Goal: Transaction & Acquisition: Book appointment/travel/reservation

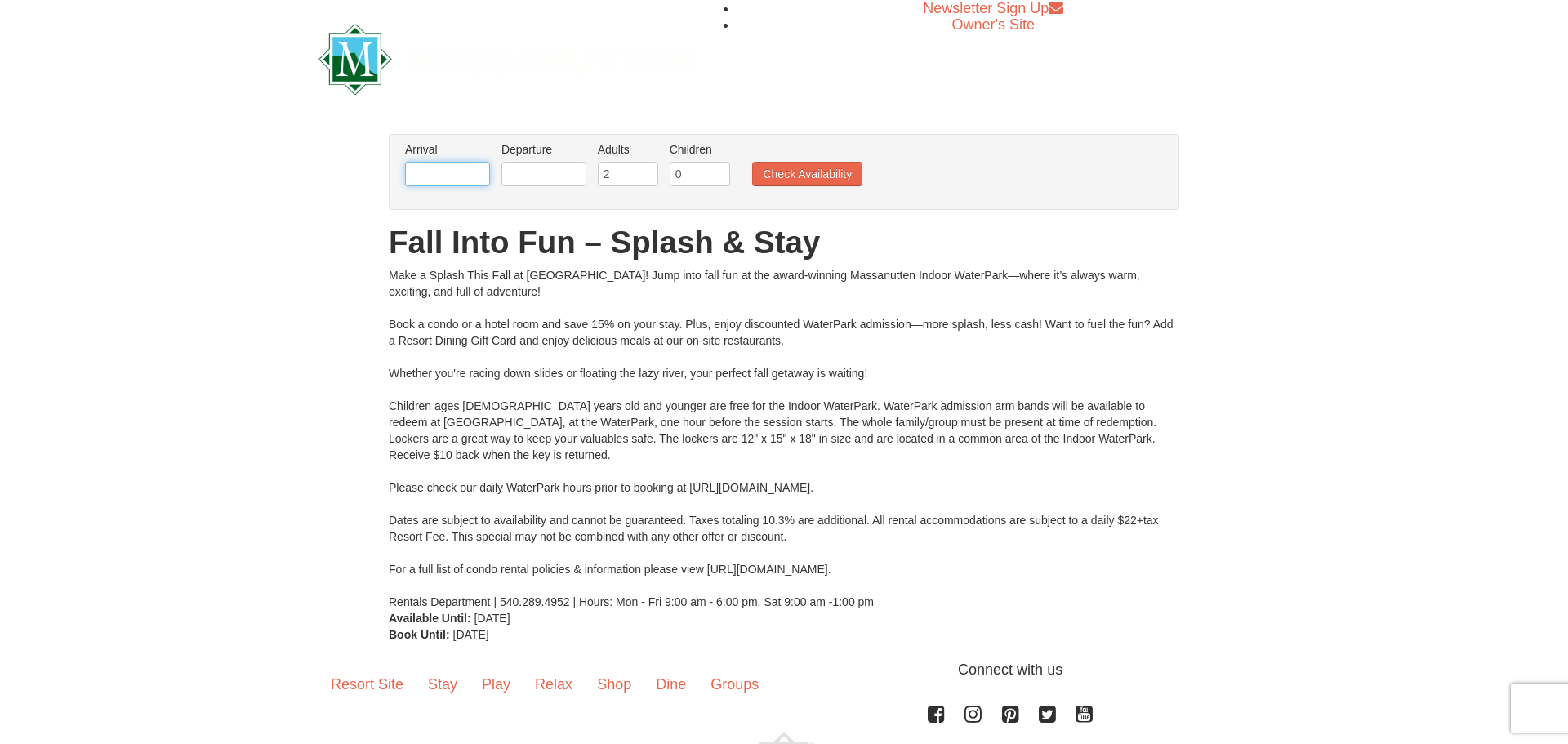
click at [430, 179] on input "text" at bounding box center [447, 173] width 85 height 25
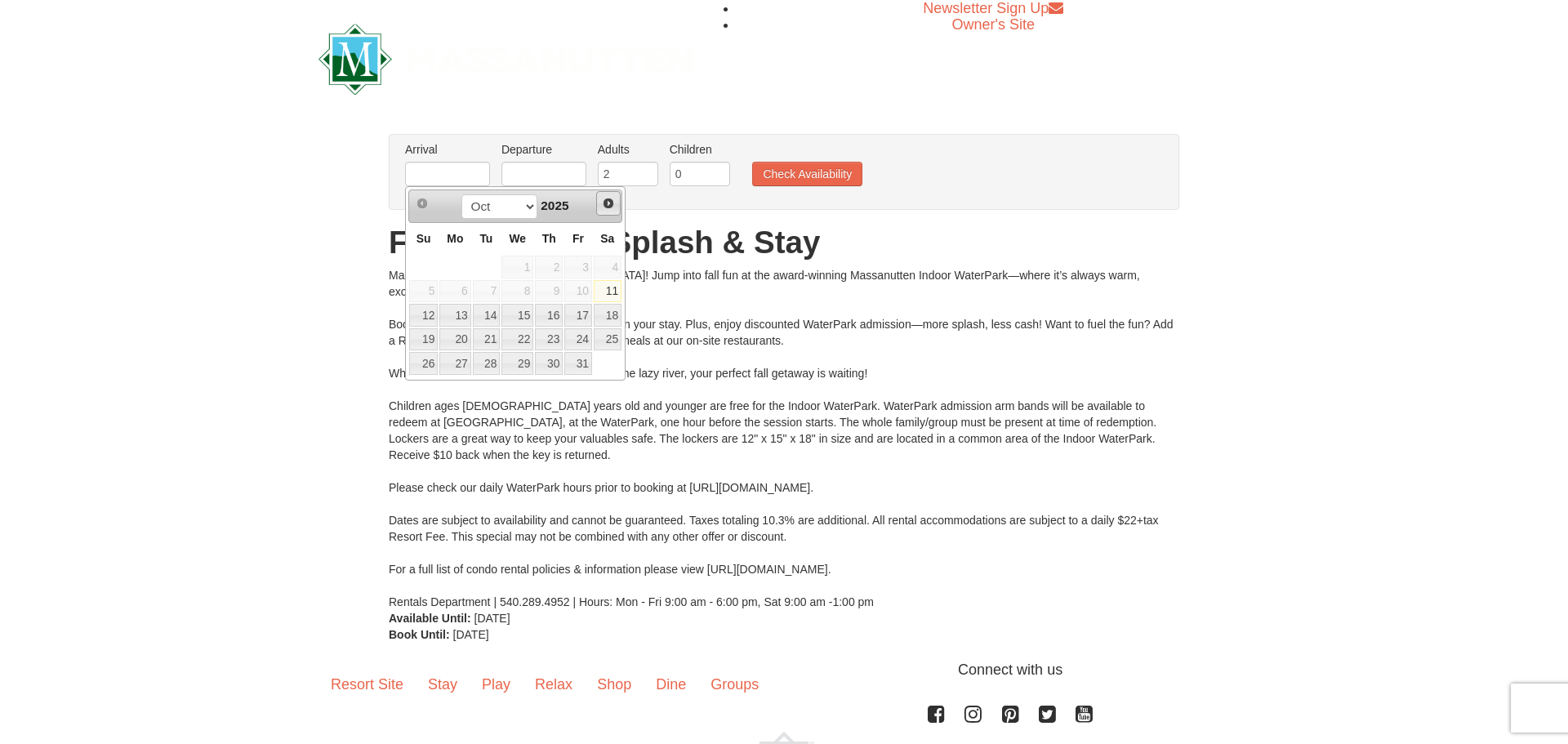
click at [611, 204] on span "Next" at bounding box center [608, 203] width 13 height 13
click at [527, 364] on link "26" at bounding box center [518, 364] width 32 height 23
type input "[DATE]"
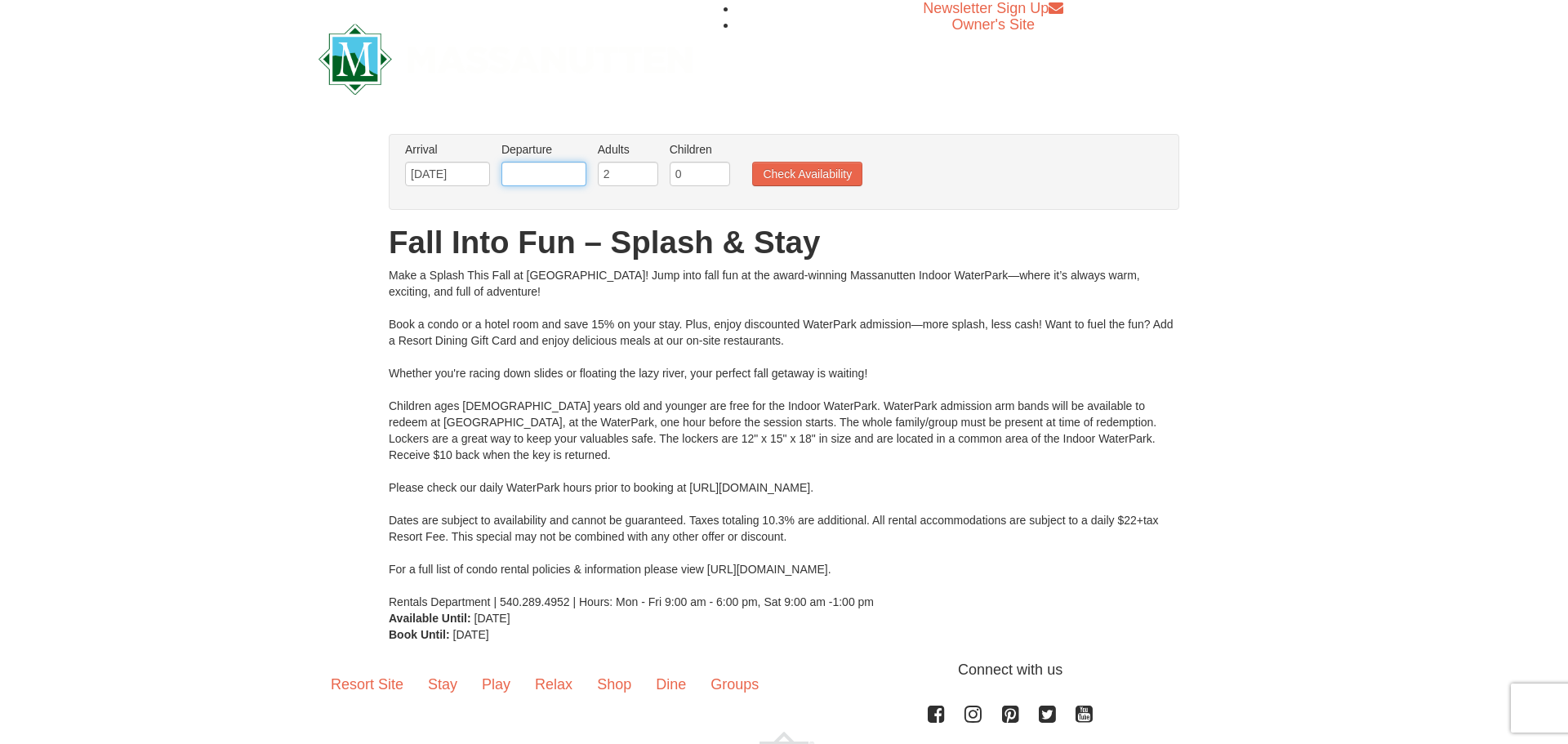
click at [551, 179] on input "text" at bounding box center [544, 173] width 85 height 25
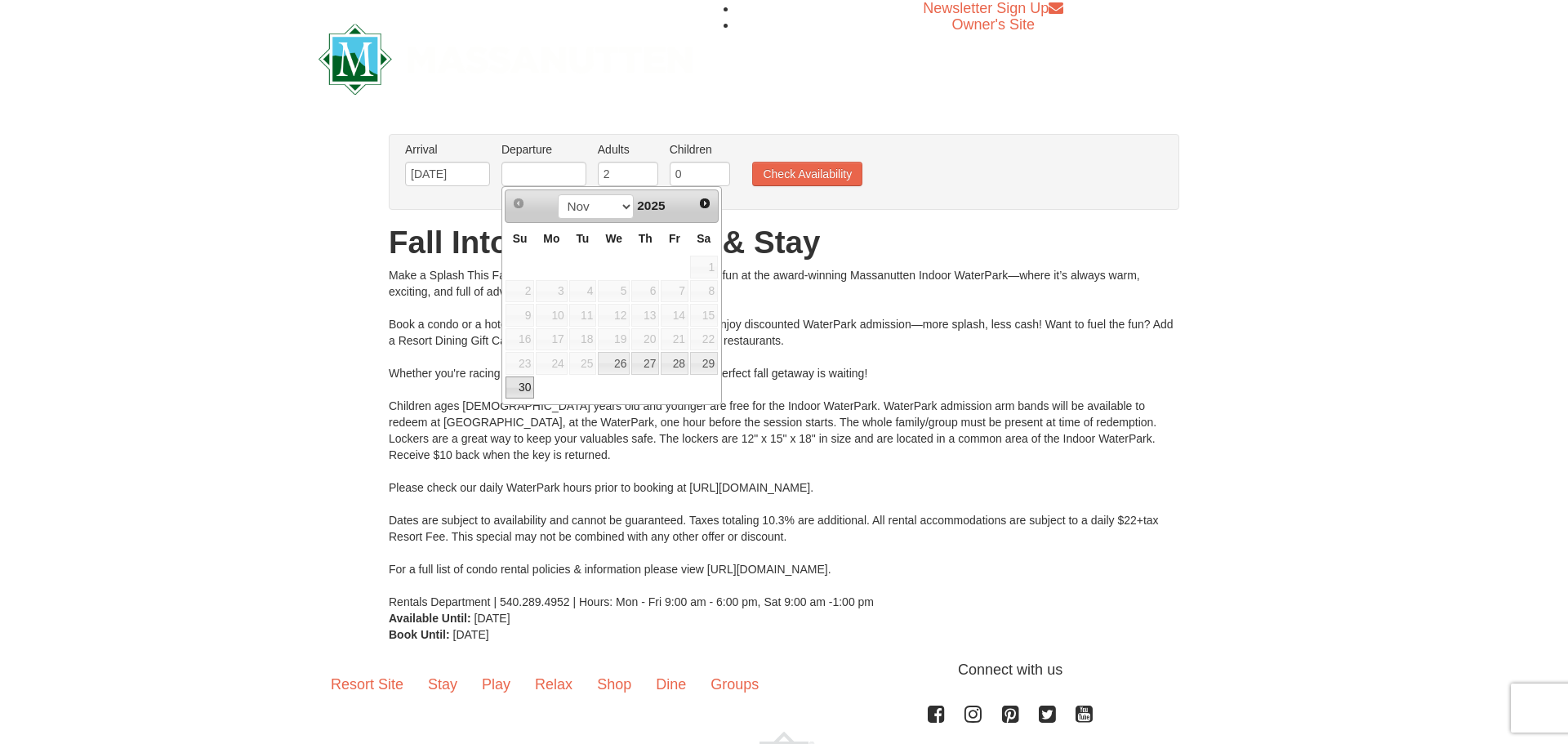
click at [522, 398] on link "30" at bounding box center [520, 388] width 29 height 23
type input "[DATE]"
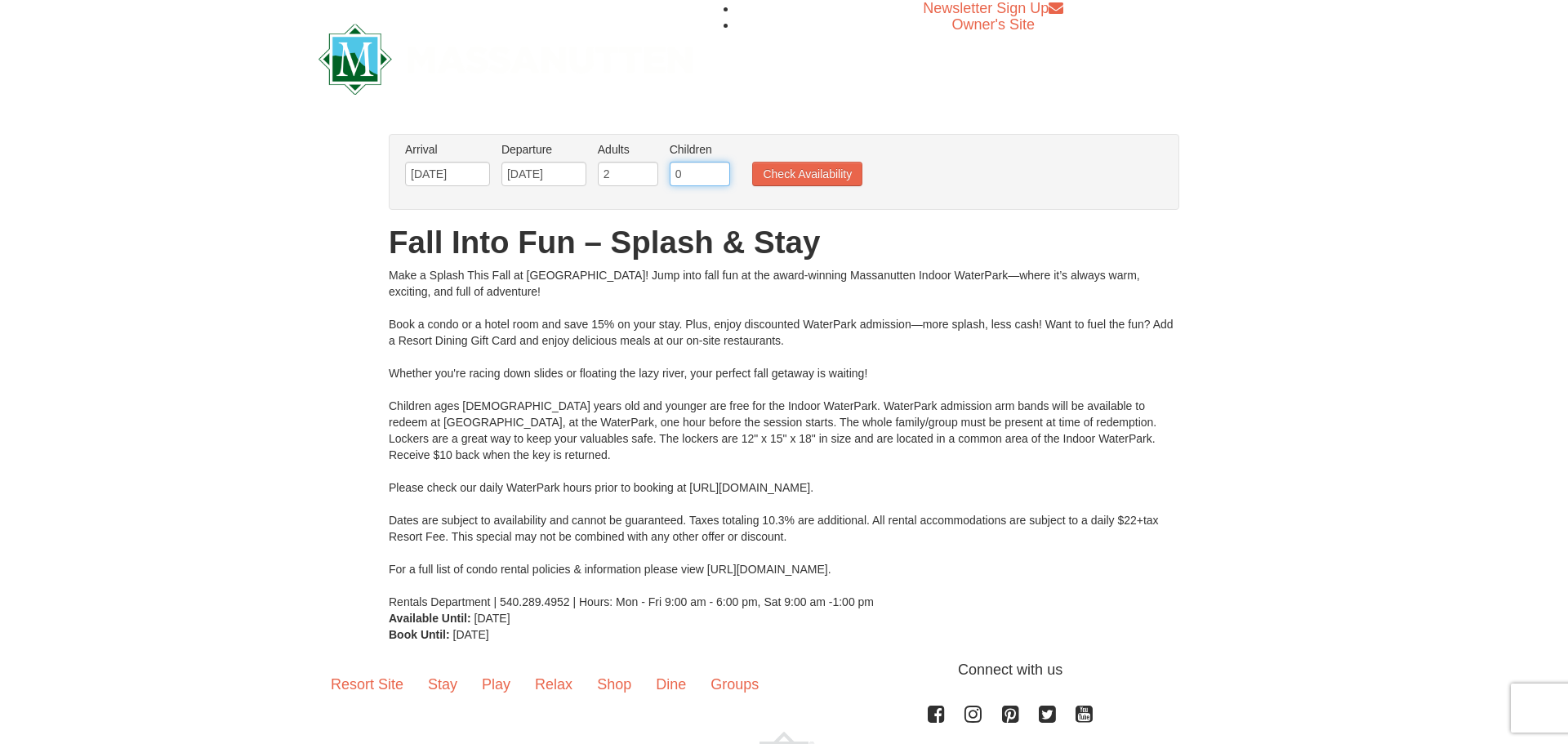
click at [705, 172] on input "0" at bounding box center [700, 173] width 60 height 25
type input "3"
click at [785, 177] on button "Check Availability" at bounding box center [807, 173] width 110 height 25
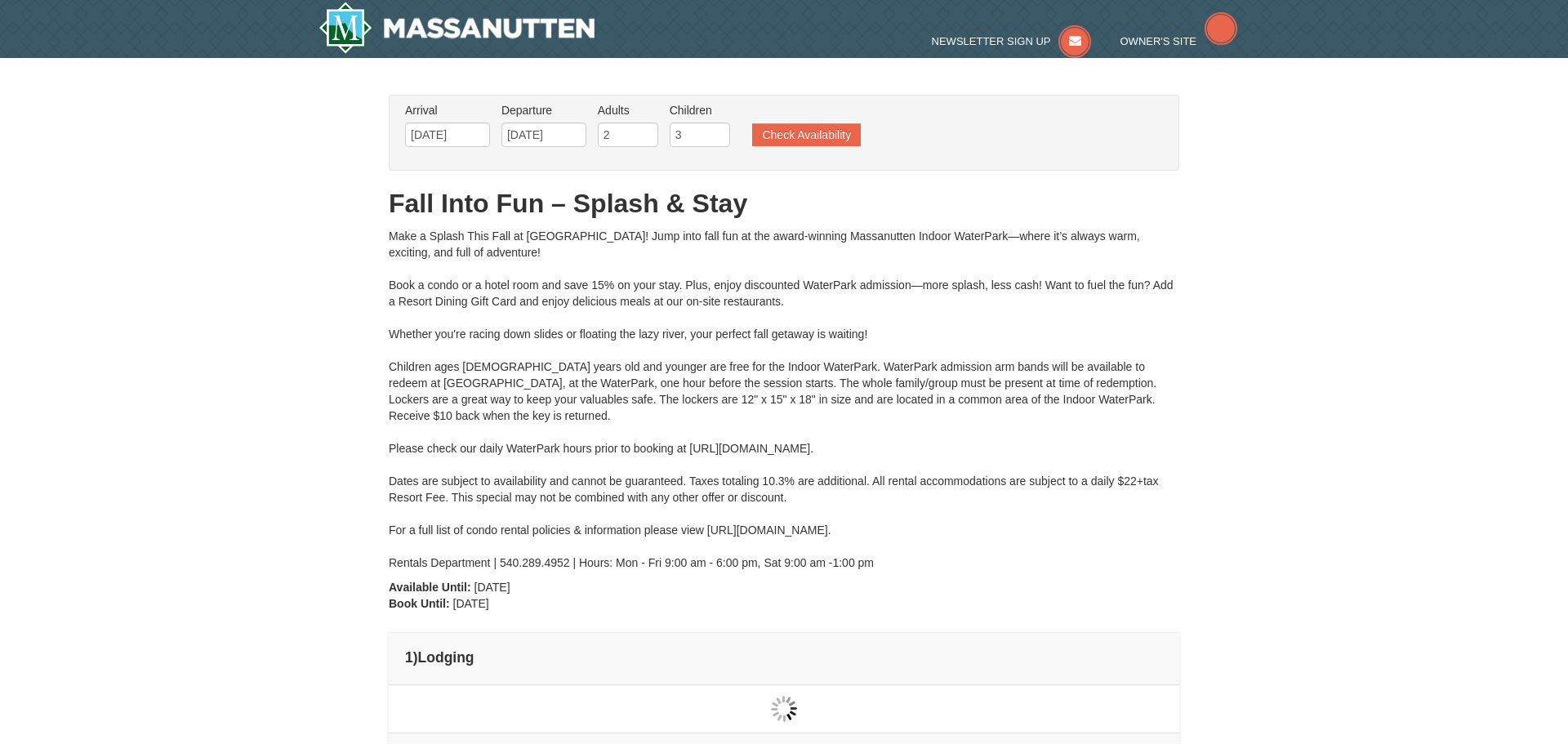
type input "[DATE]"
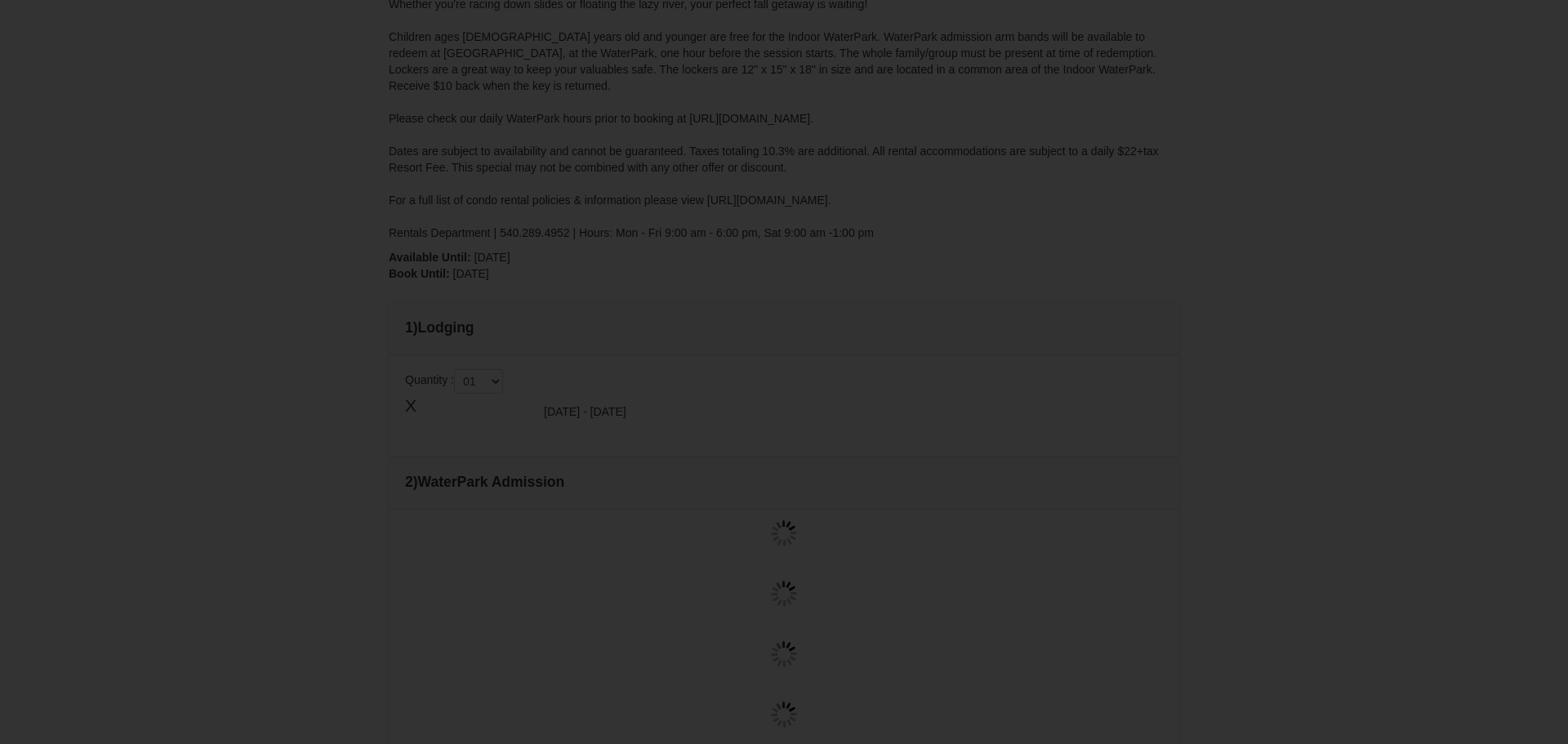
type input "[DATE]"
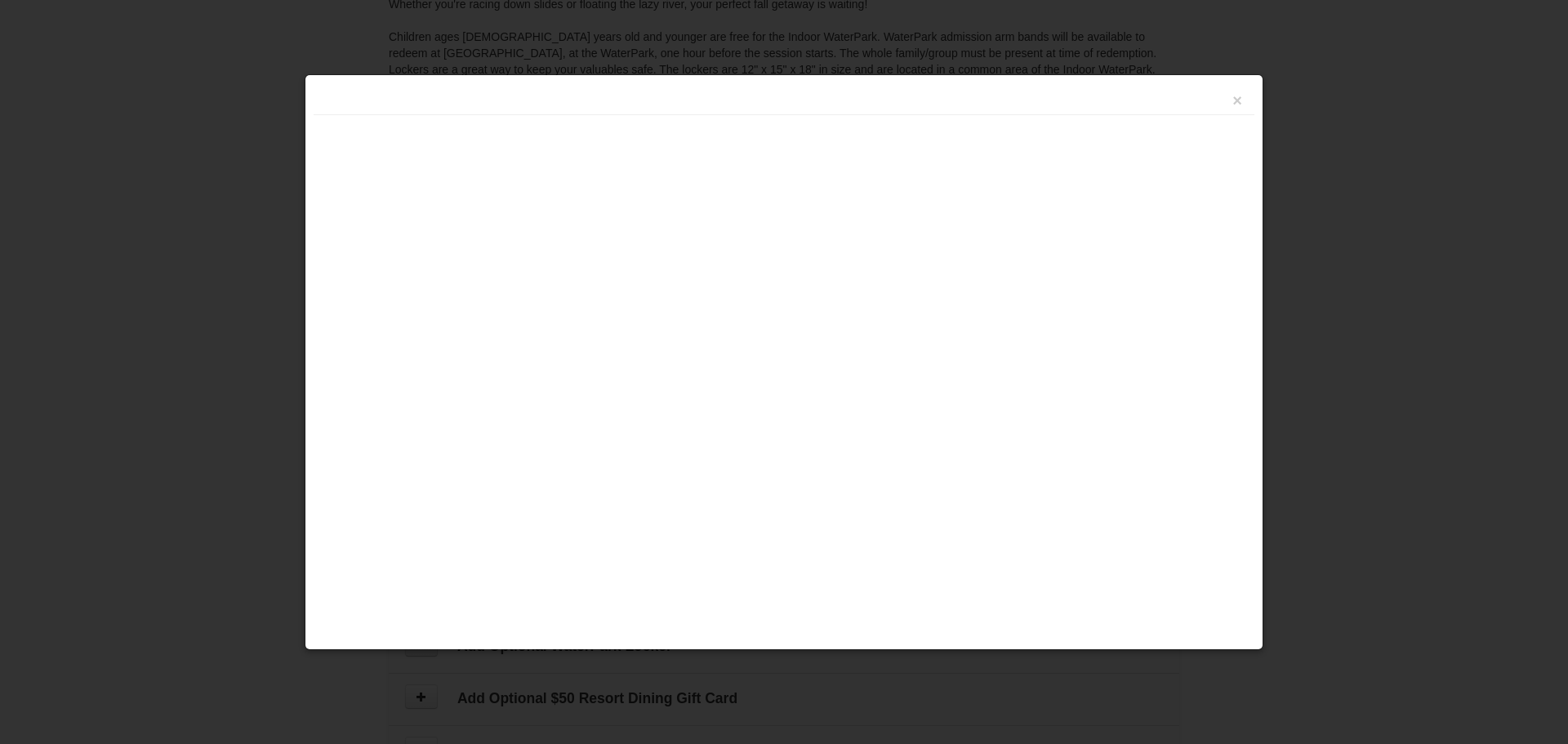
type input "[DATE]"
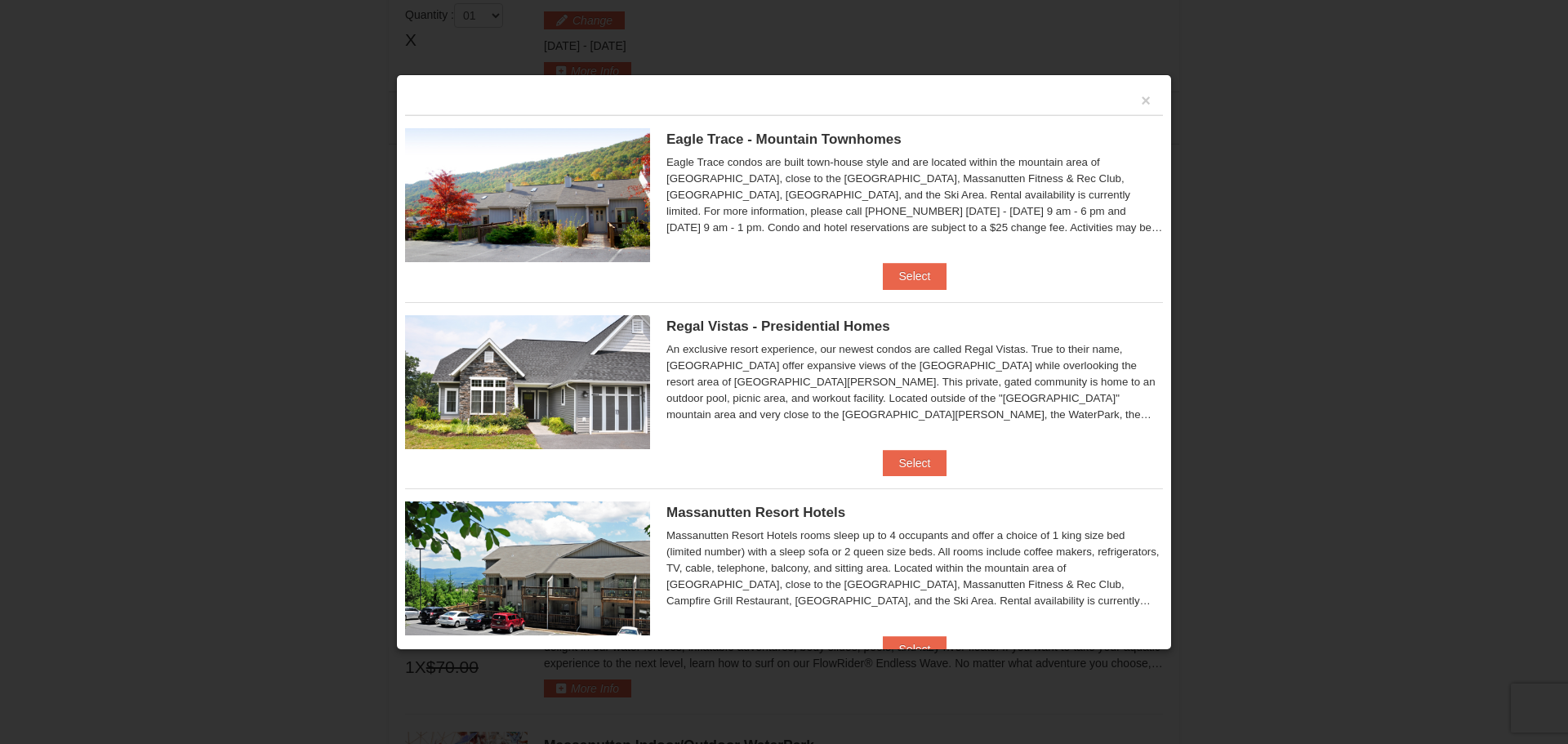
scroll to position [696, 0]
click at [772, 331] on span "Regal Vistas - Presidential Homes" at bounding box center [778, 326] width 224 height 15
click at [915, 463] on button "Select" at bounding box center [915, 463] width 65 height 26
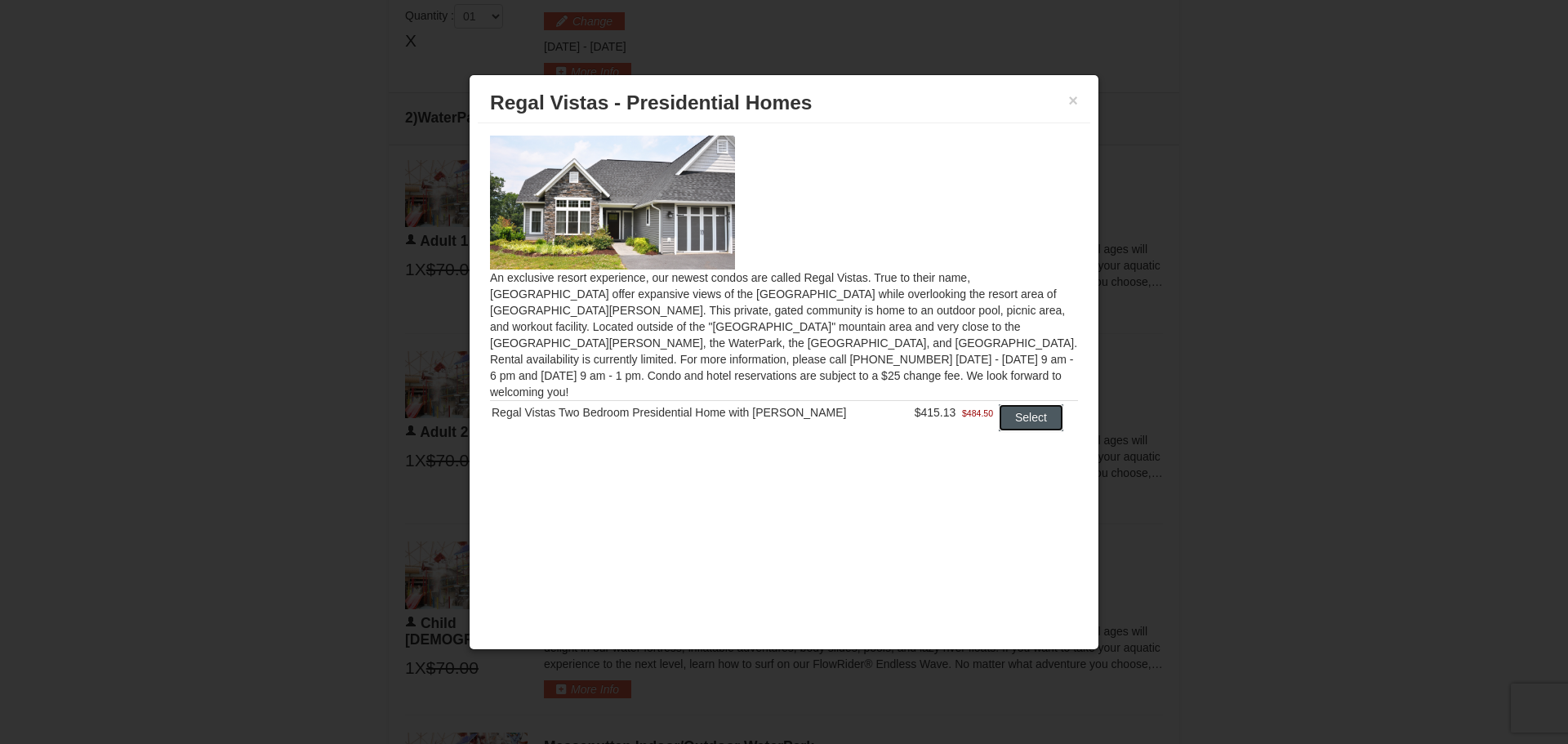
click at [1010, 404] on button "Select" at bounding box center [1031, 417] width 65 height 26
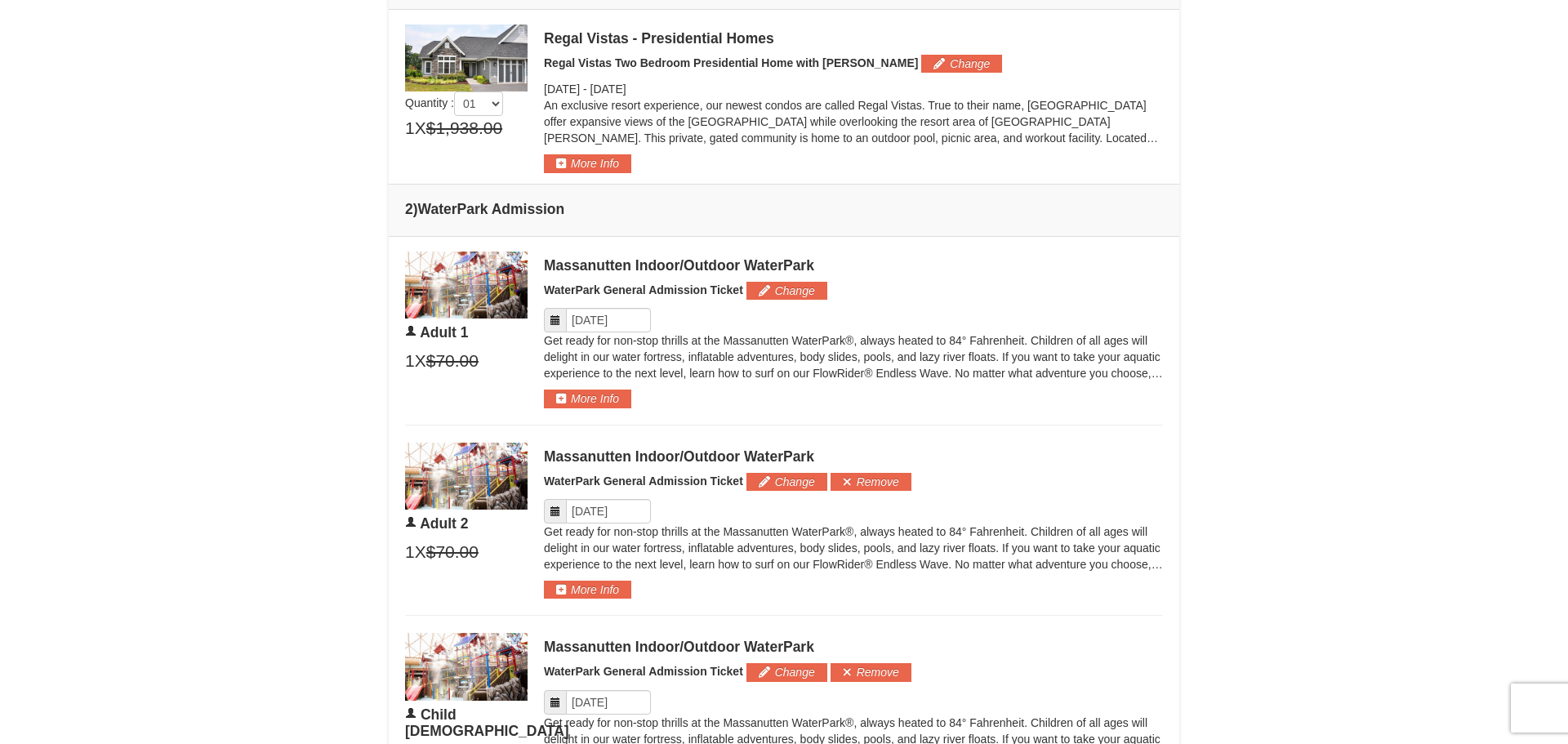
scroll to position [683, 0]
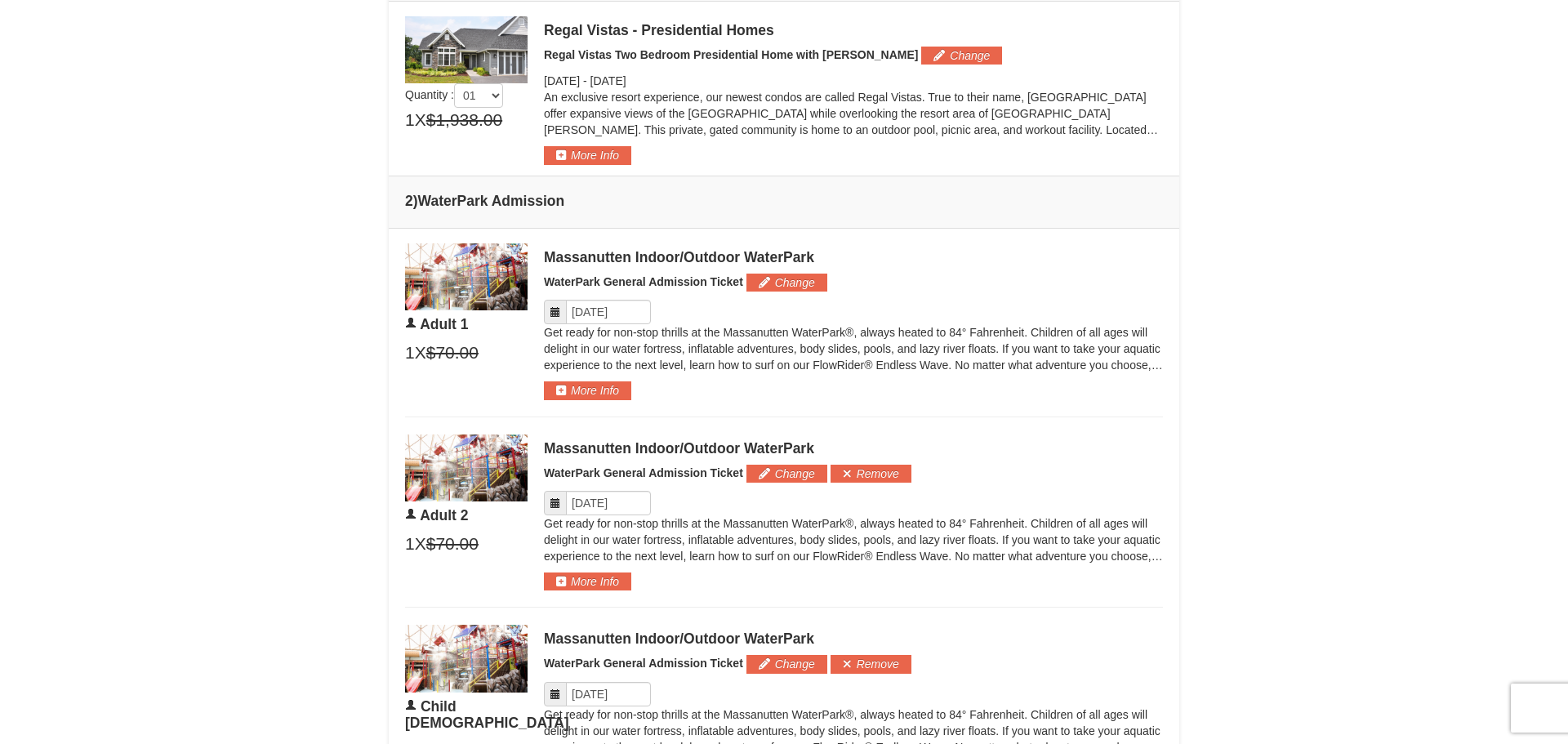
click at [550, 313] on icon at bounding box center [554, 312] width 11 height 11
click at [557, 312] on icon at bounding box center [554, 312] width 11 height 11
click at [635, 313] on input "Please format dates MM/DD/YYYY" at bounding box center [609, 312] width 85 height 25
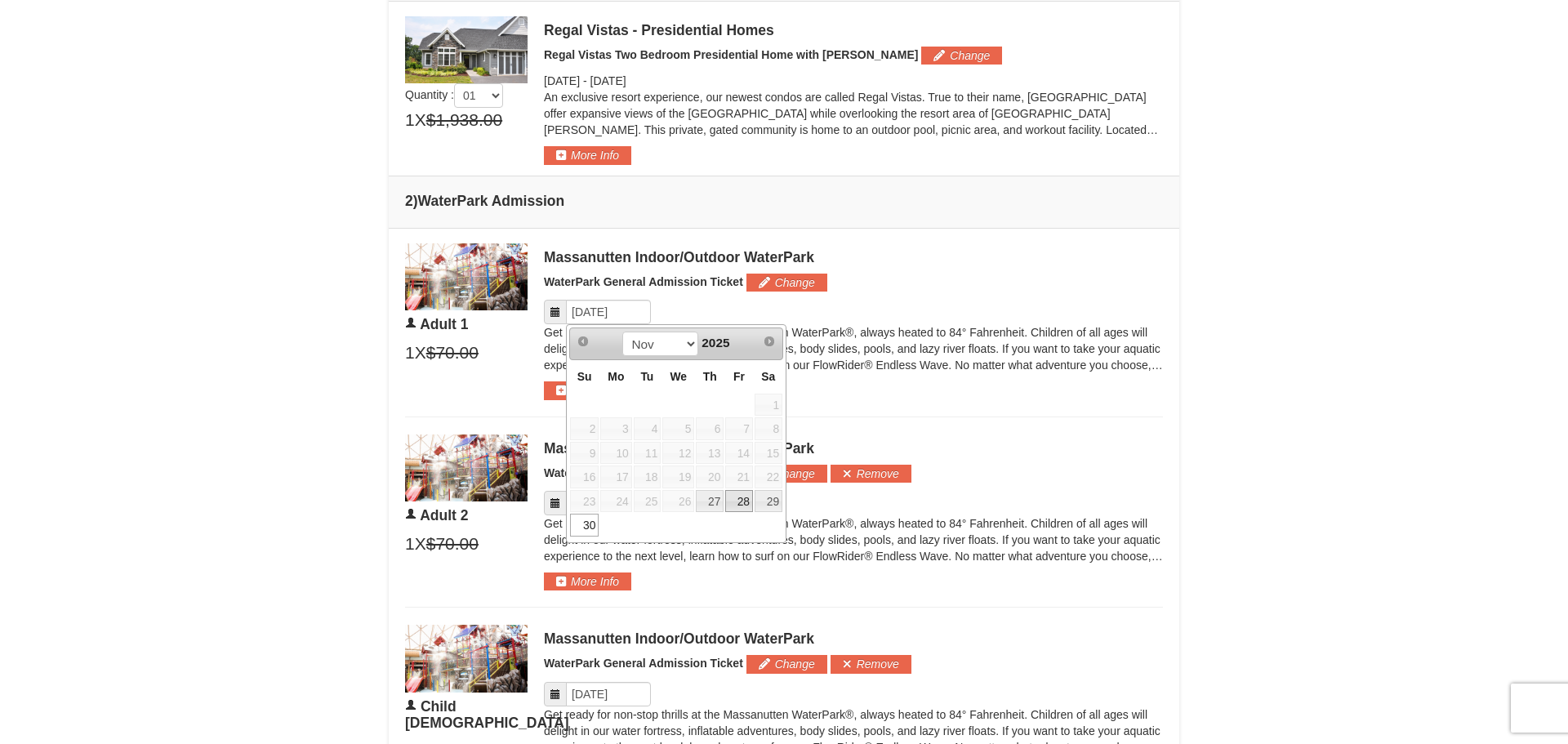
click at [736, 501] on link "28" at bounding box center [739, 501] width 28 height 23
type input "[DATE]"
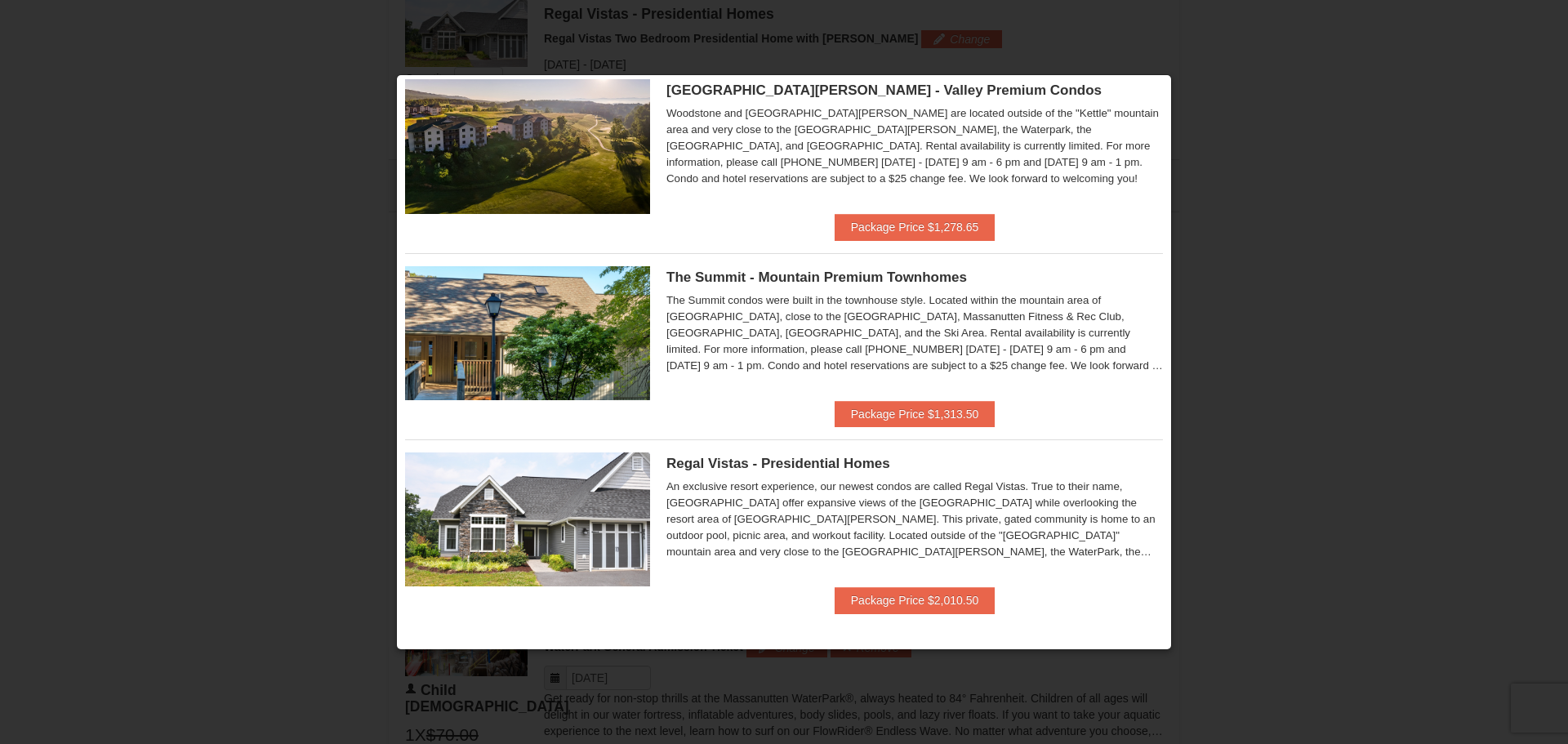
scroll to position [612, 0]
click at [1307, 228] on div at bounding box center [784, 372] width 1568 height 744
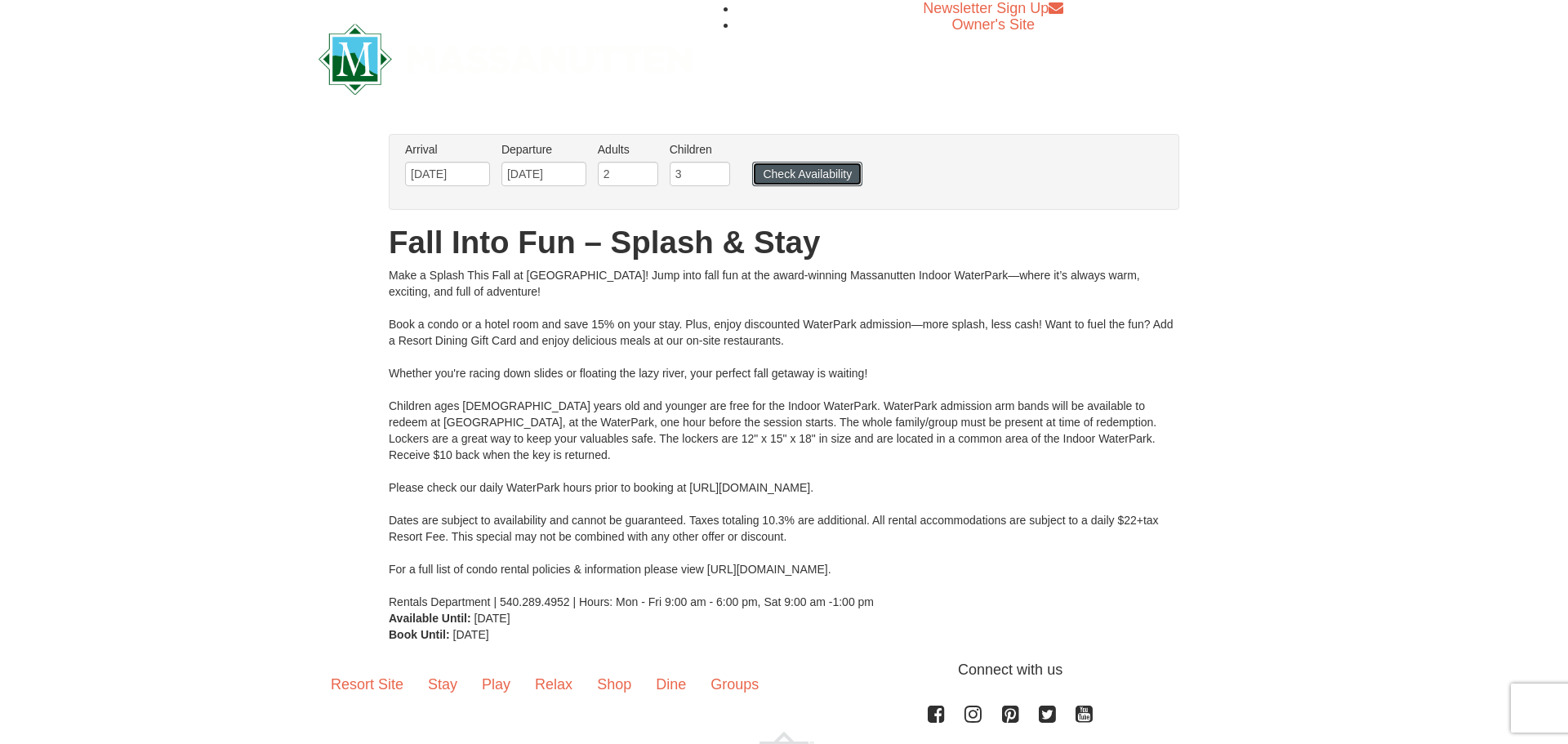
click at [774, 180] on button "Check Availability" at bounding box center [807, 173] width 110 height 25
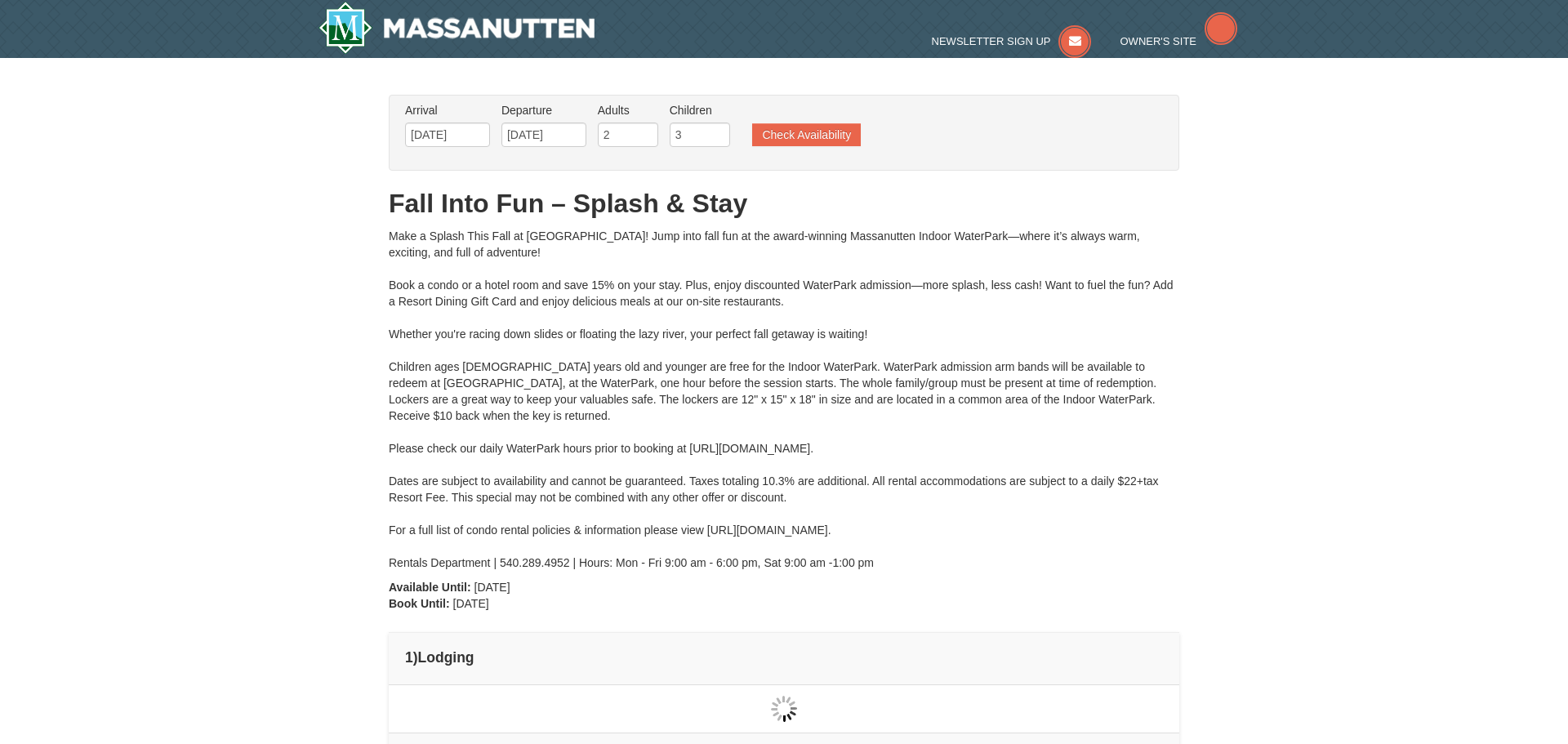
type input "[DATE]"
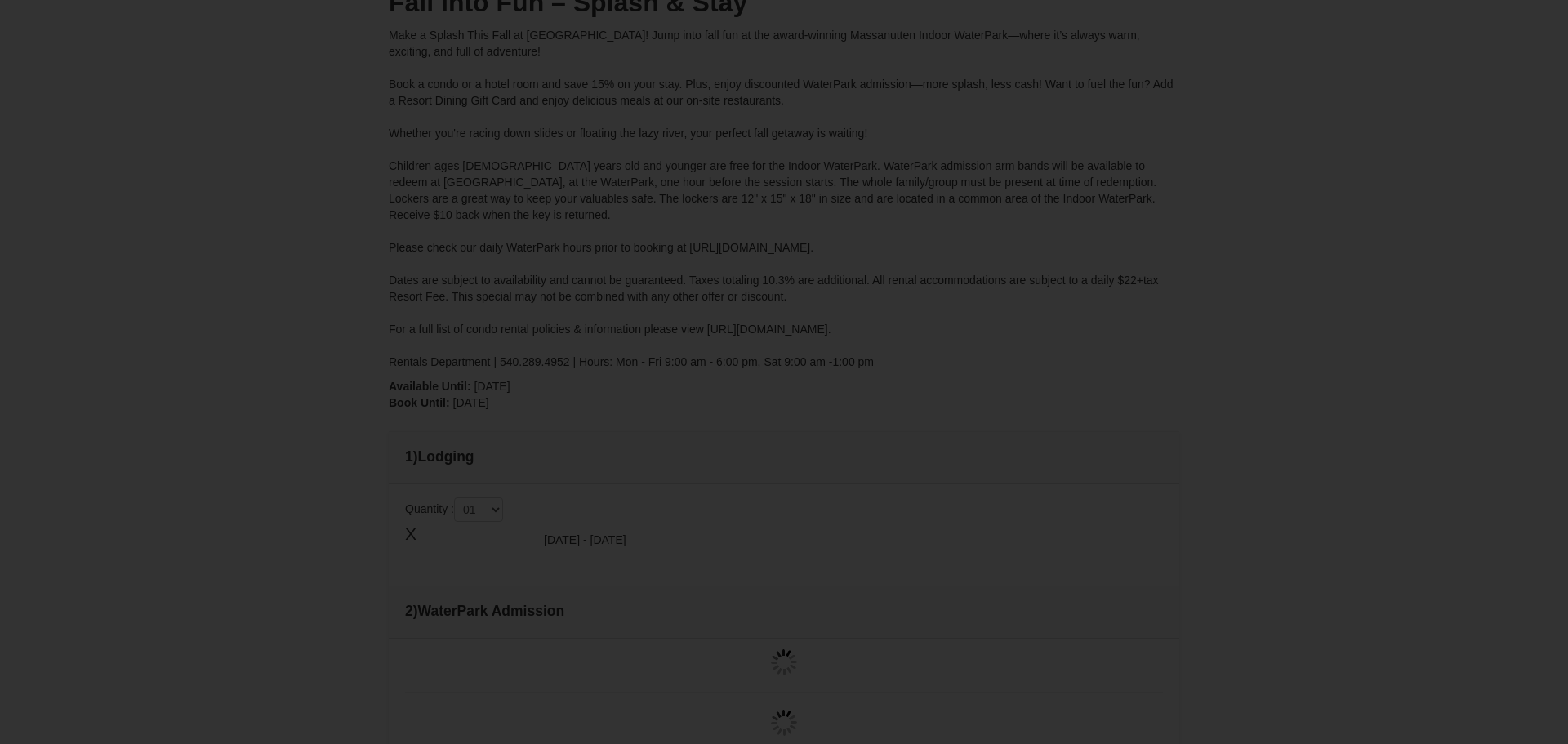
type input "[DATE]"
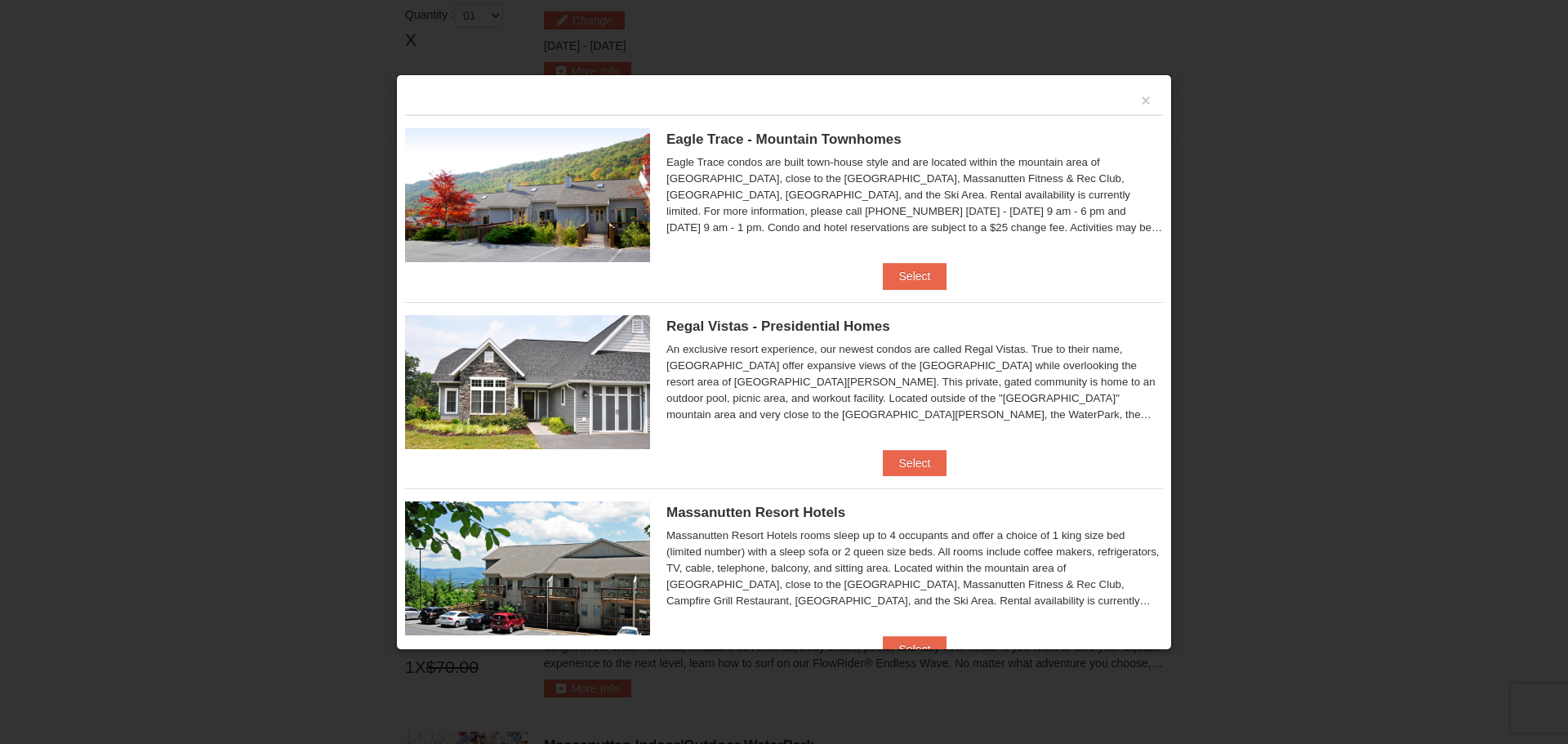
scroll to position [696, 0]
click at [915, 456] on button "Select" at bounding box center [915, 463] width 65 height 26
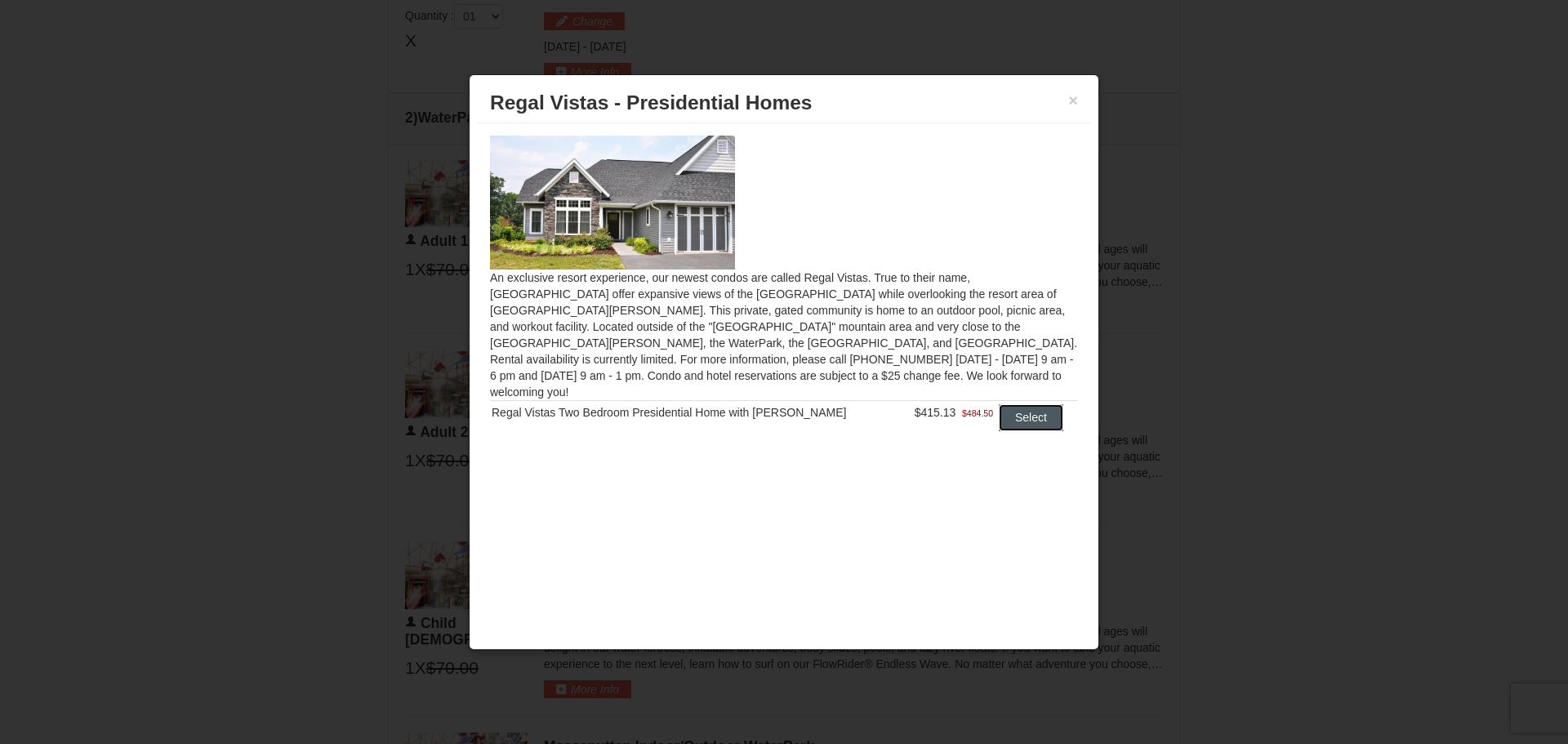
click at [1020, 404] on button "Select" at bounding box center [1031, 417] width 65 height 26
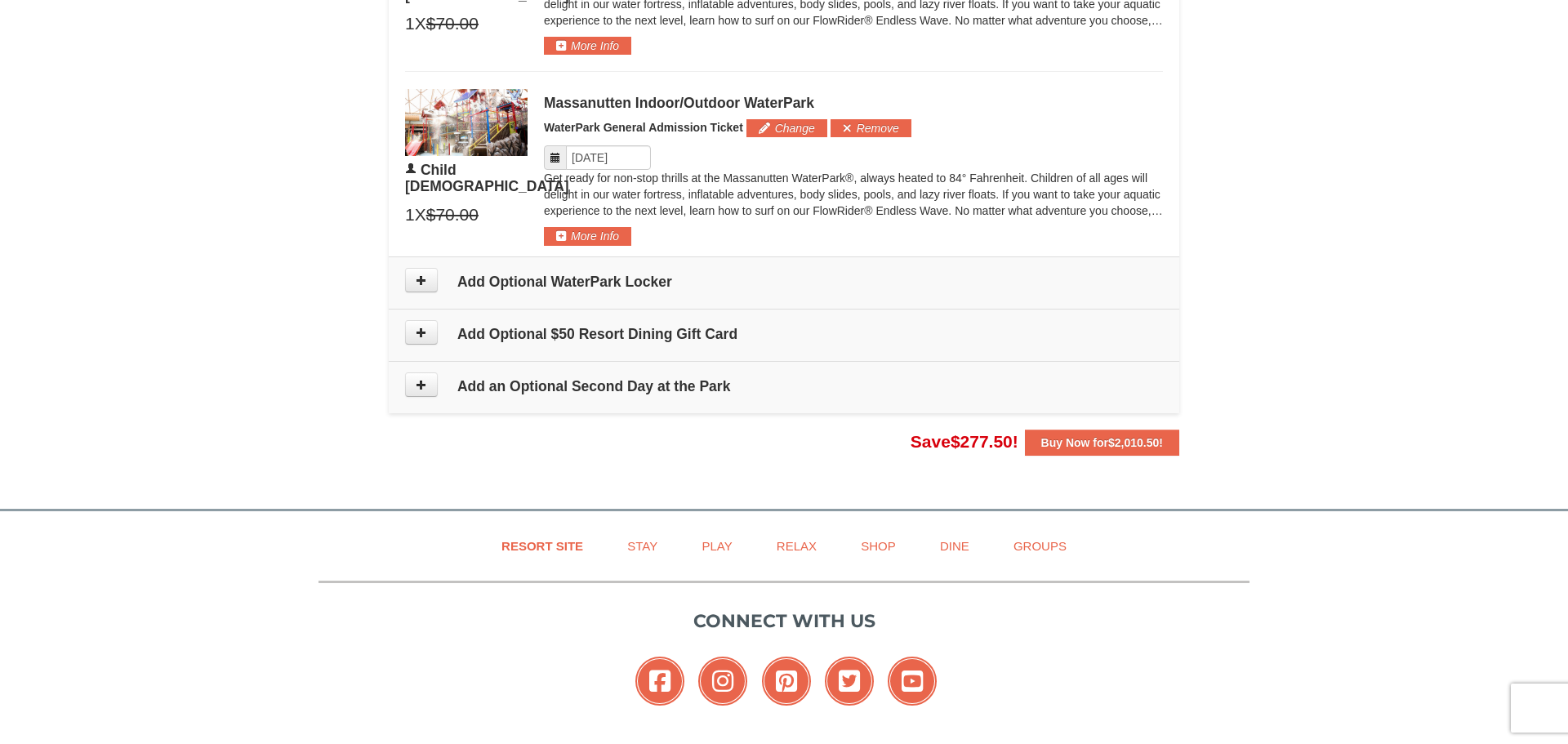
scroll to position [1614, 0]
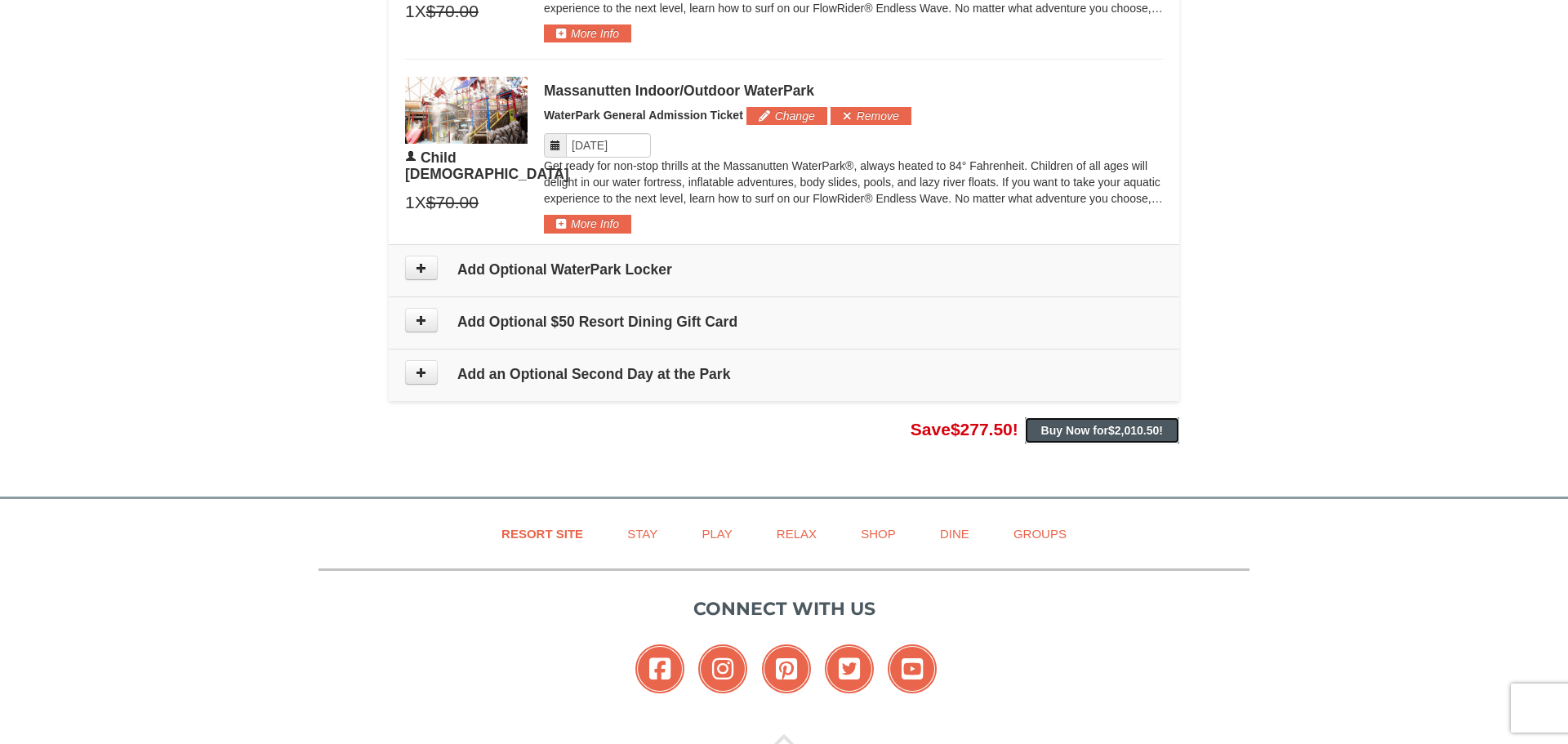
click at [1099, 440] on button "Buy Now for $2,010.50 !" at bounding box center [1102, 431] width 155 height 26
click at [584, 220] on button "More Info" at bounding box center [587, 223] width 87 height 18
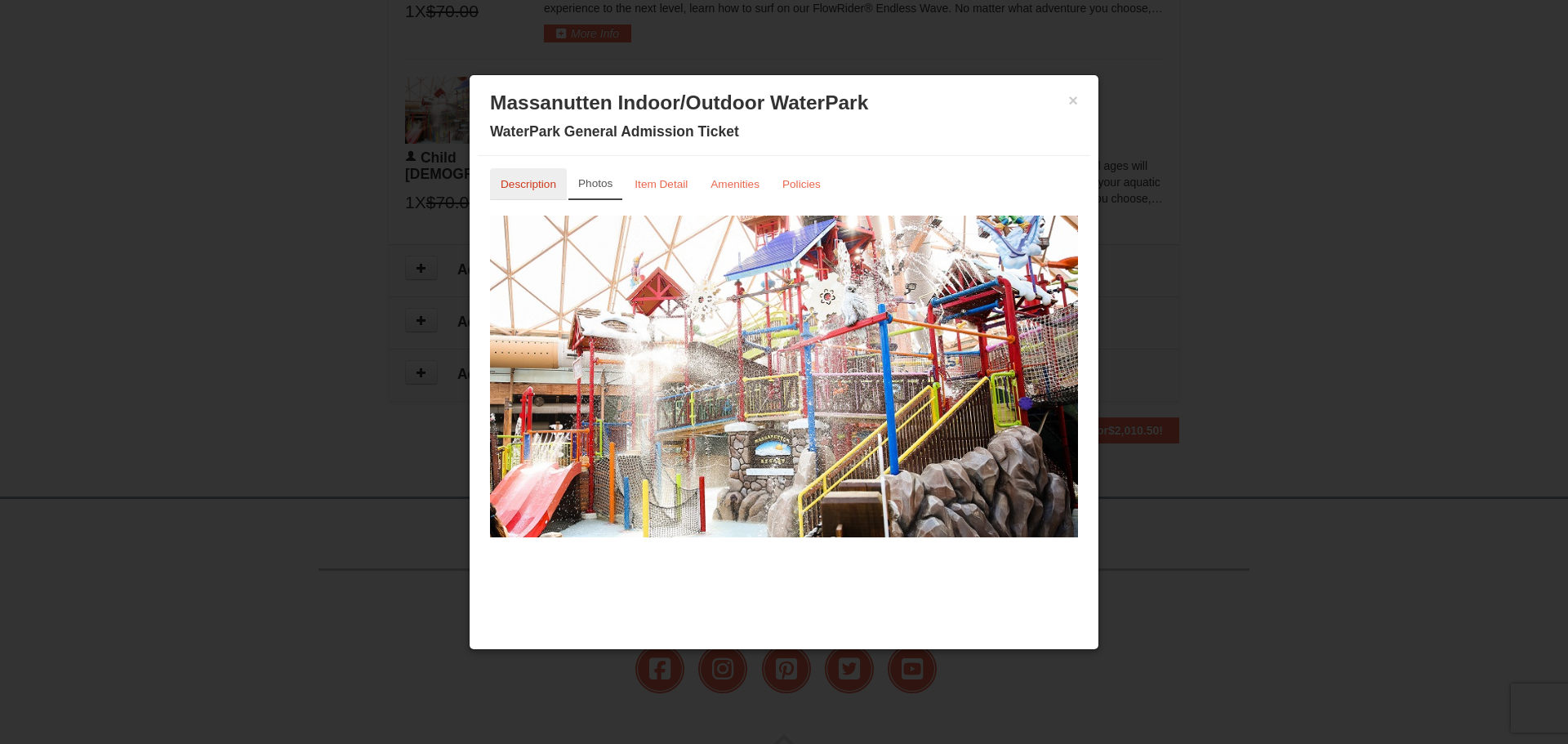
click at [514, 188] on small "Description" at bounding box center [528, 184] width 55 height 12
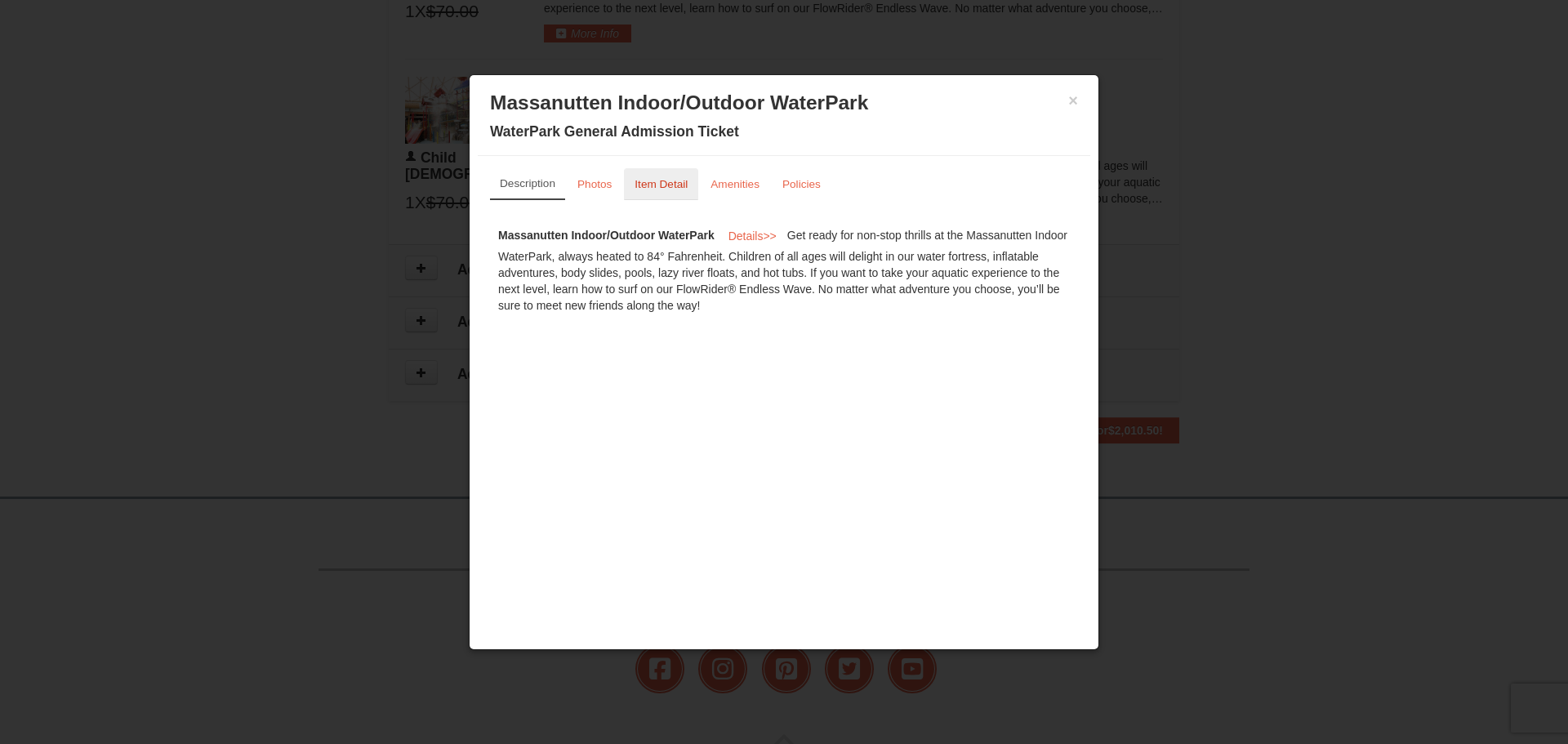
click at [670, 193] on link "Item Detail" at bounding box center [661, 184] width 75 height 32
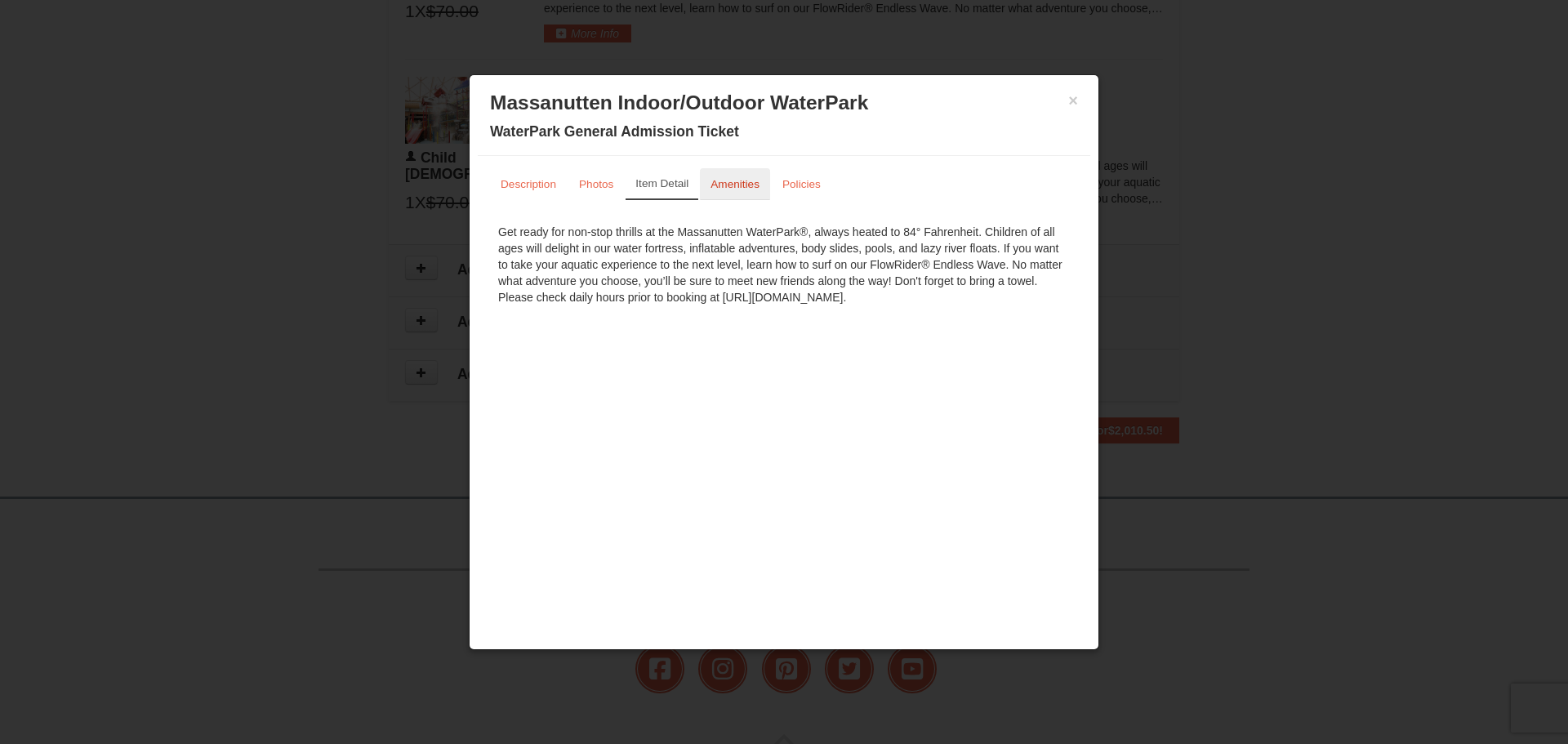
click at [731, 190] on small "Amenities" at bounding box center [735, 184] width 49 height 12
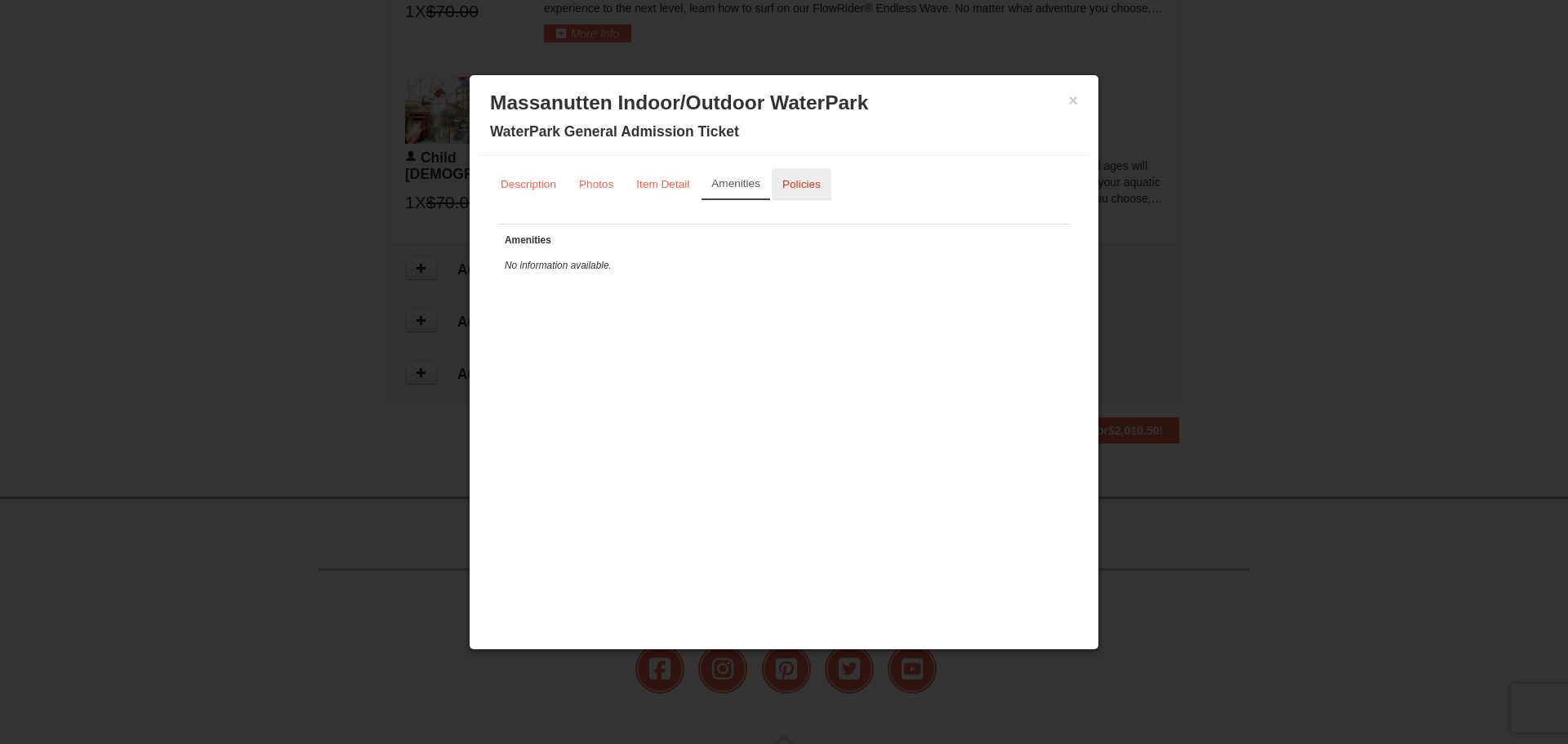
click at [792, 187] on small "Policies" at bounding box center [801, 184] width 38 height 12
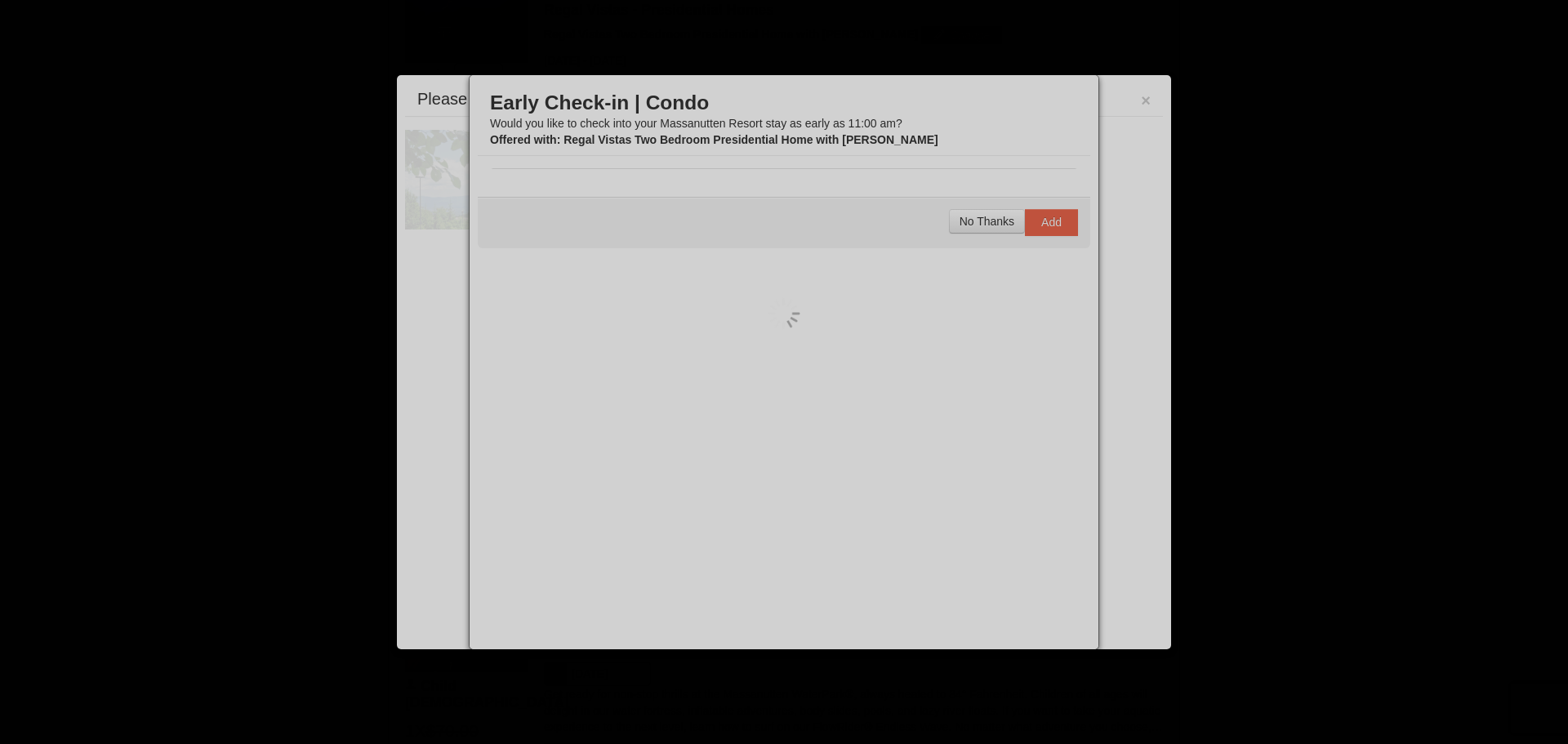
scroll to position [700, 0]
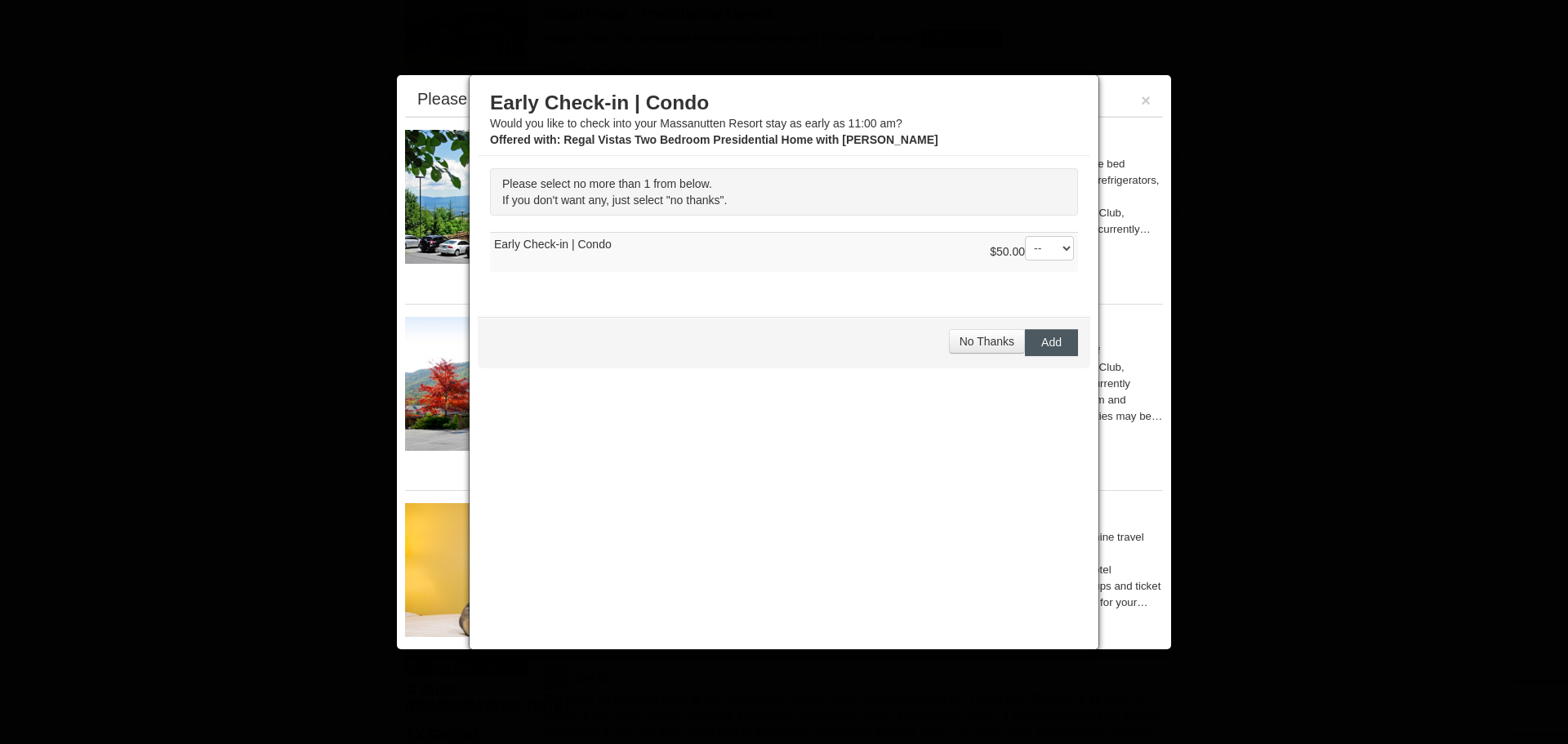
click at [1061, 339] on span "Add" at bounding box center [1052, 341] width 20 height 13
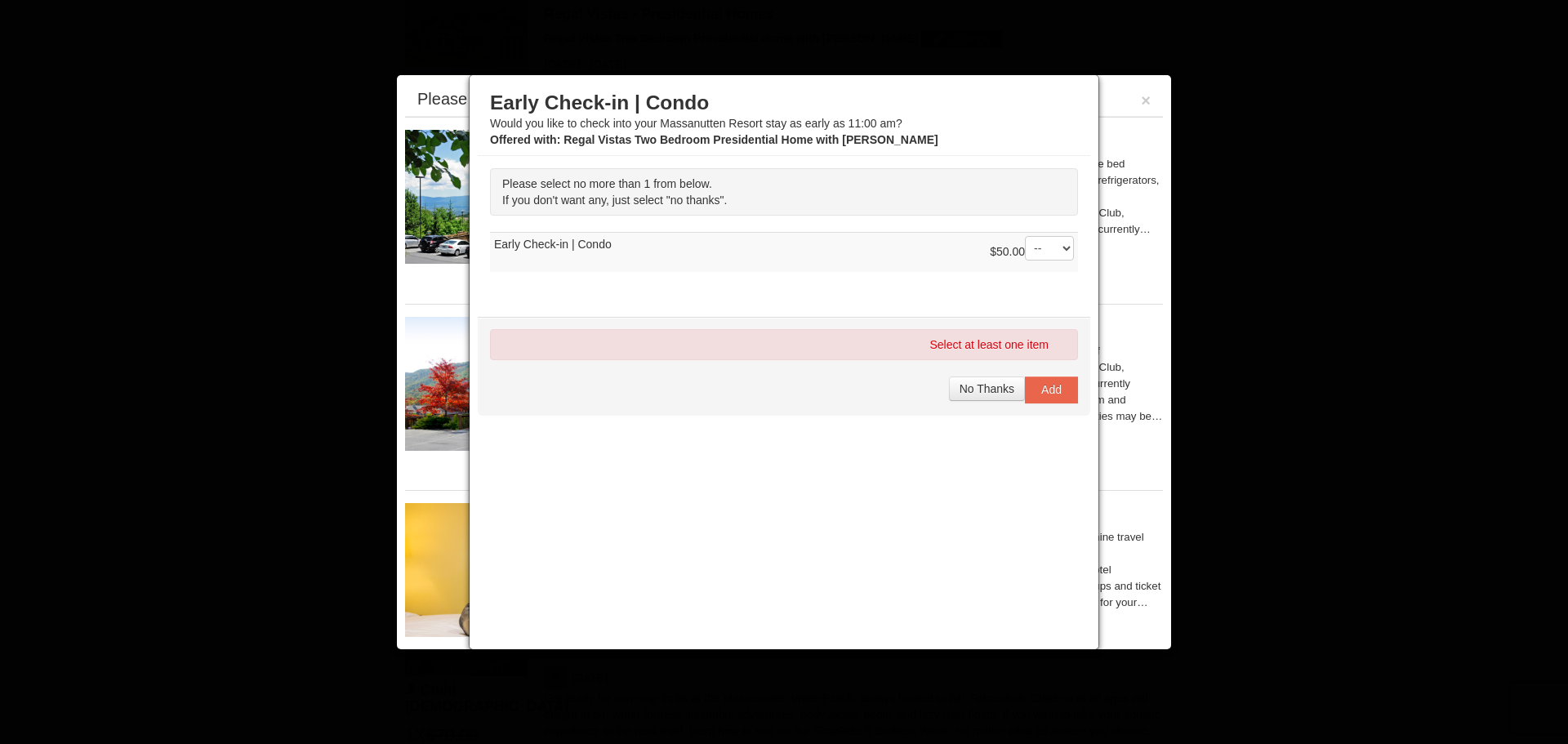
click at [1065, 246] on select "-- 01" at bounding box center [1049, 248] width 49 height 25
select select "1"
click at [1025, 236] on select "-- 01" at bounding box center [1049, 248] width 49 height 25
click at [1056, 391] on span "Add" at bounding box center [1052, 389] width 20 height 13
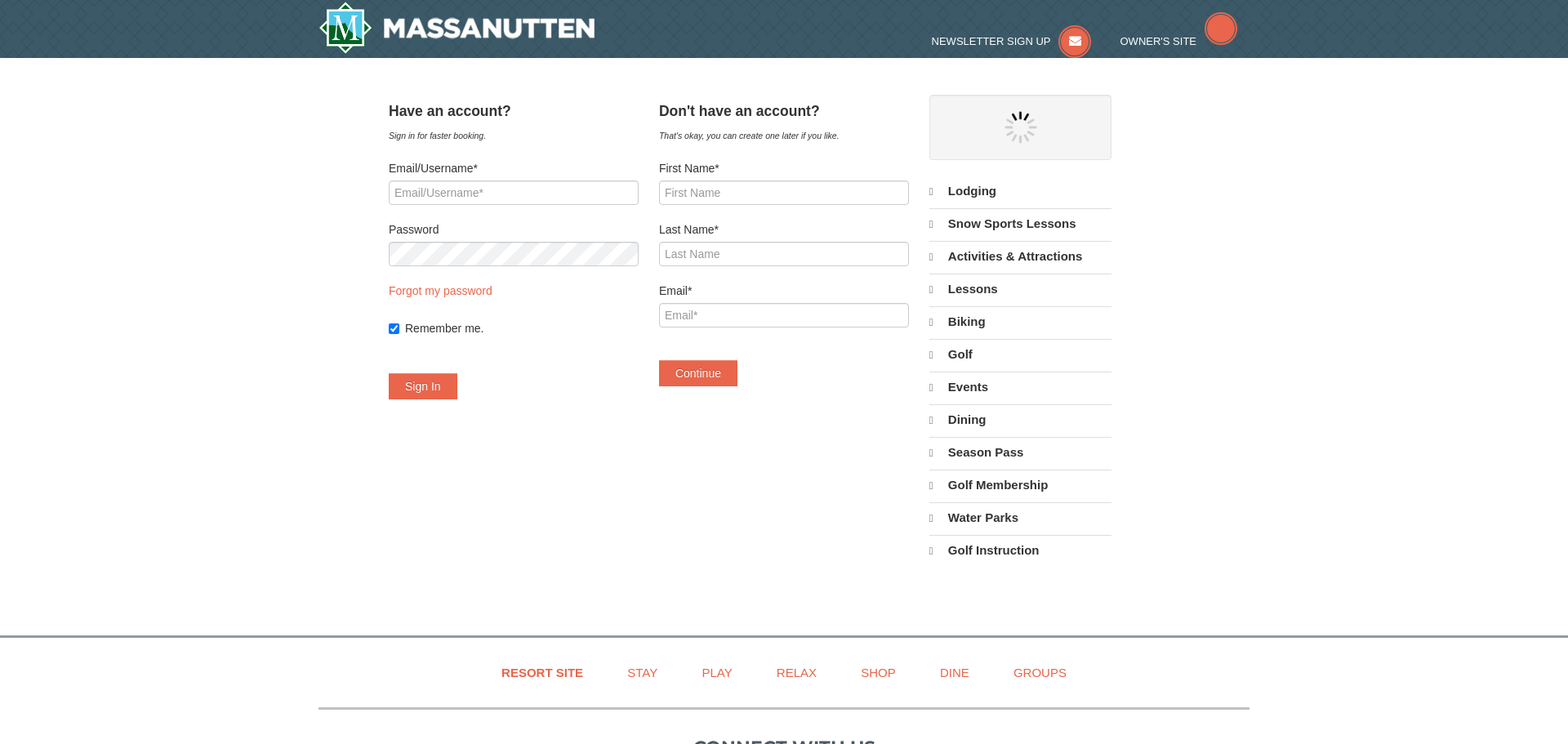
select select "10"
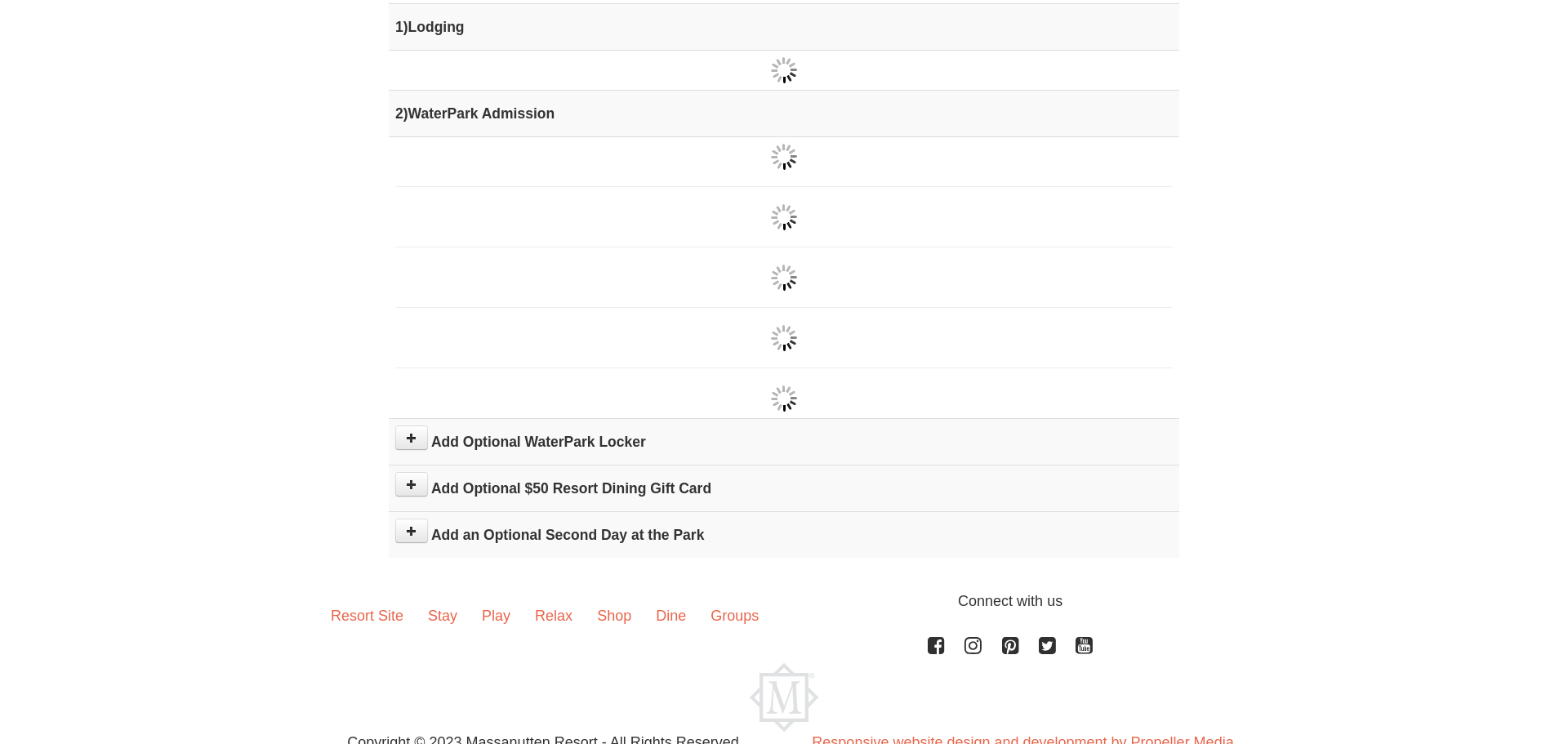
type input "11/26/2025"
type input "[DATE]"
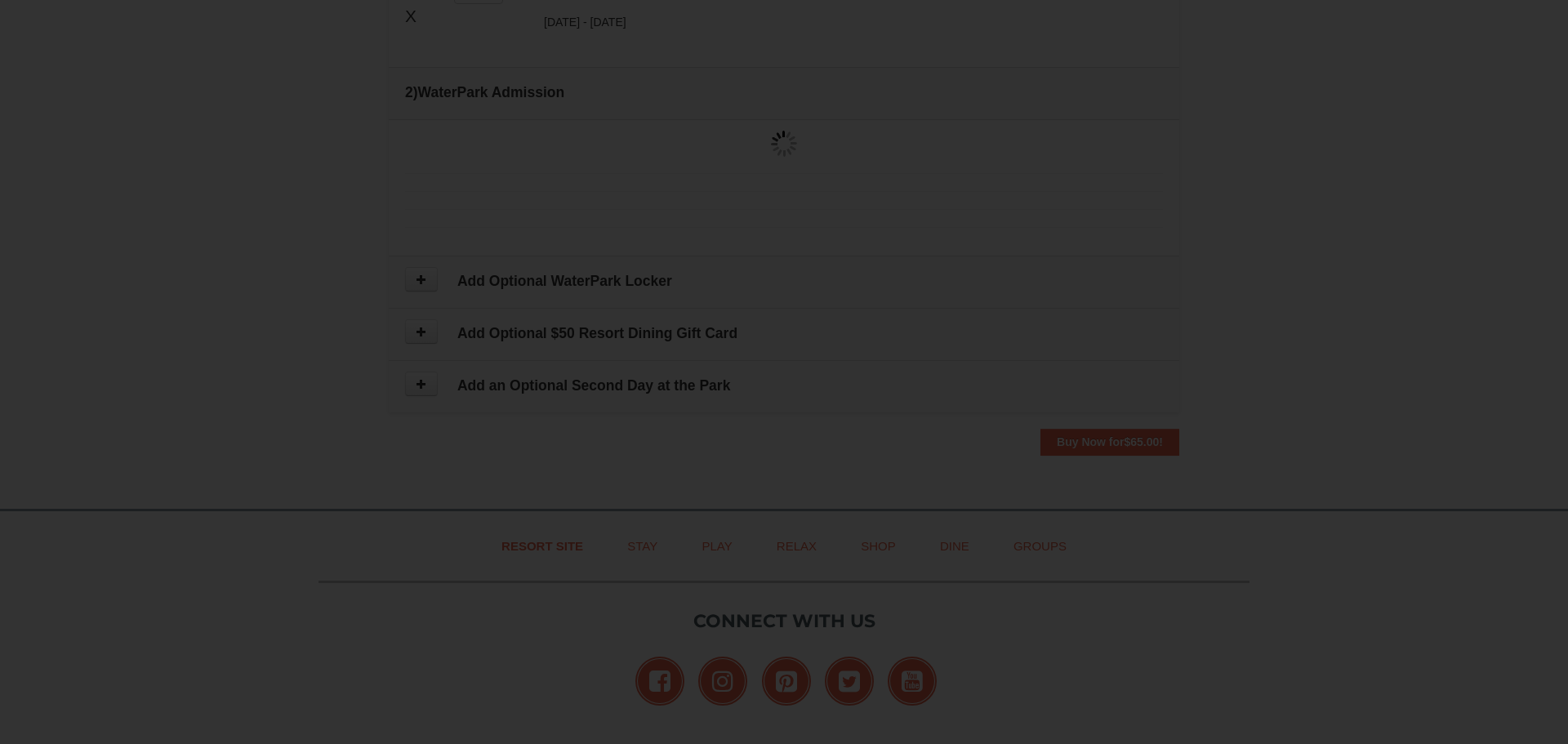
type input "[DATE]"
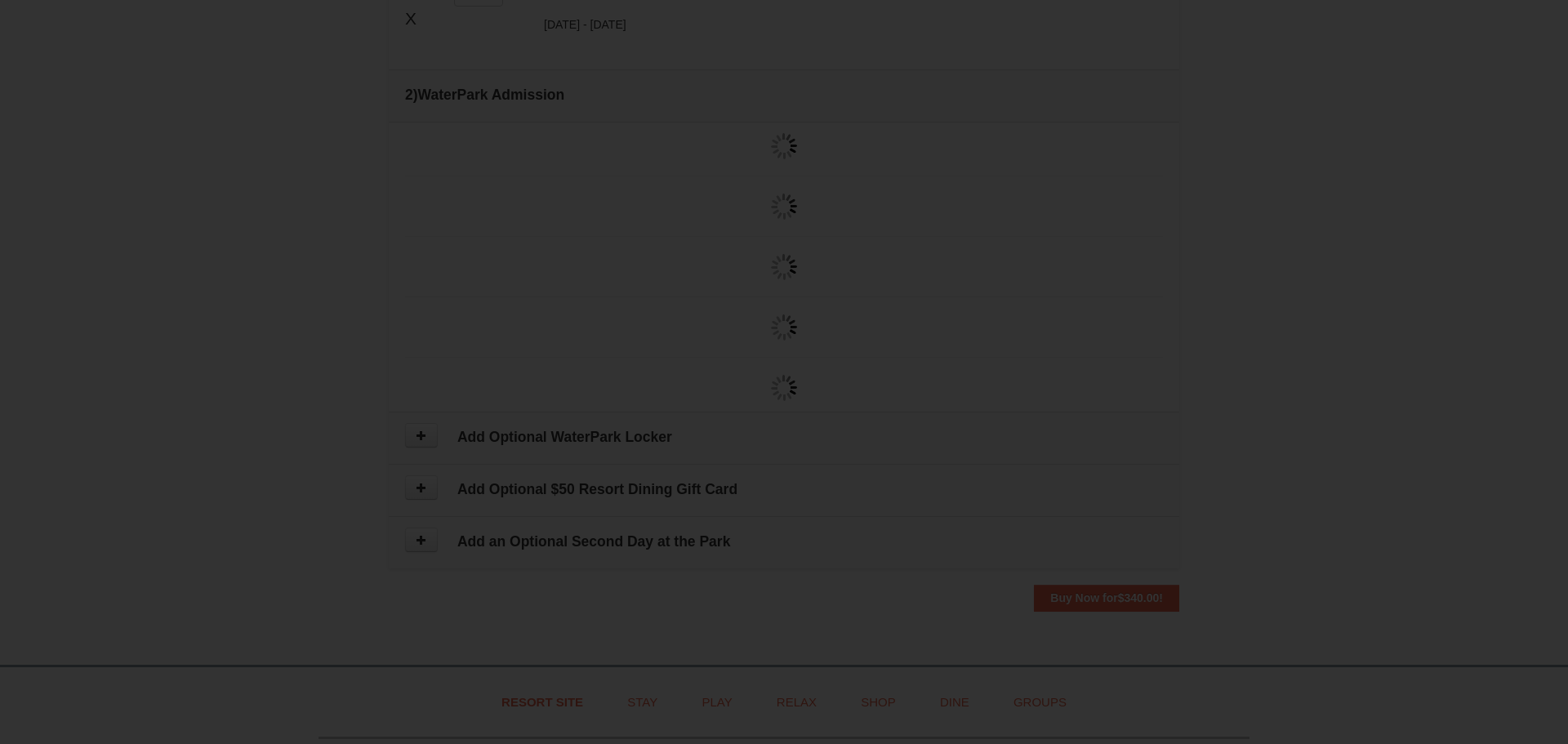
type input "[DATE]"
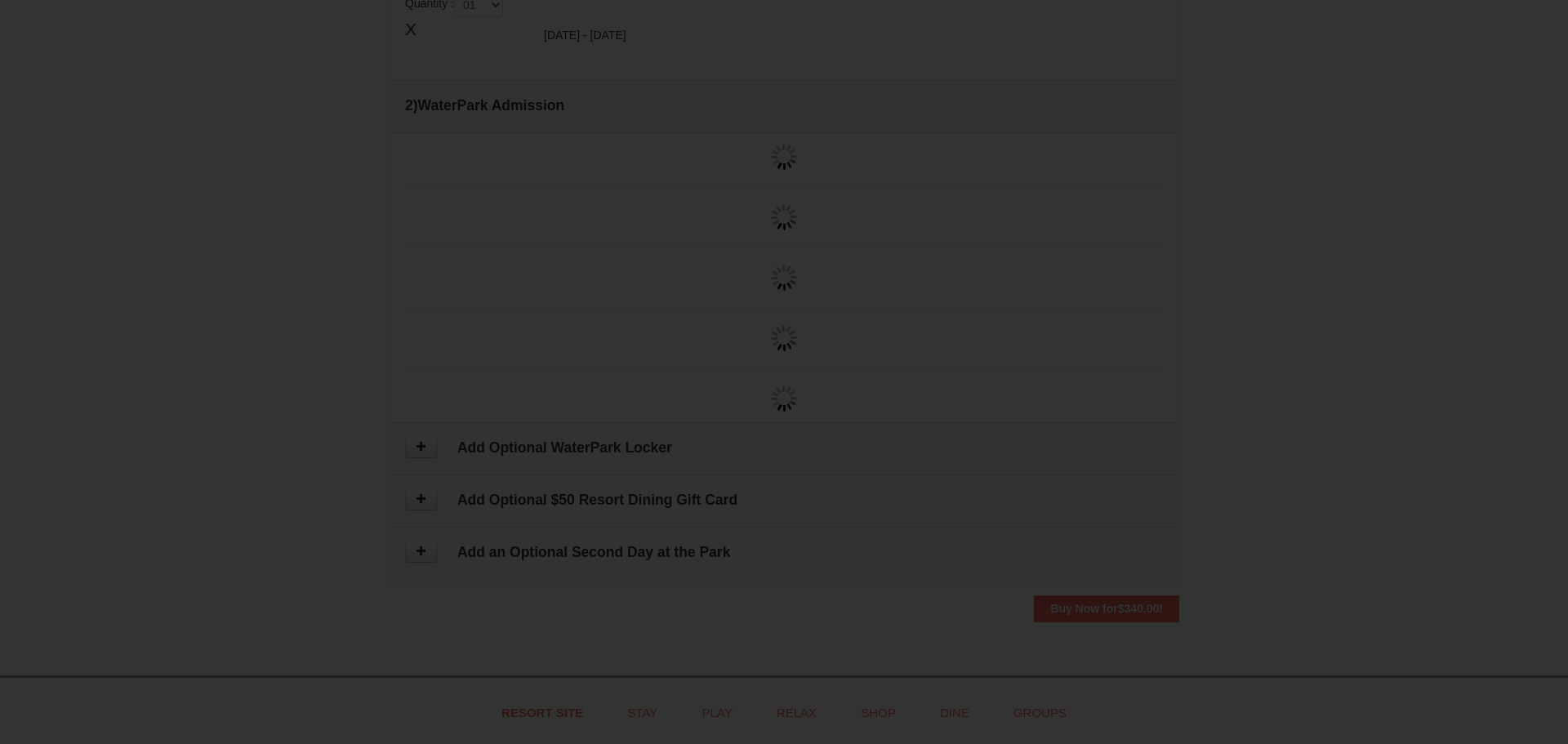
type input "[DATE]"
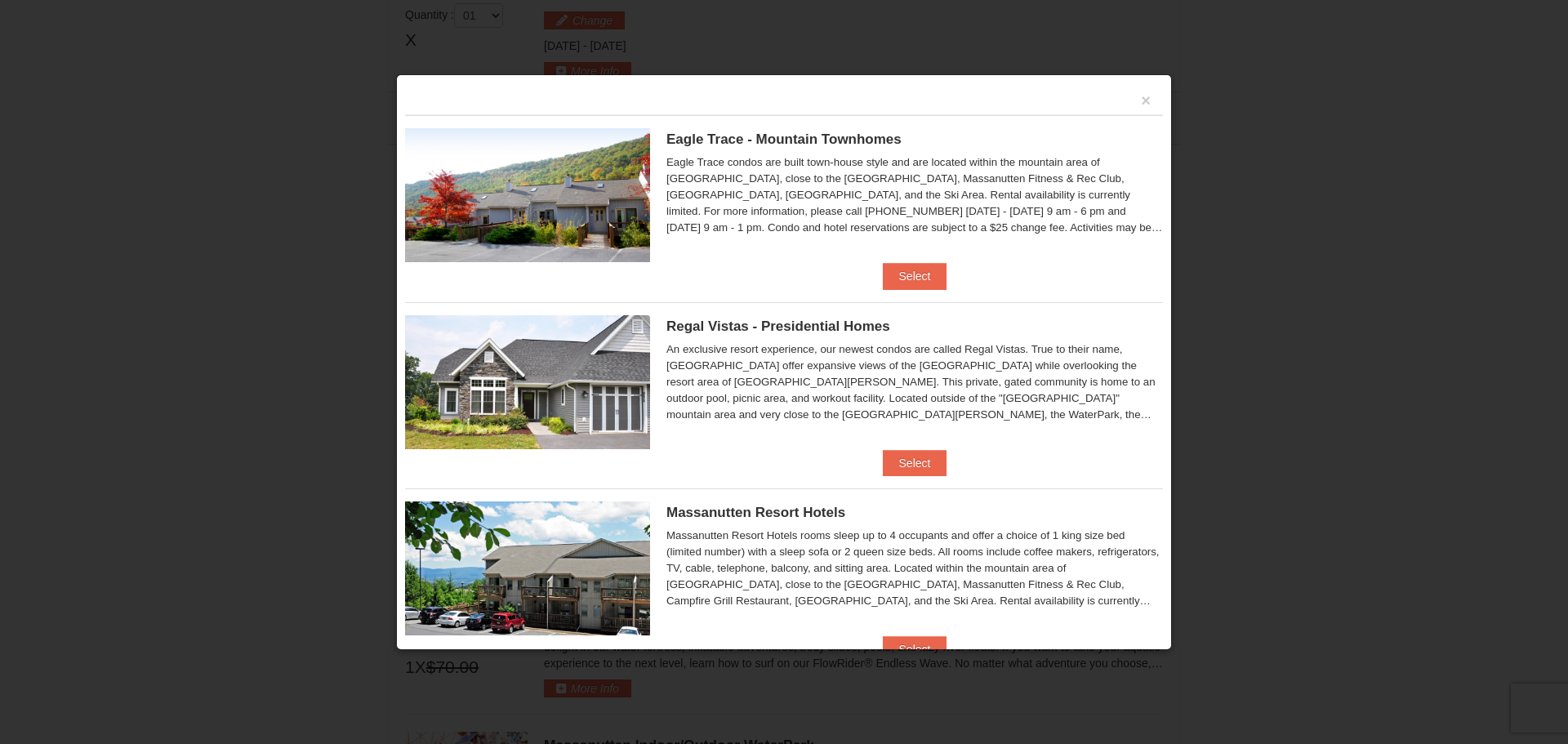
scroll to position [696, 0]
click at [929, 274] on button "Select" at bounding box center [915, 276] width 65 height 26
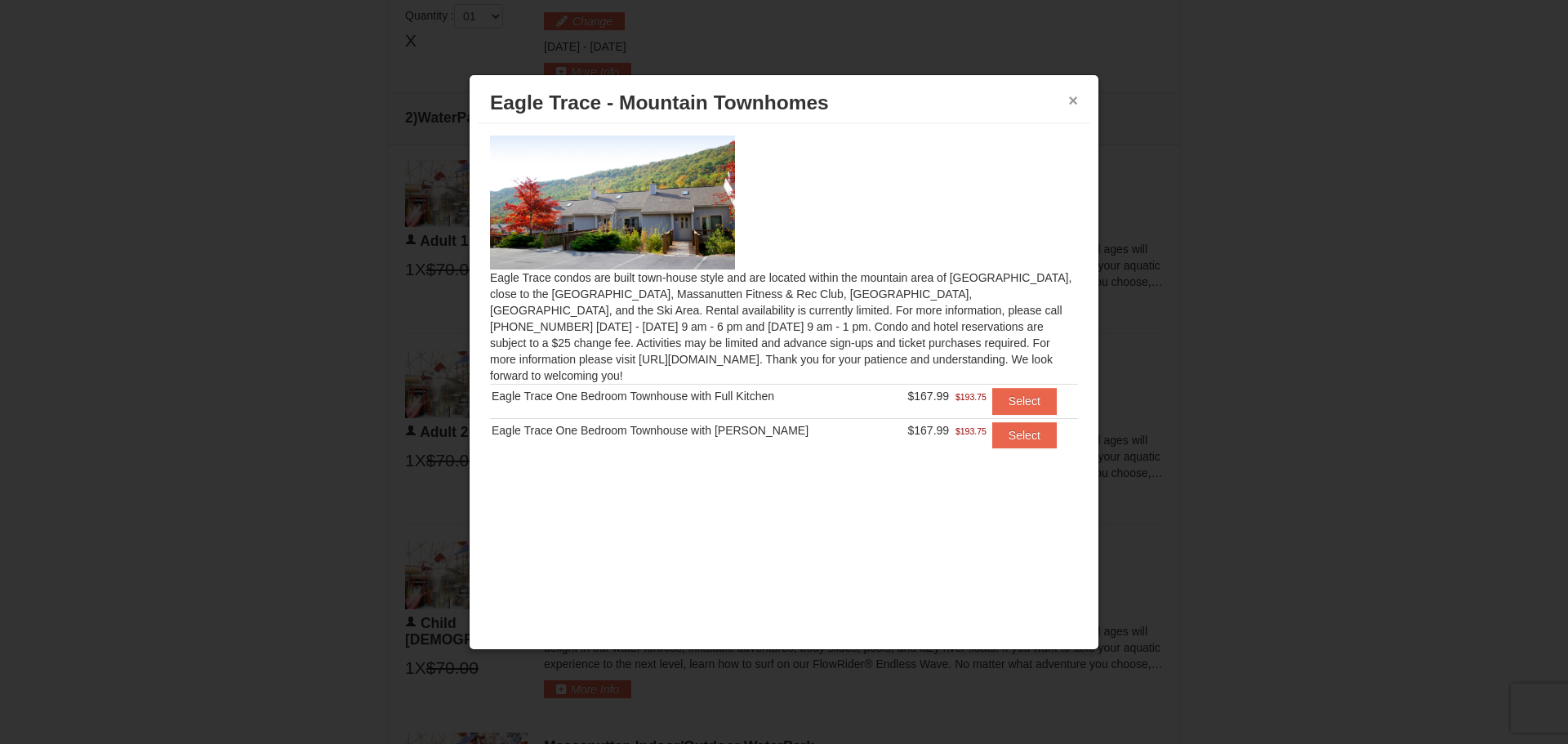
click at [1066, 98] on div "× Eagle Trace - Mountain Townhomes" at bounding box center [784, 103] width 613 height 40
click at [1078, 104] on div "× Eagle Trace - Mountain Townhomes" at bounding box center [784, 103] width 613 height 40
click at [1075, 102] on button "×" at bounding box center [1073, 100] width 10 height 16
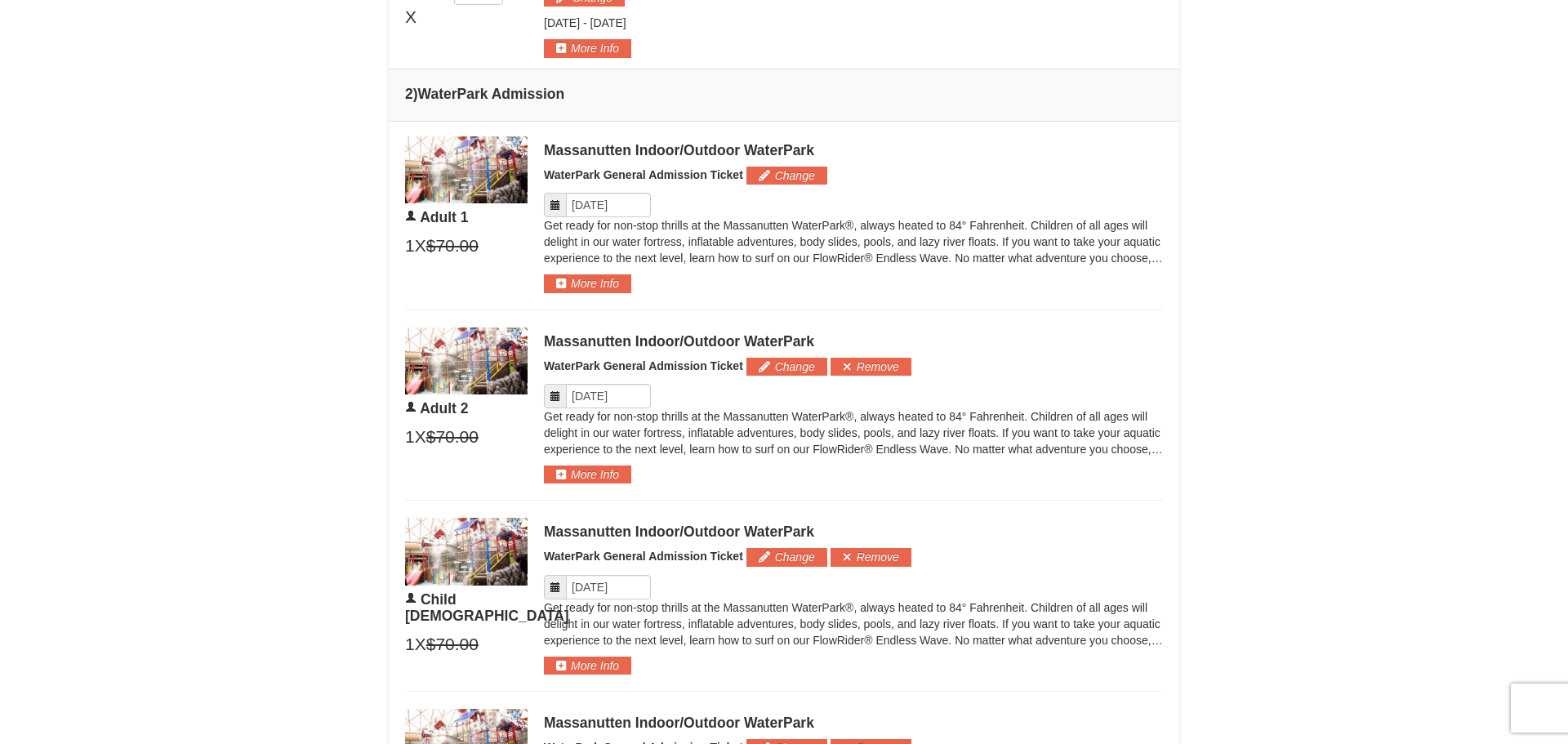
scroll to position [721, 0]
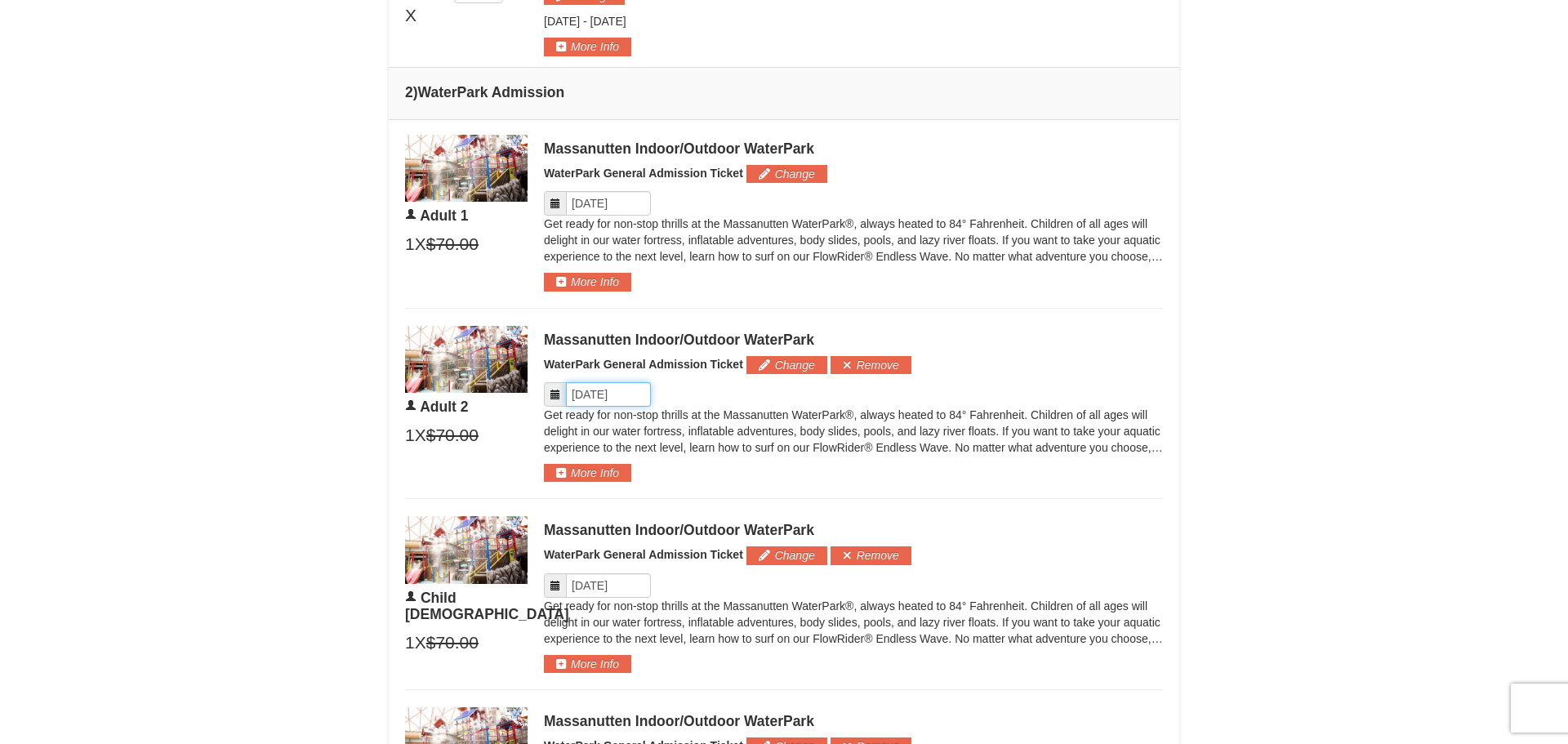
click at [593, 391] on input "Please format dates MM/DD/YYYY" at bounding box center [609, 394] width 85 height 25
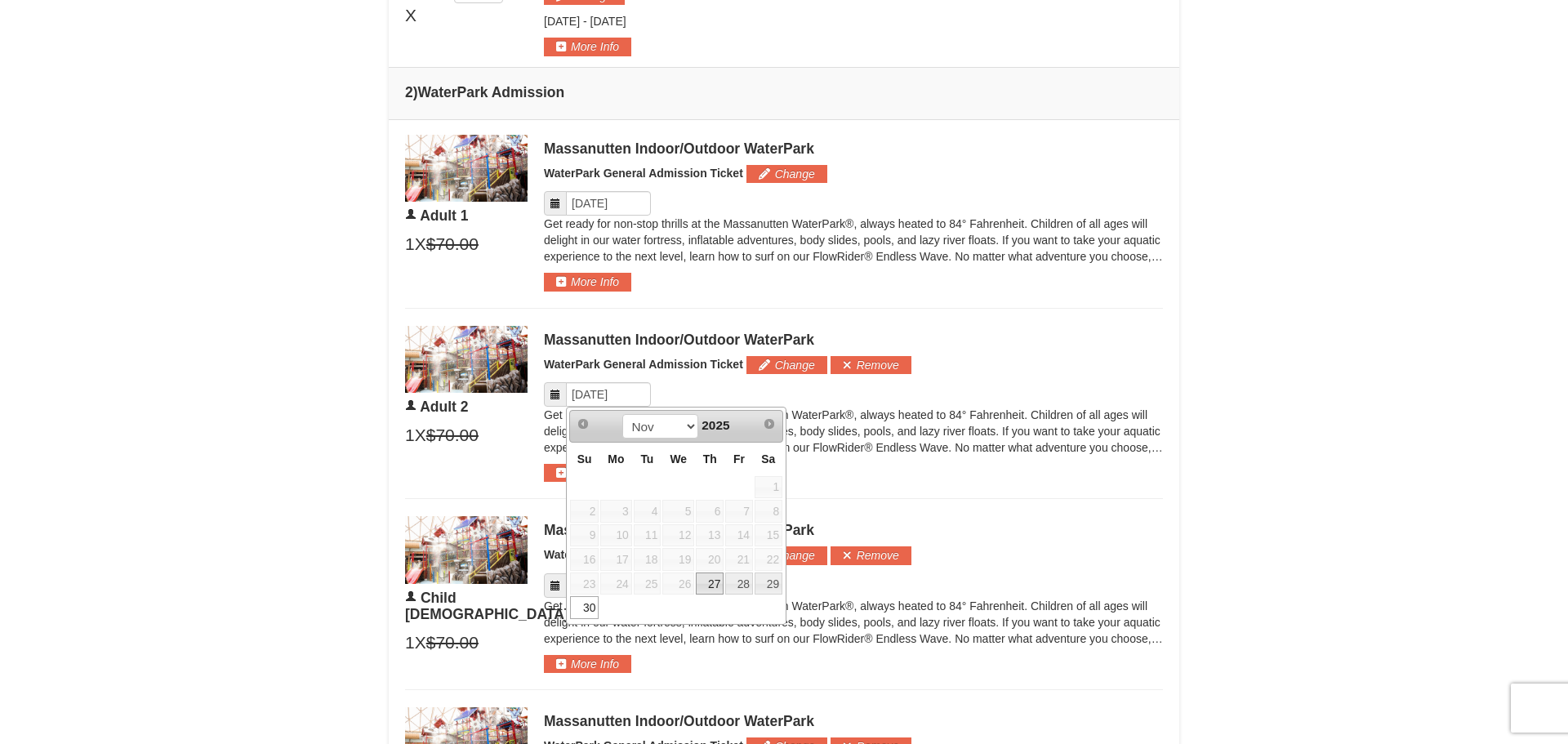
click at [718, 583] on link "27" at bounding box center [710, 583] width 28 height 23
type input "[DATE]"
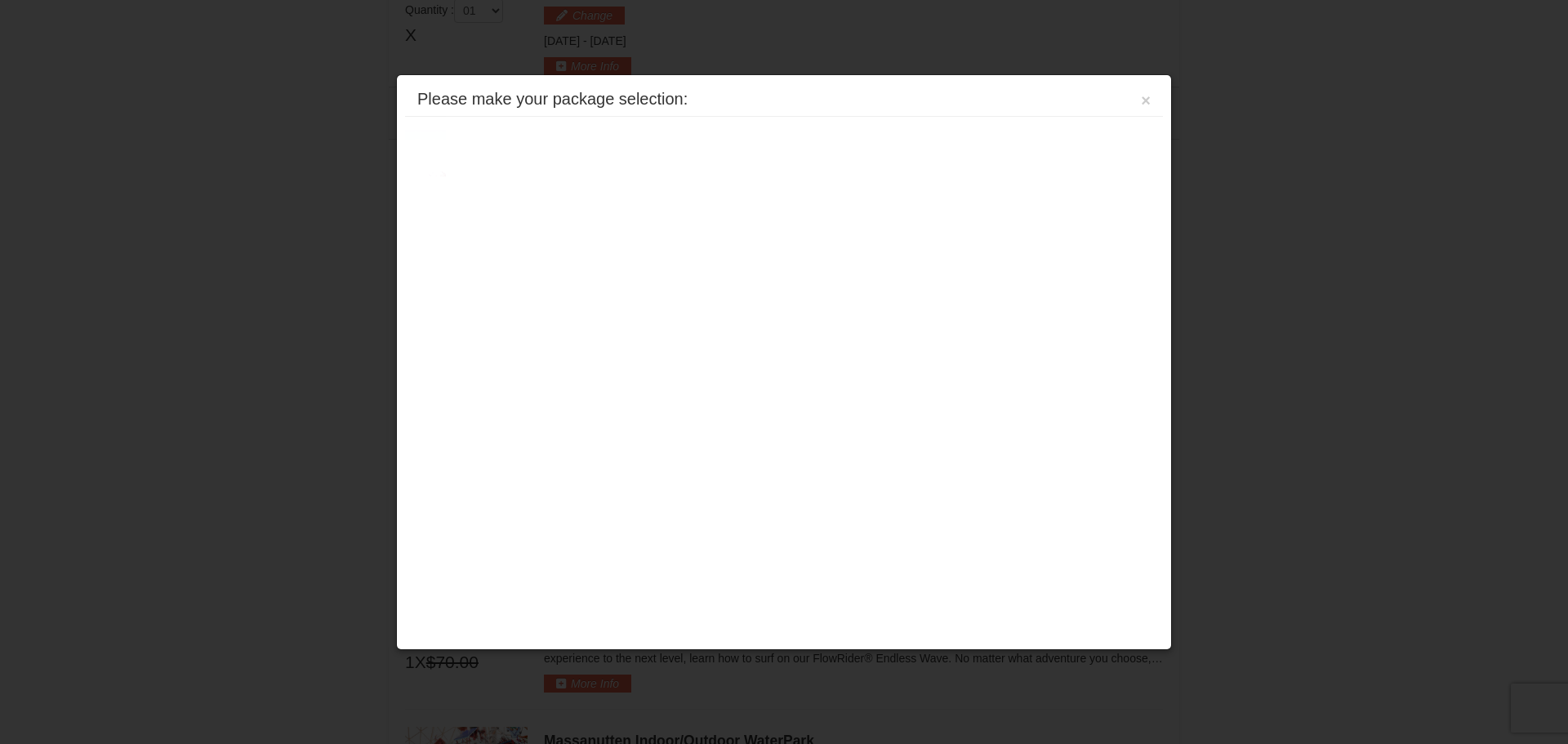
scroll to position [700, 0]
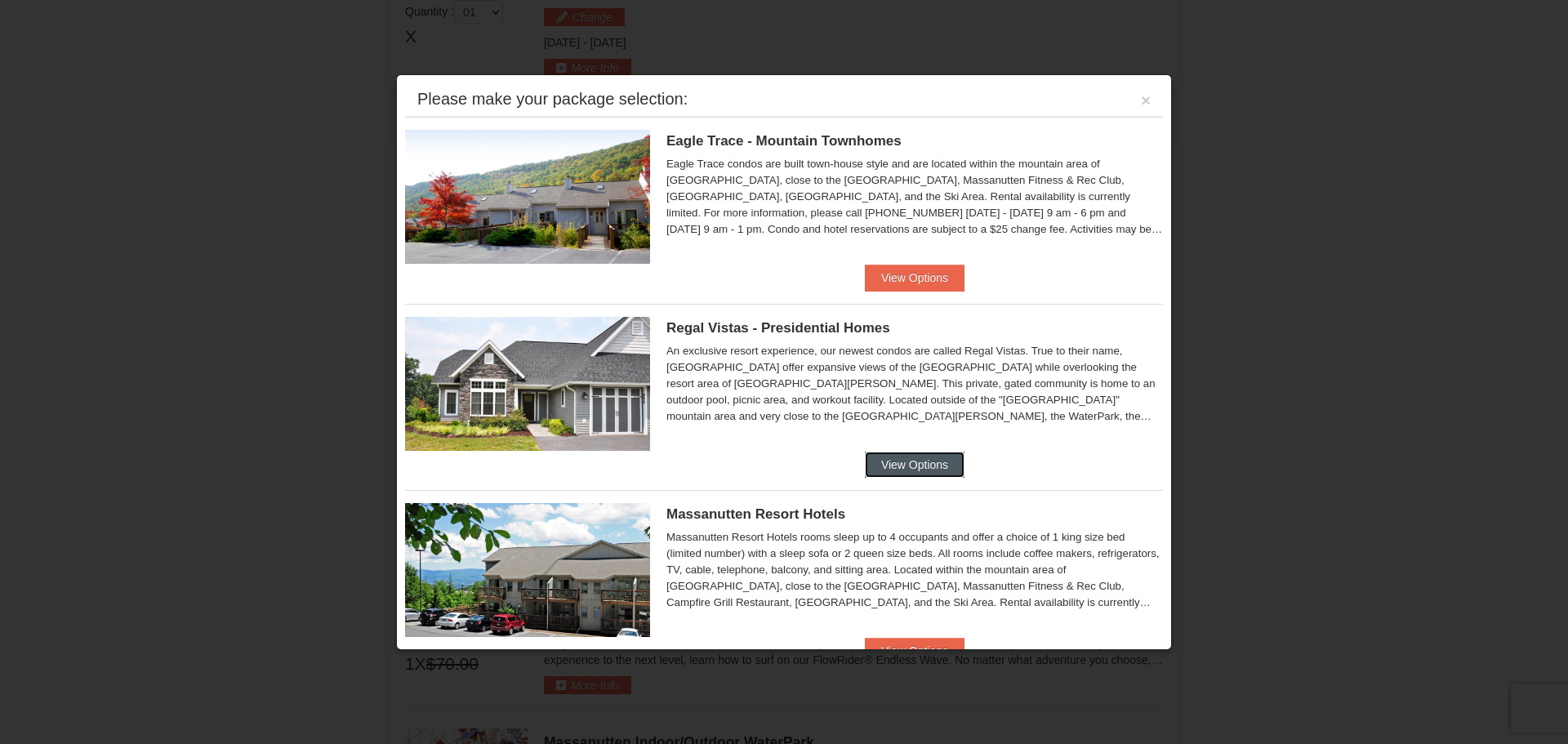
click at [907, 463] on button "View Options" at bounding box center [914, 465] width 99 height 26
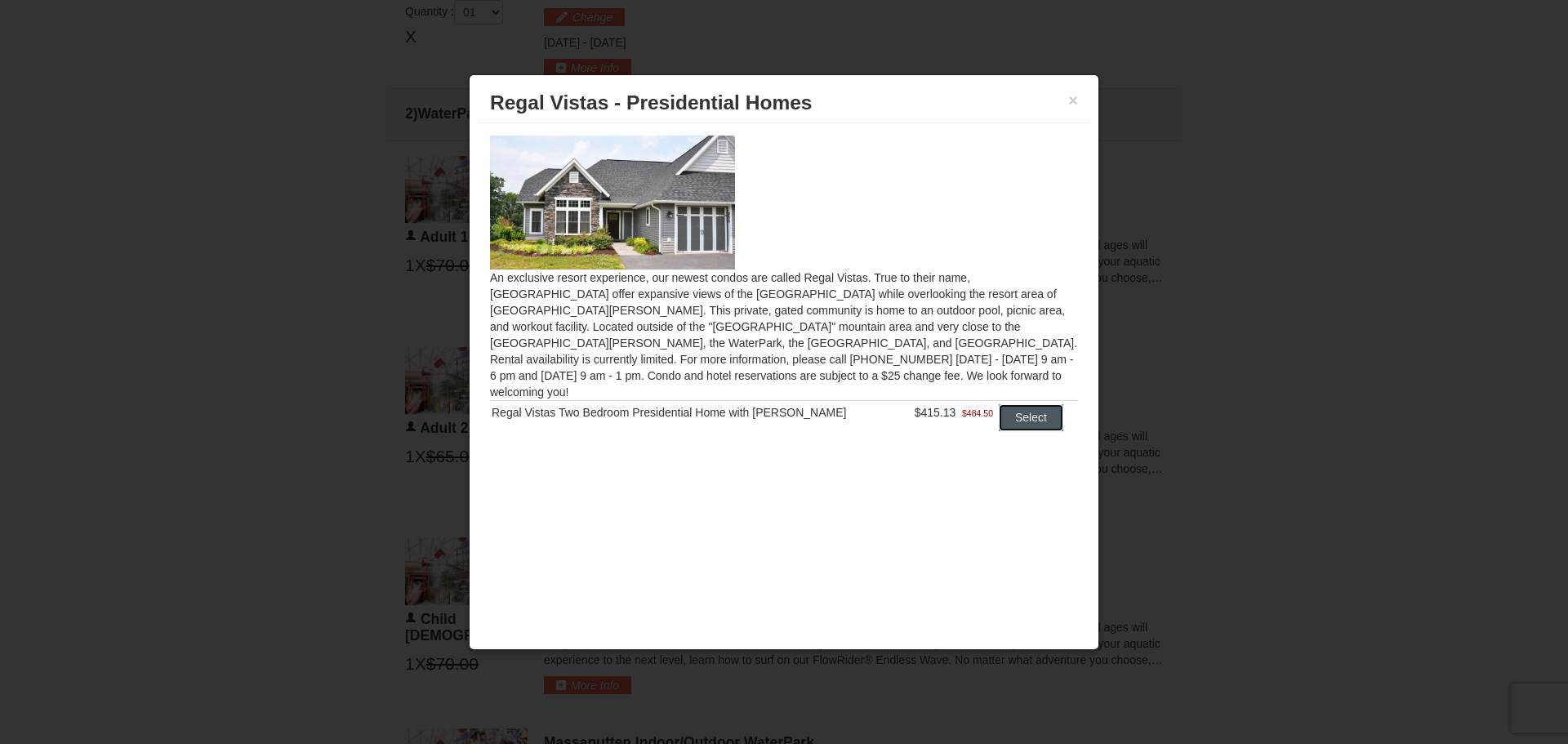
click at [1001, 404] on button "Select" at bounding box center [1031, 417] width 65 height 26
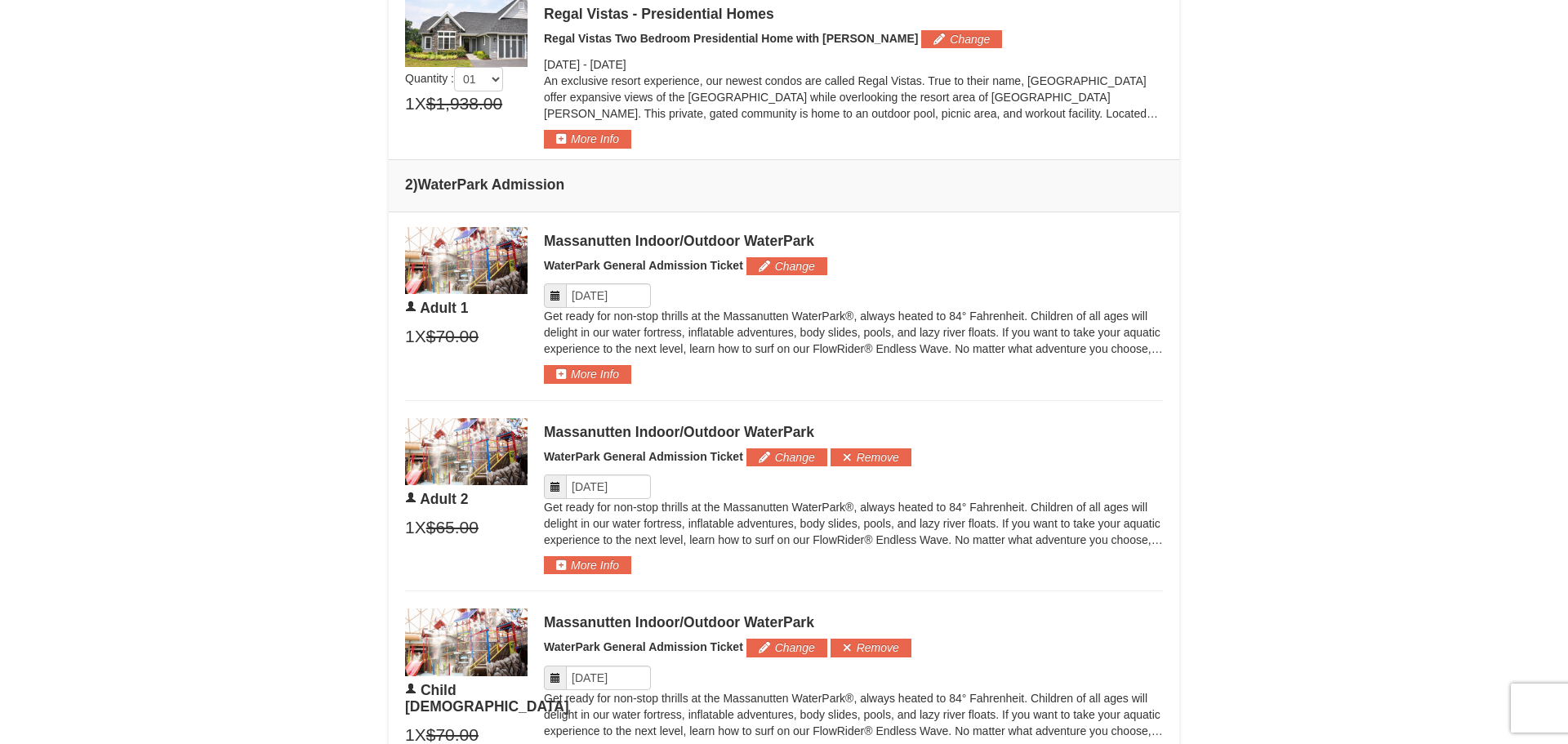
click at [552, 300] on icon at bounding box center [554, 296] width 11 height 11
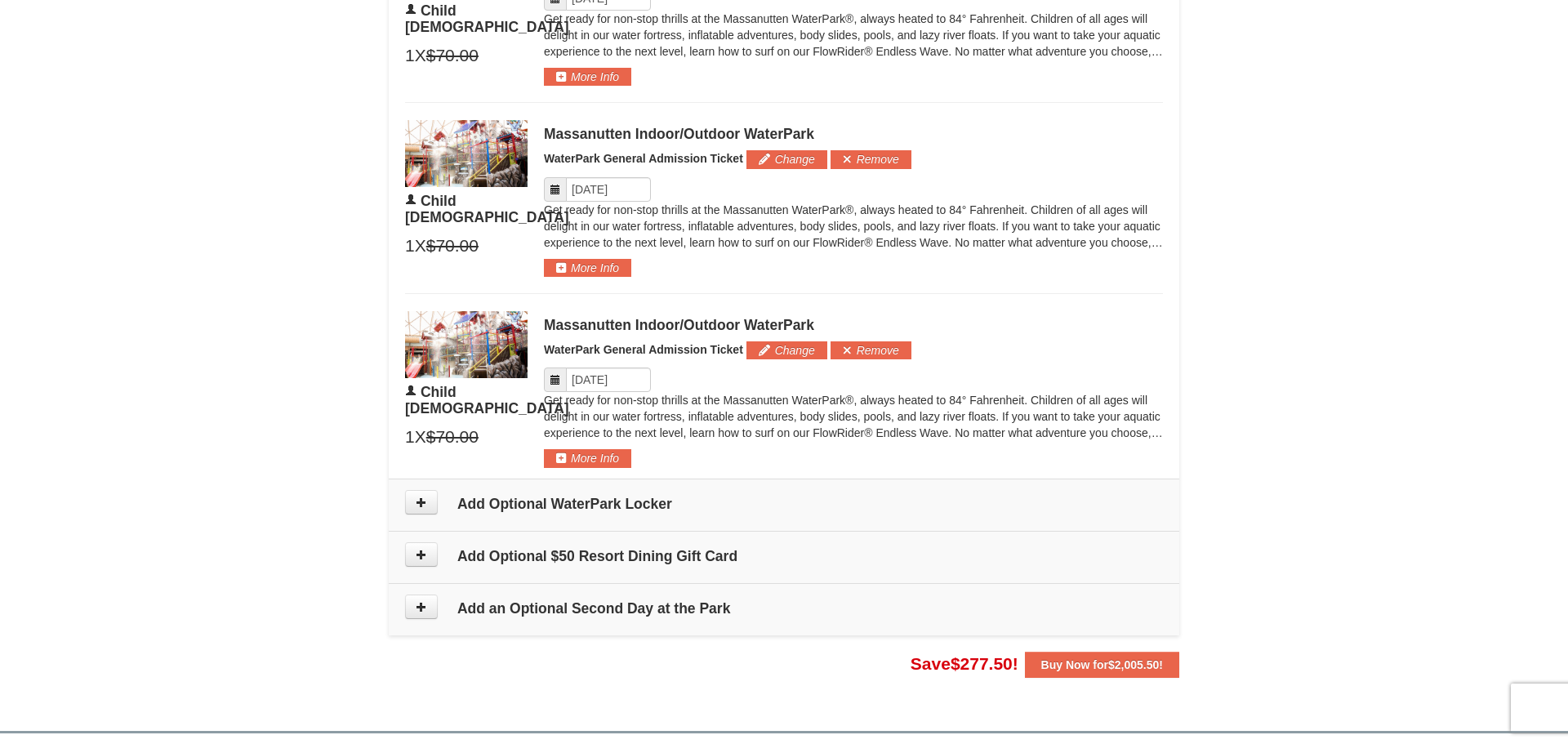
scroll to position [1371, 0]
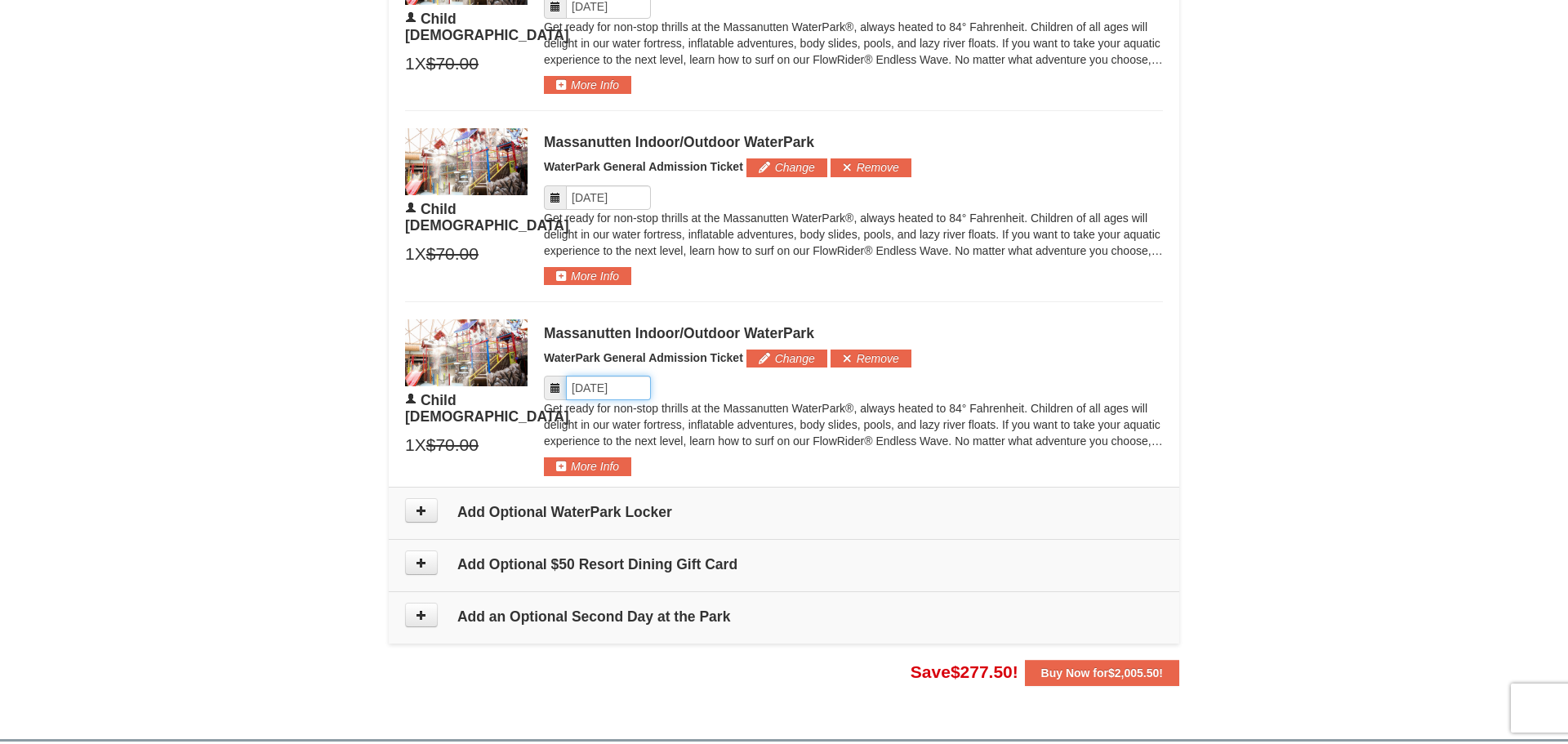
click at [594, 394] on input "Please format dates MM/DD/YYYY" at bounding box center [609, 388] width 85 height 25
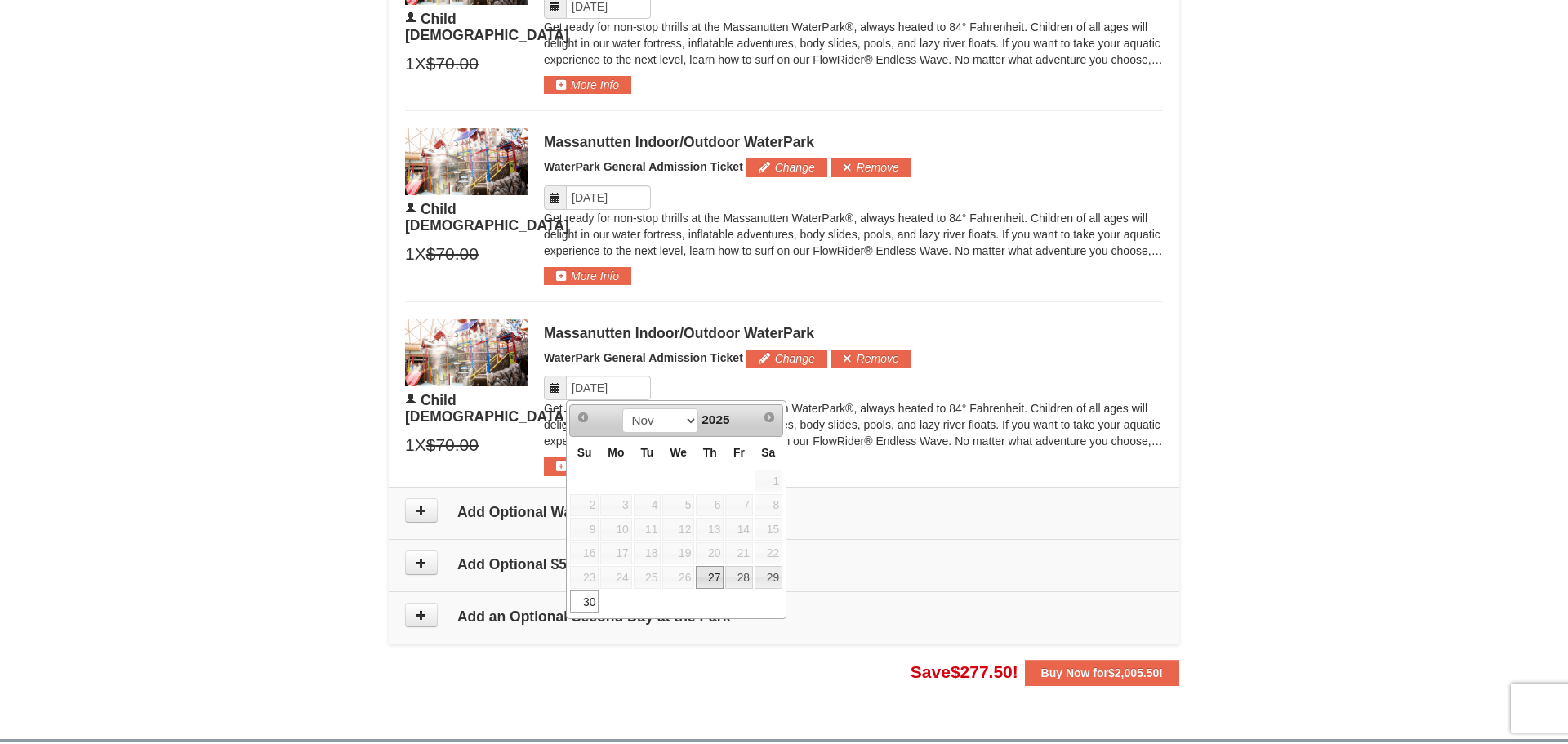
click at [717, 576] on link "27" at bounding box center [710, 578] width 28 height 23
type input "[DATE]"
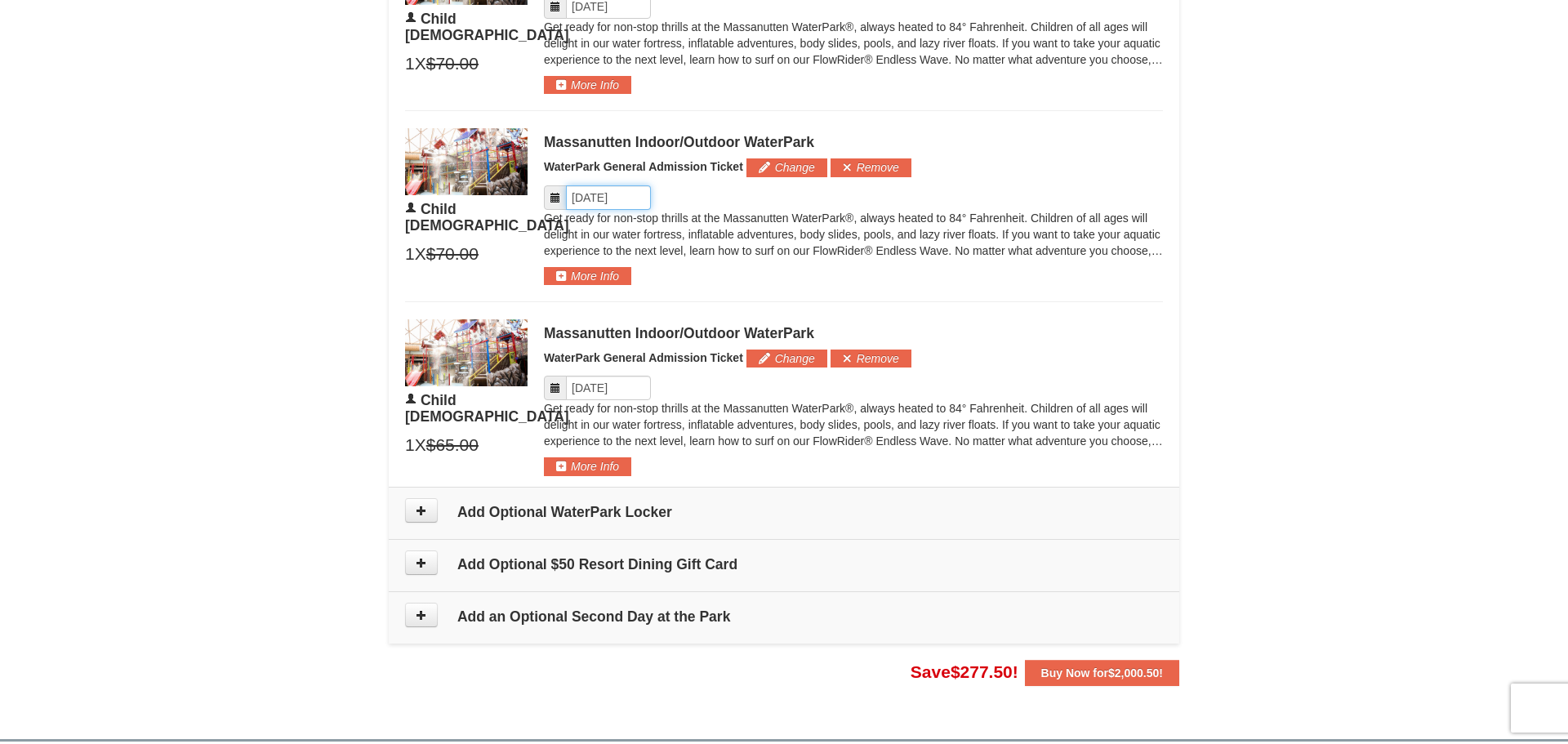
click at [592, 199] on input "Please format dates MM/DD/YYYY" at bounding box center [609, 197] width 85 height 25
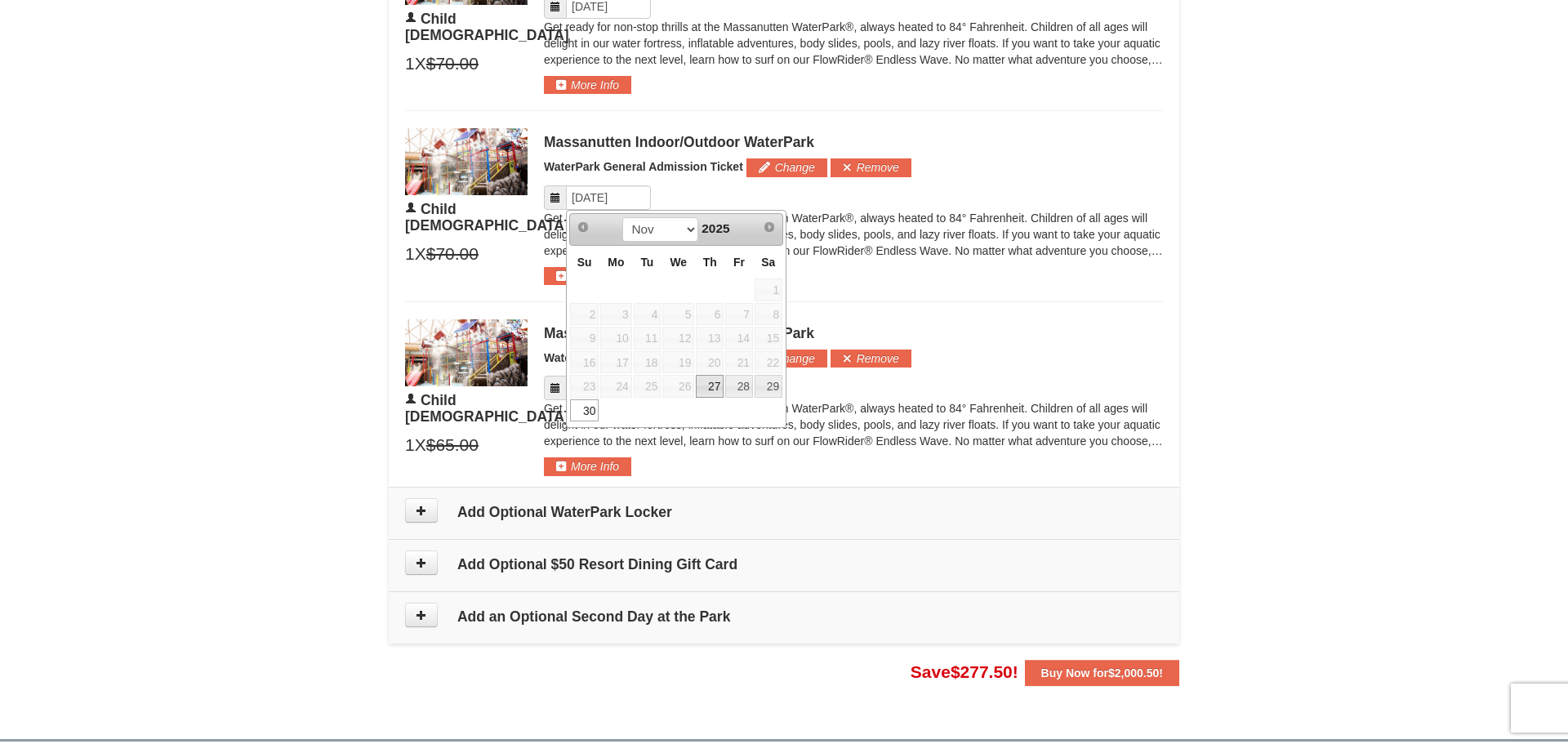
click at [709, 386] on link "27" at bounding box center [710, 386] width 28 height 23
type input "[DATE]"
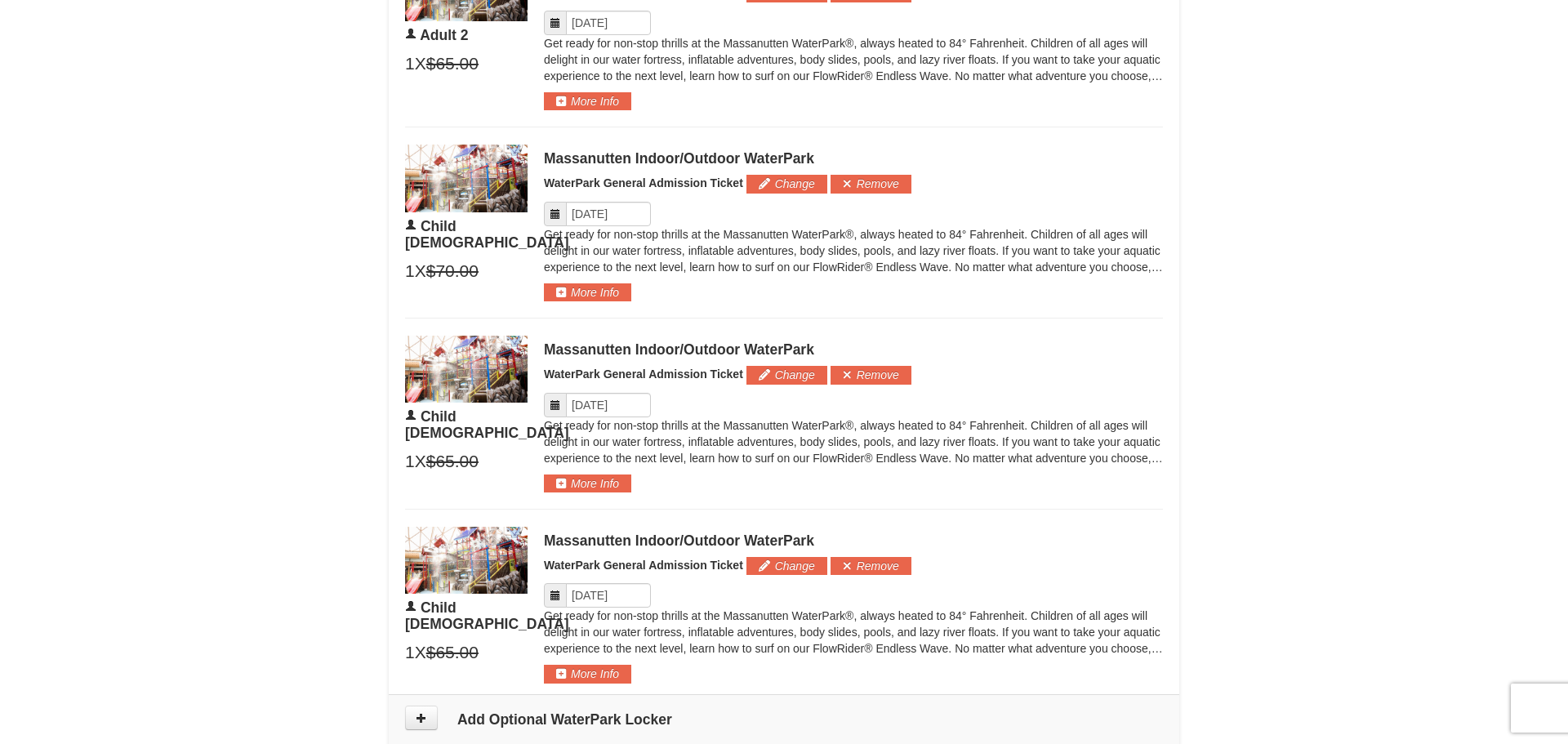
scroll to position [1152, 0]
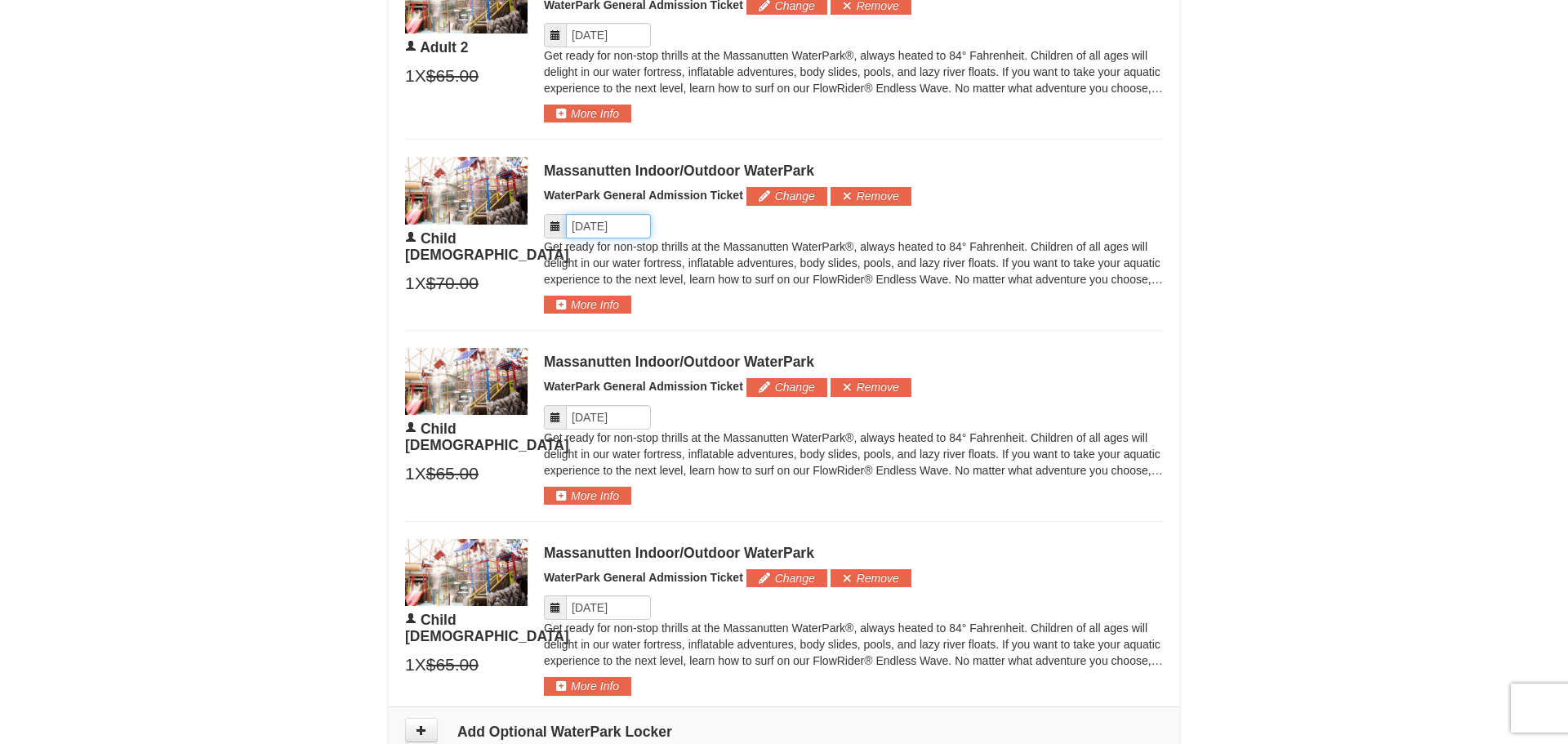
click at [621, 222] on input "Please format dates MM/DD/YYYY" at bounding box center [609, 226] width 85 height 25
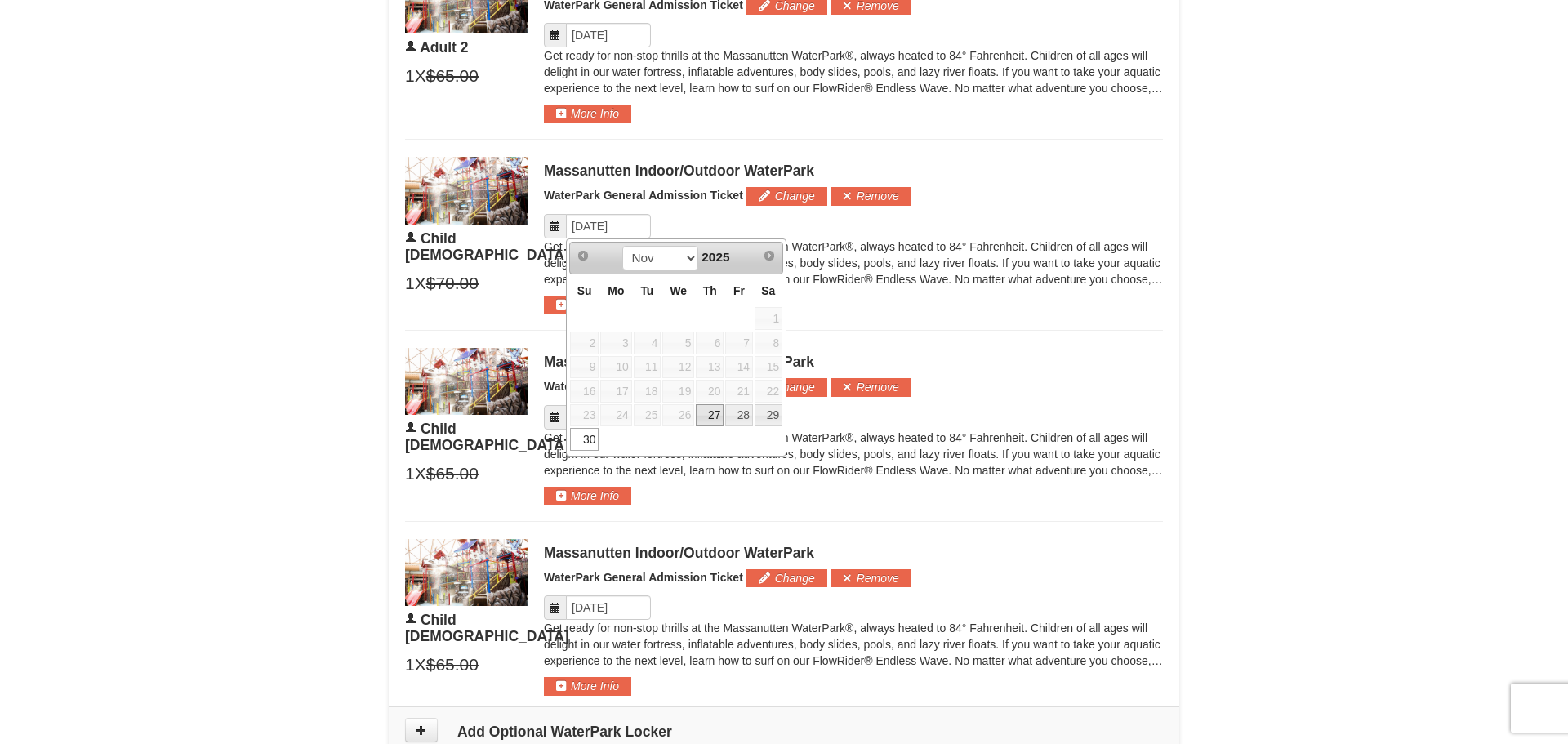
click at [710, 417] on link "27" at bounding box center [710, 415] width 28 height 23
type input "[DATE]"
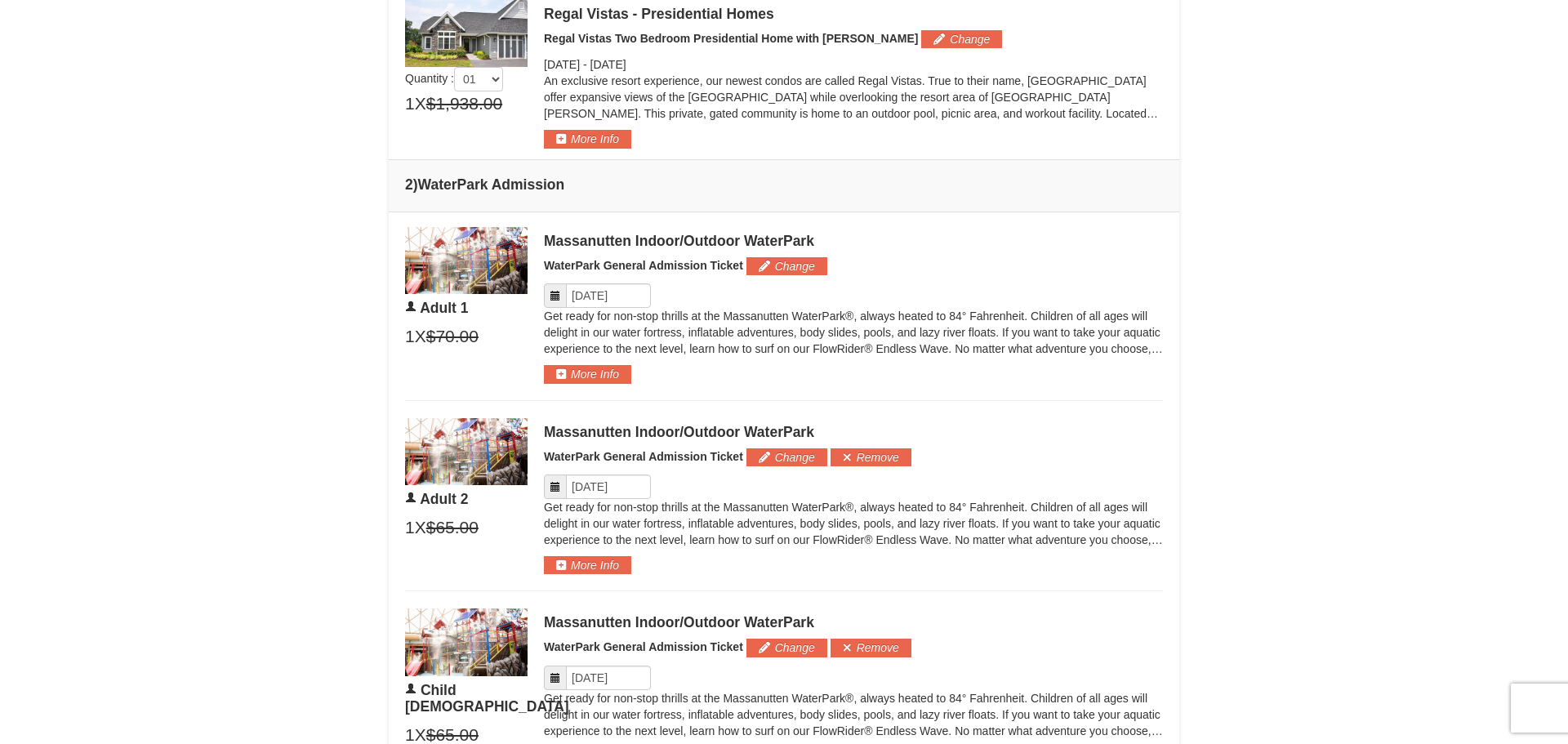
scroll to position [686, 0]
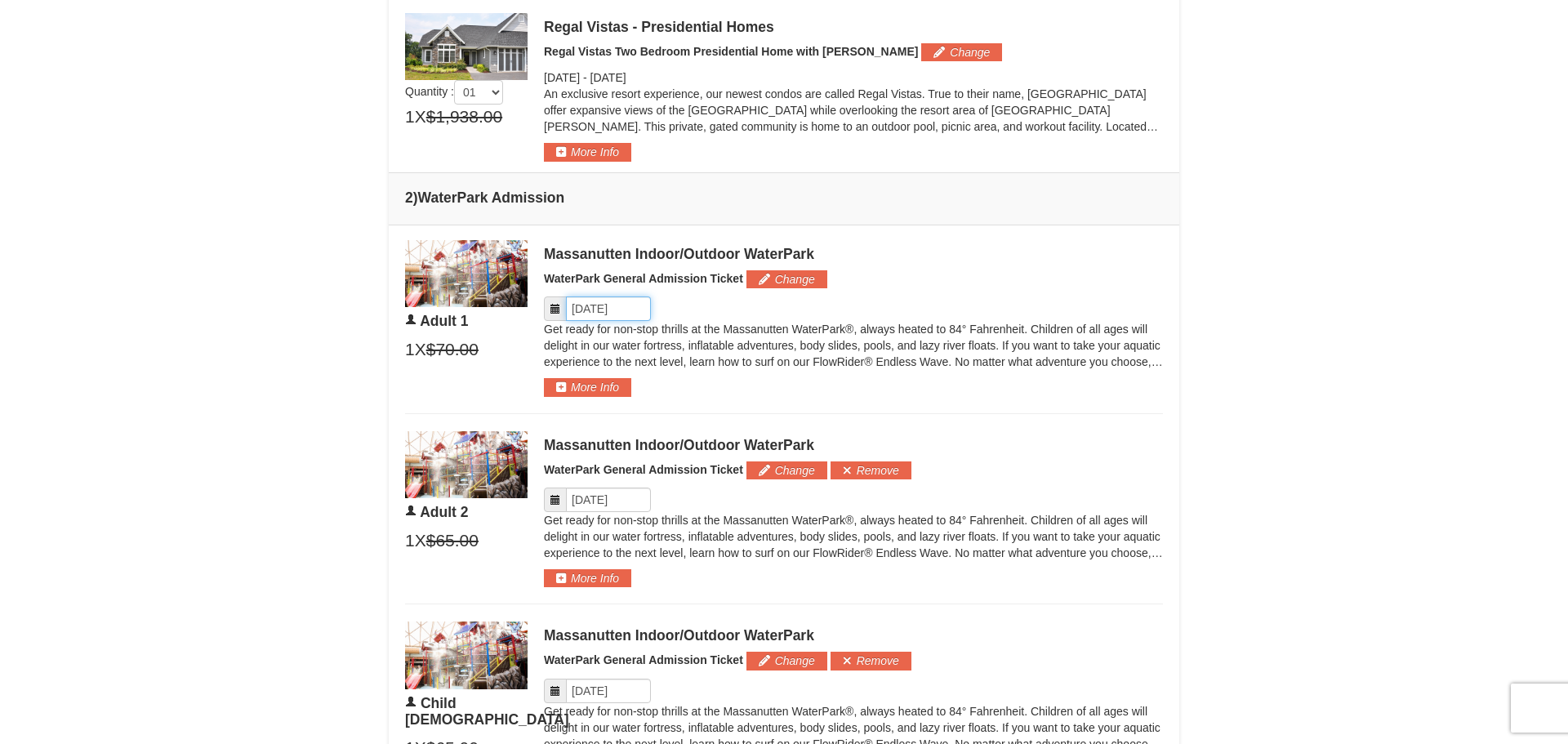
click at [614, 311] on input "Please format dates MM/DD/YYYY" at bounding box center [609, 308] width 85 height 25
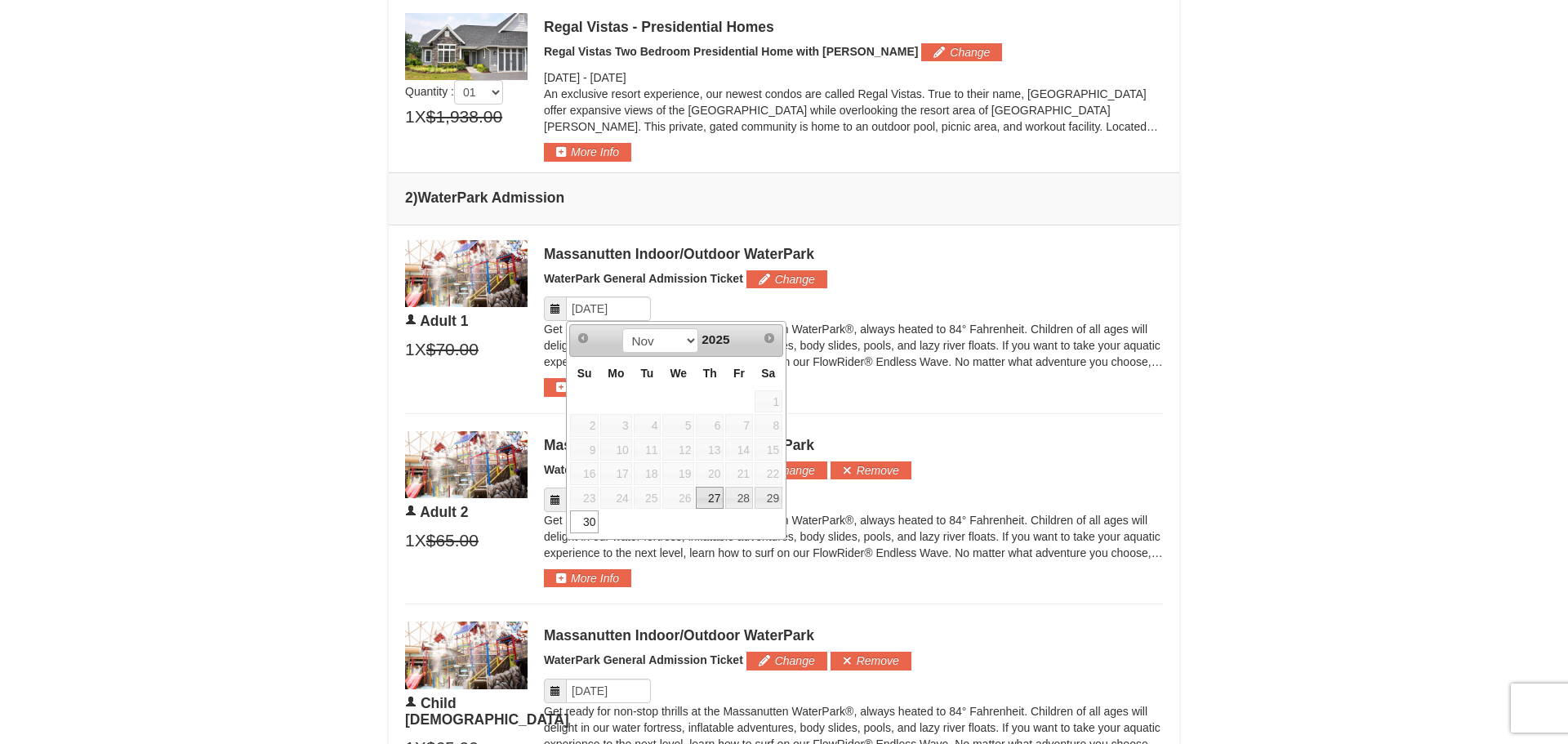
click at [705, 494] on link "27" at bounding box center [710, 498] width 28 height 23
type input "[DATE]"
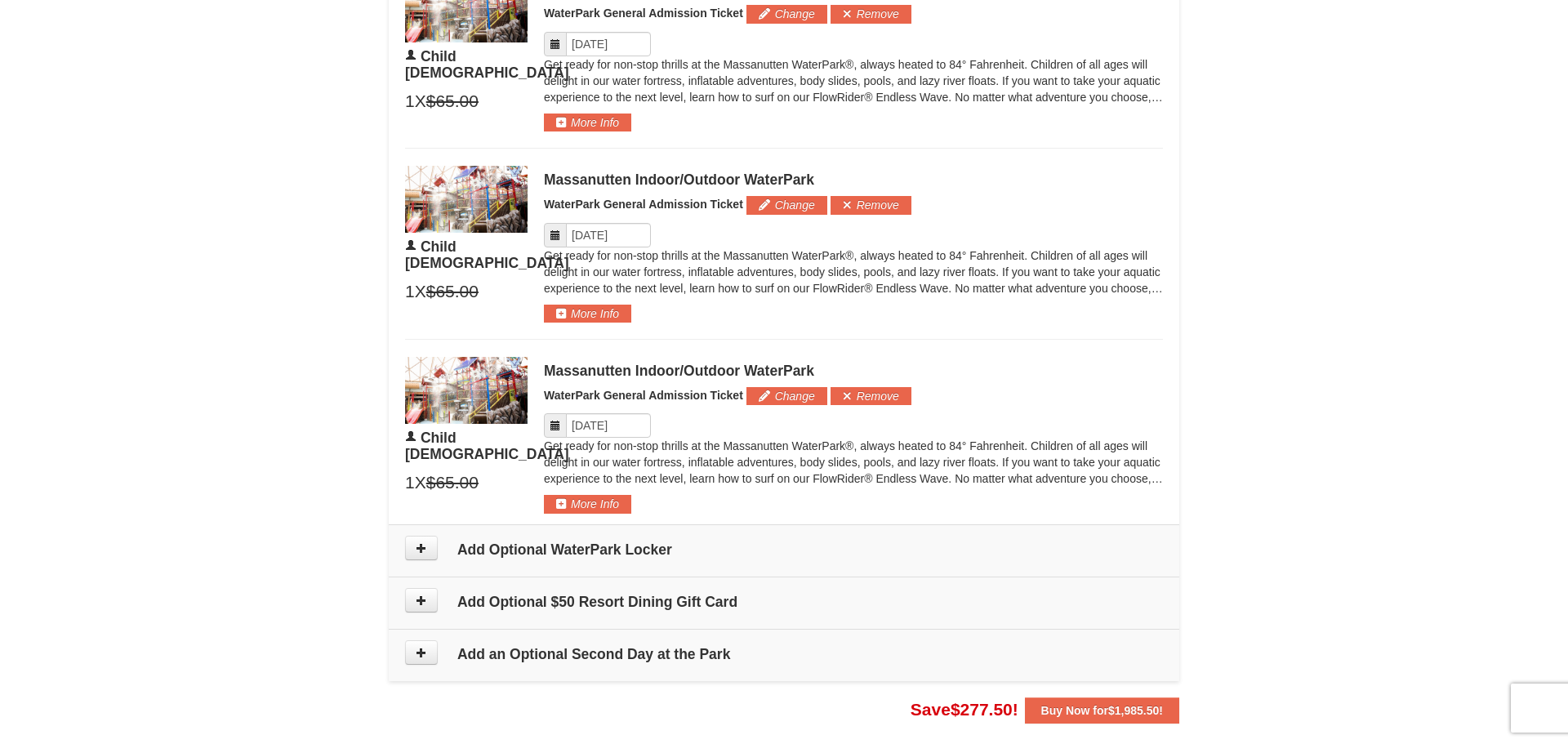
scroll to position [1350, 0]
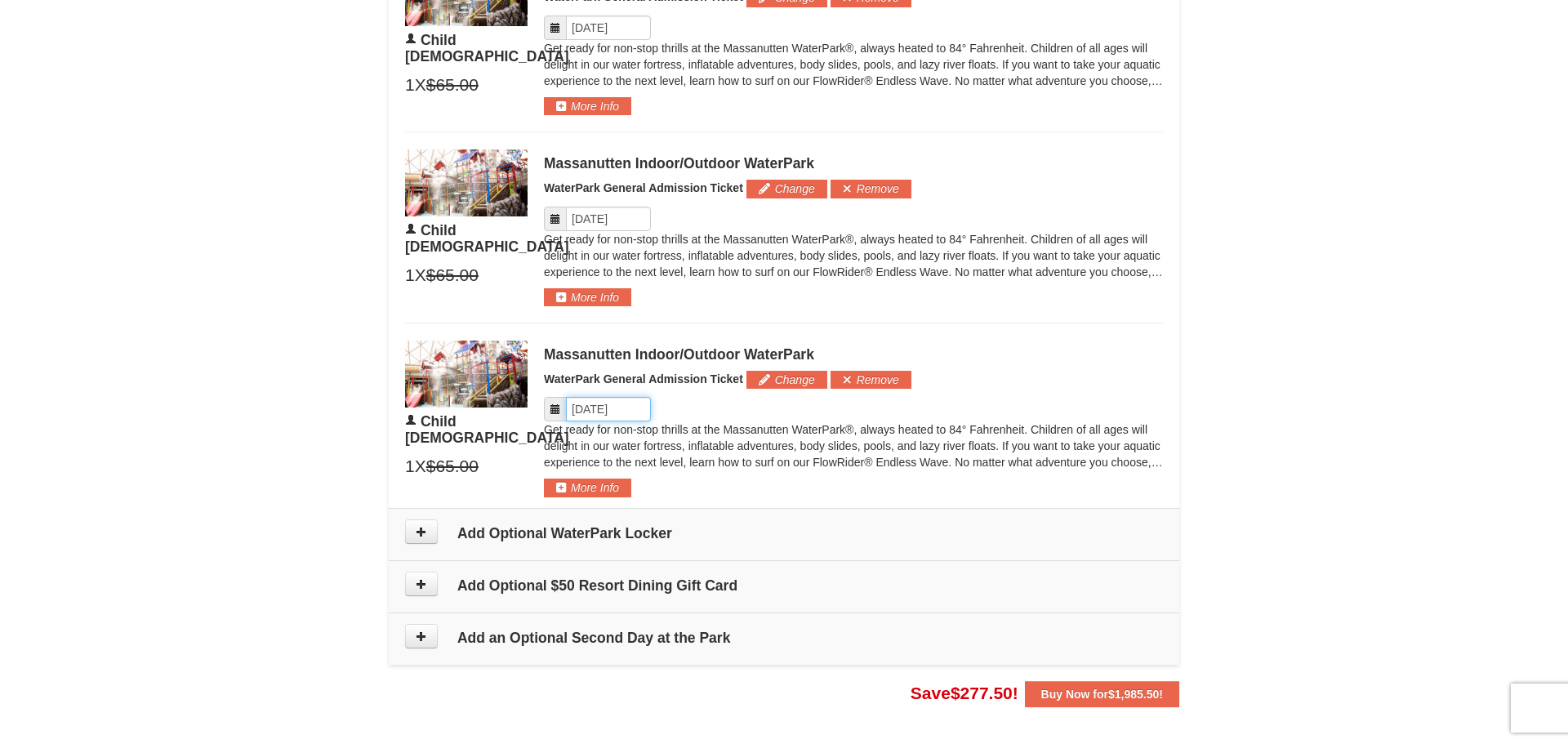
click at [586, 410] on input "Please format dates MM/DD/YYYY" at bounding box center [609, 409] width 85 height 25
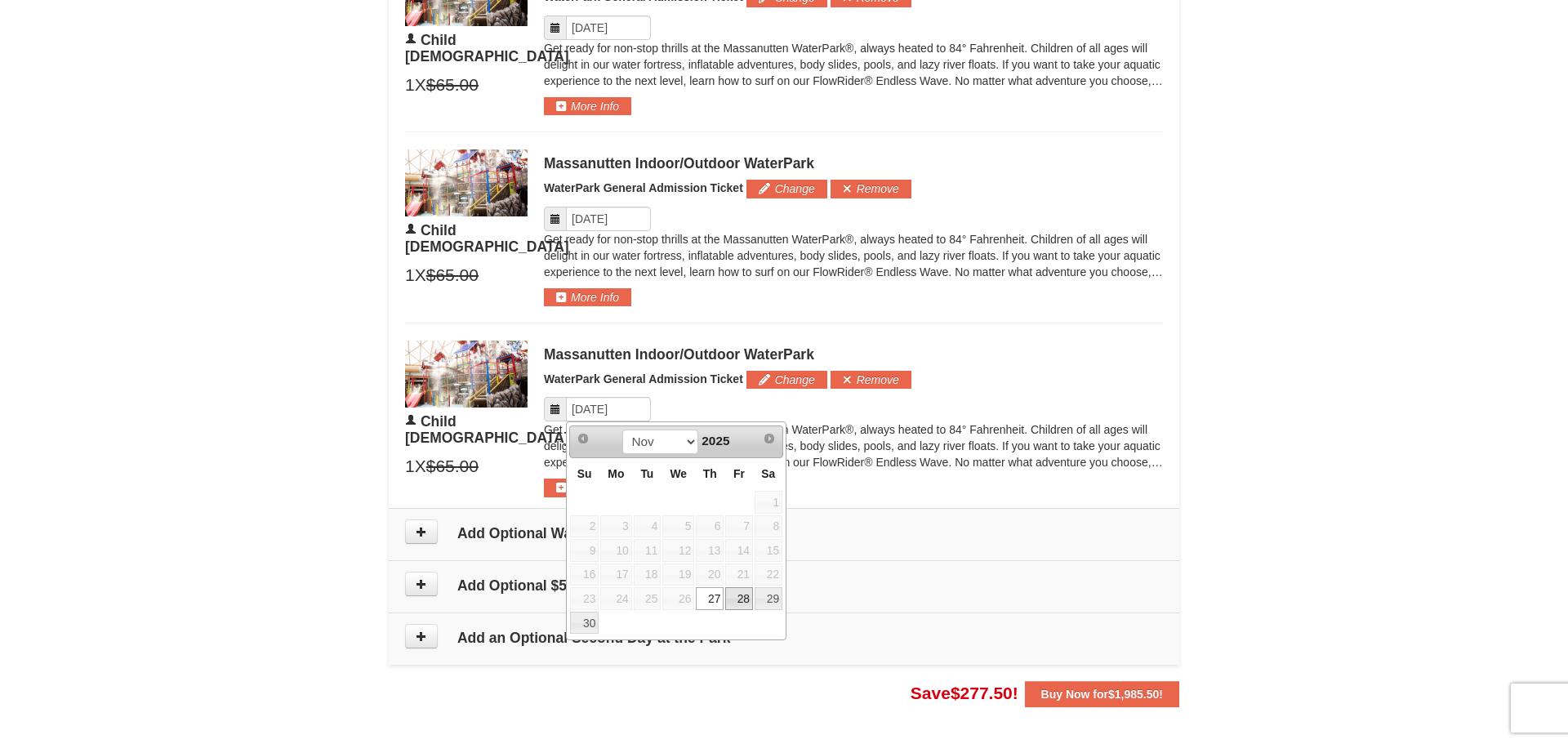
click at [742, 600] on link "28" at bounding box center [739, 599] width 28 height 23
type input "[DATE]"
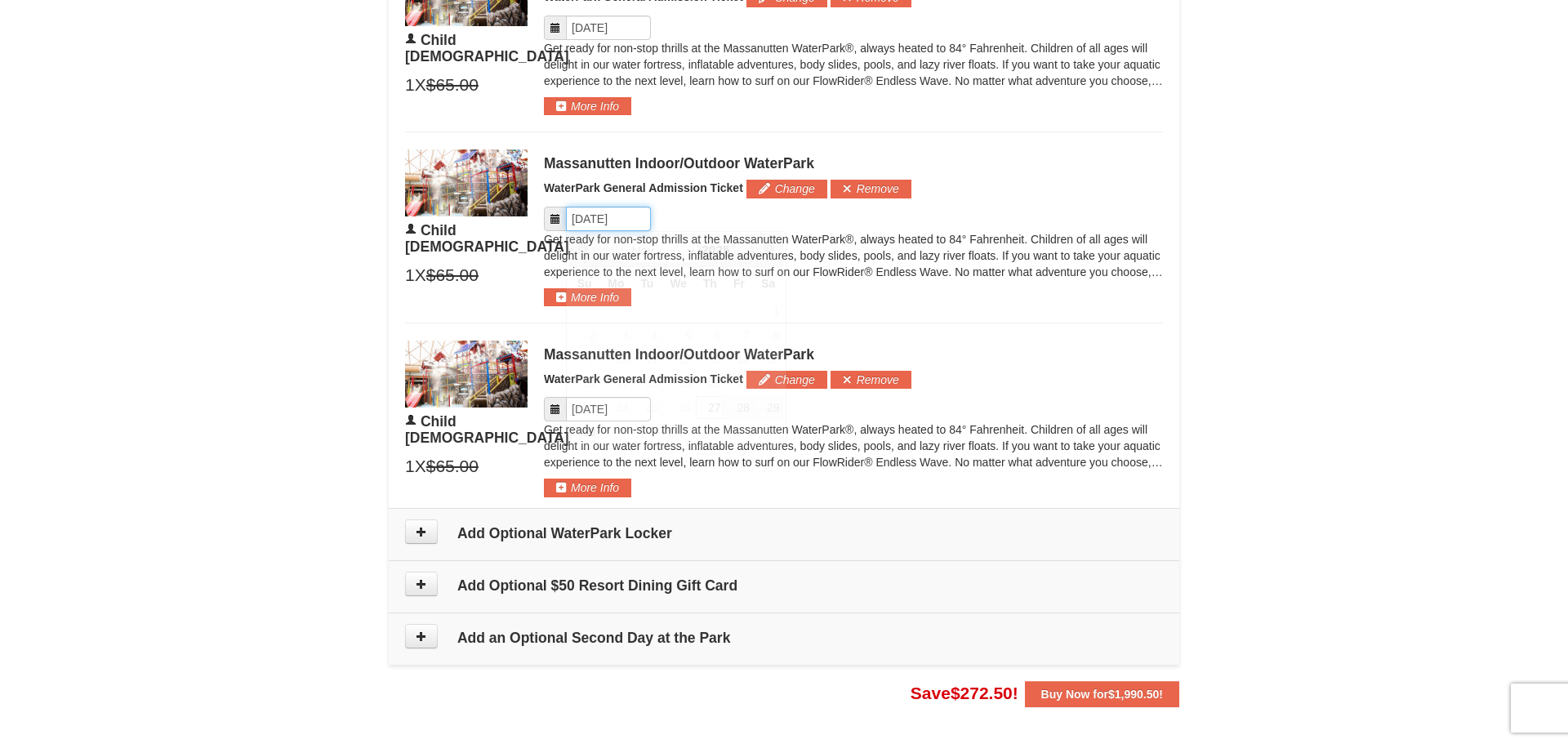
click at [590, 223] on input "Please format dates MM/DD/YYYY" at bounding box center [609, 218] width 85 height 25
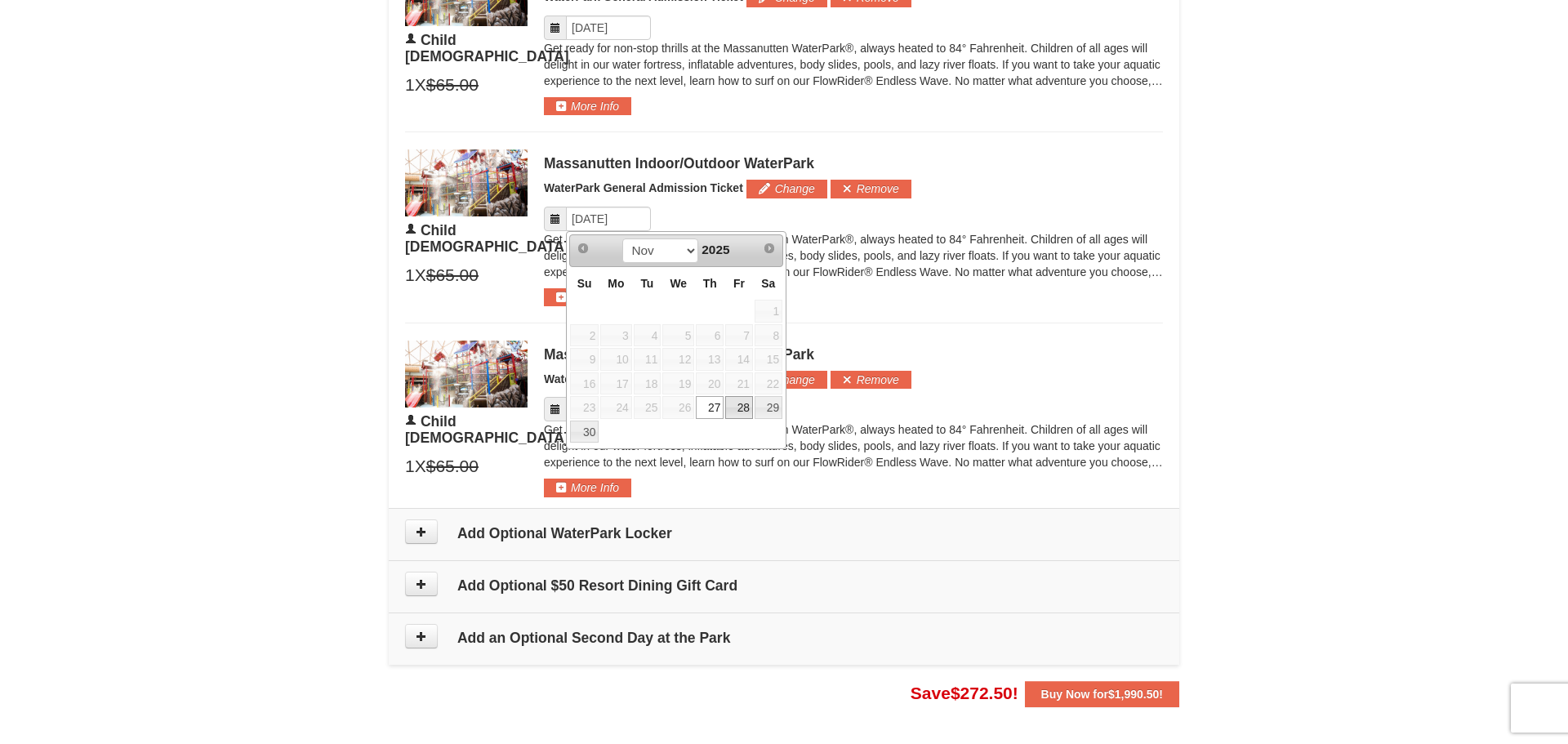
click at [744, 407] on link "28" at bounding box center [739, 408] width 28 height 23
type input "[DATE]"
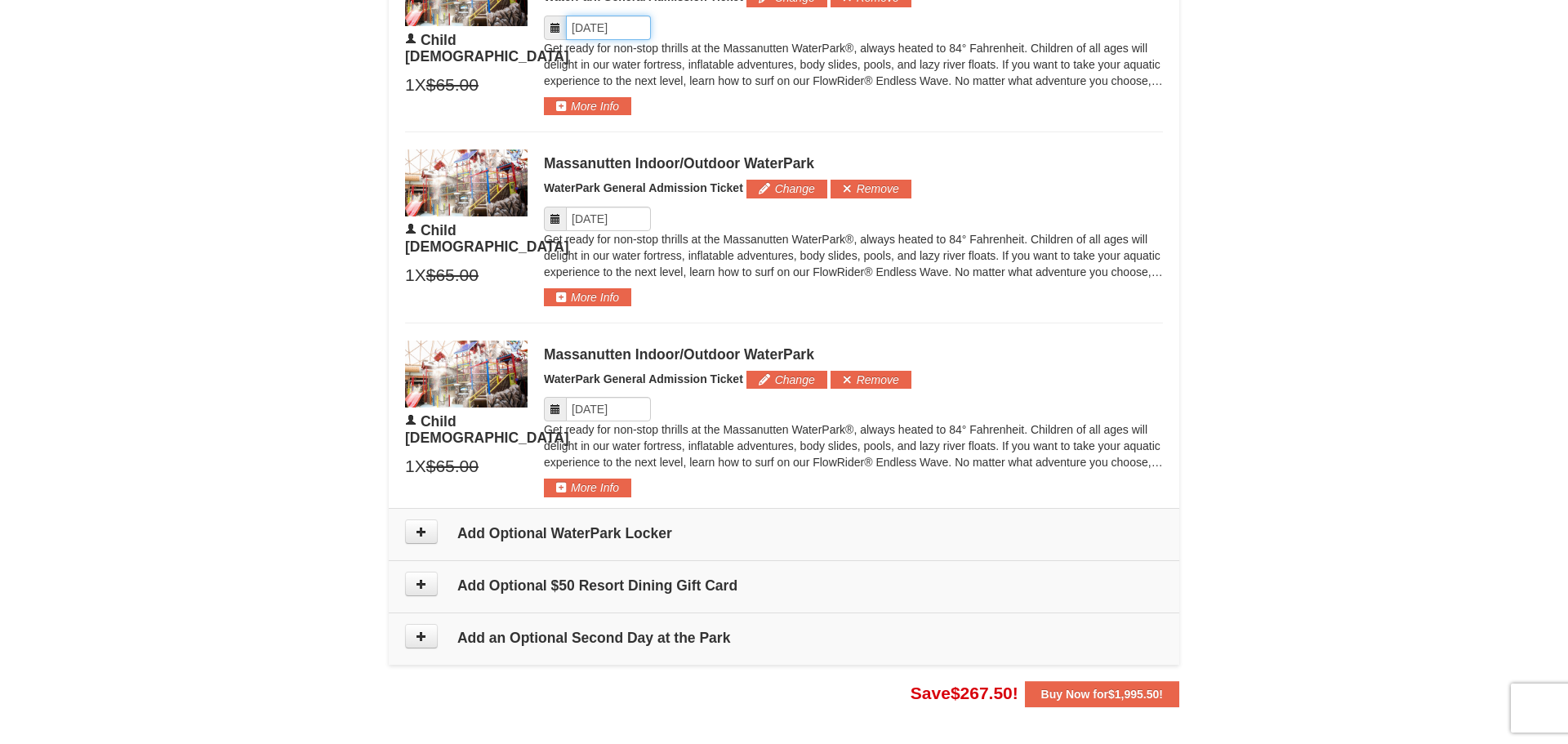
click at [604, 37] on input "Please format dates MM/DD/YYYY" at bounding box center [609, 27] width 85 height 25
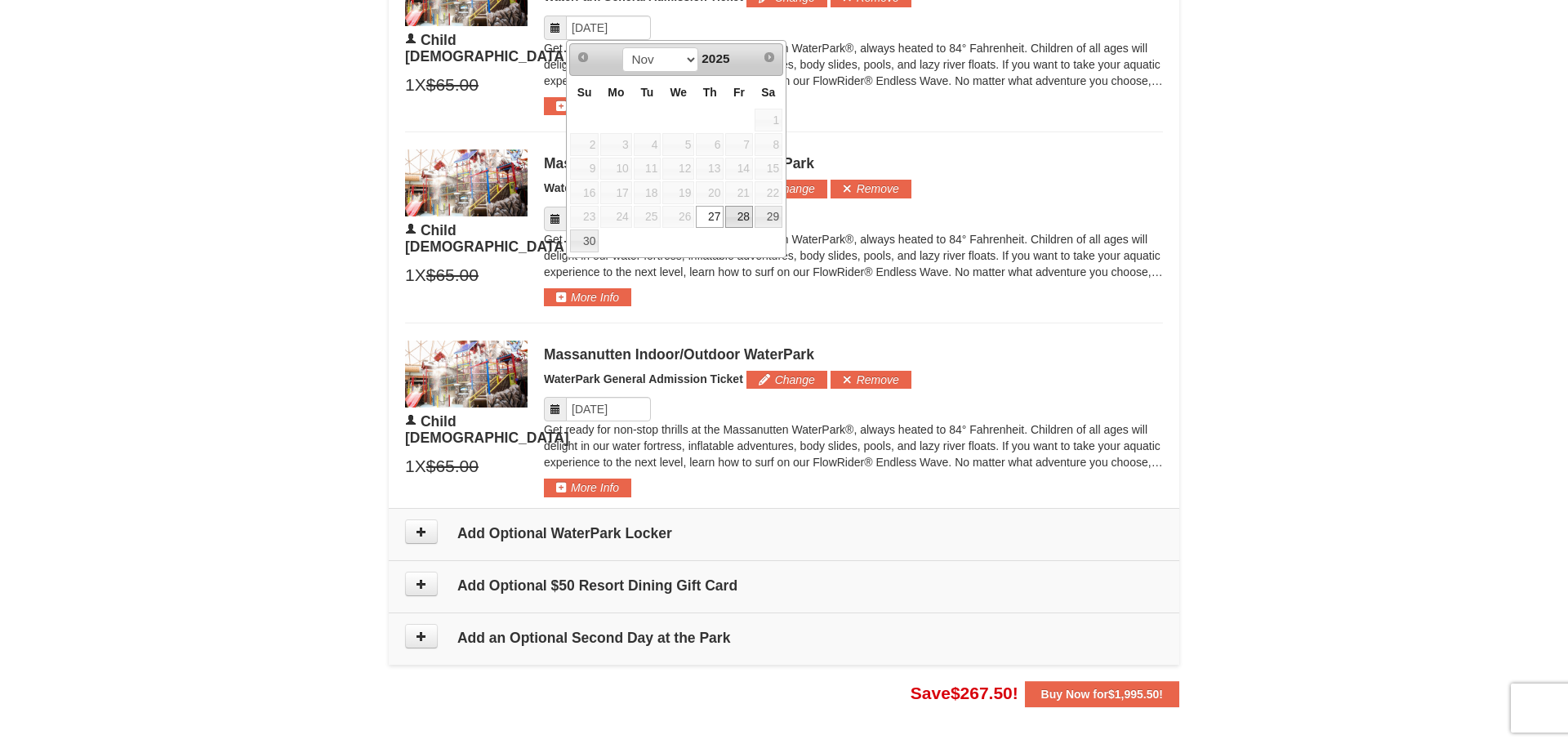
click at [739, 217] on link "28" at bounding box center [739, 217] width 28 height 23
type input "[DATE]"
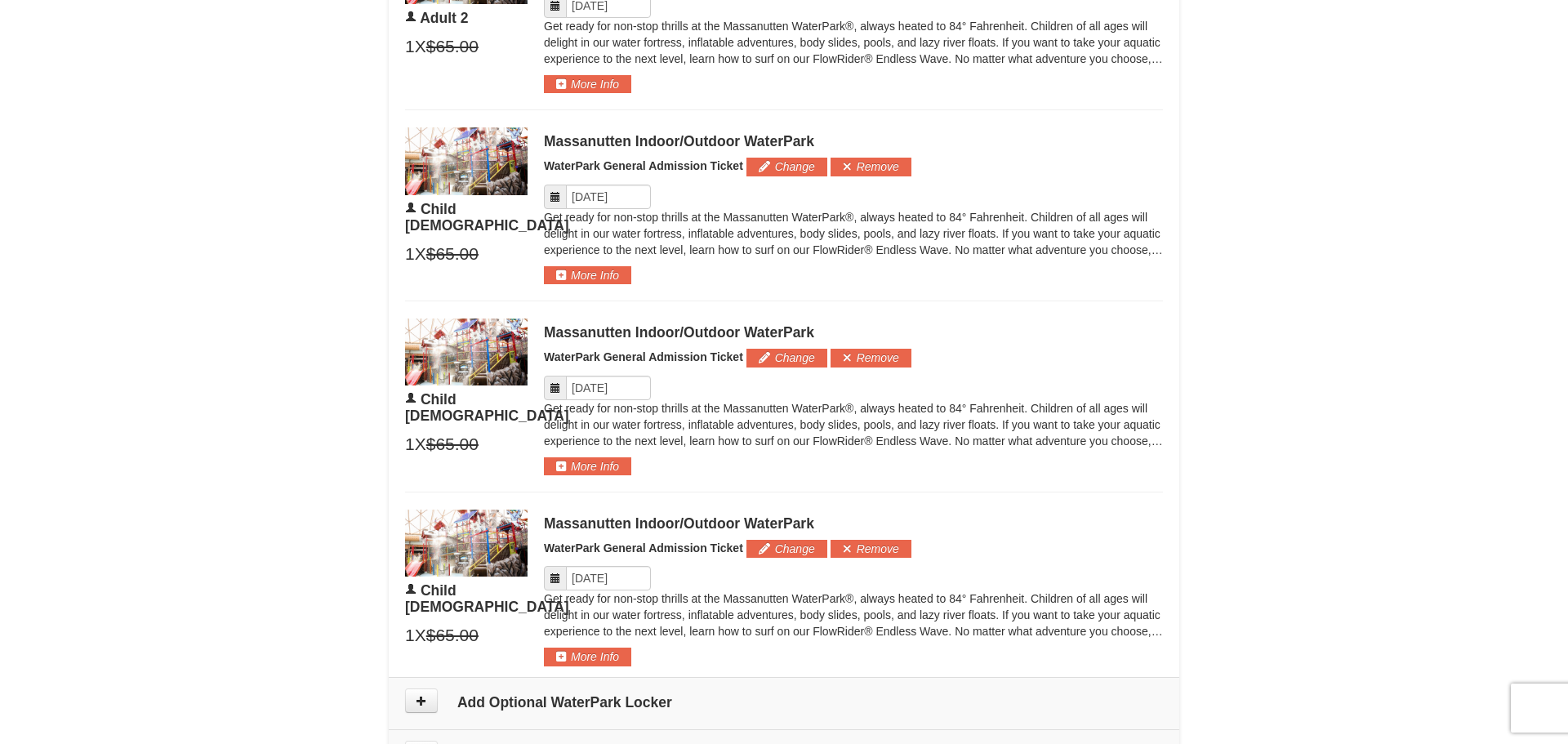
scroll to position [1180, 0]
click at [588, 7] on input "Please format dates MM/DD/YYYY" at bounding box center [609, 6] width 85 height 25
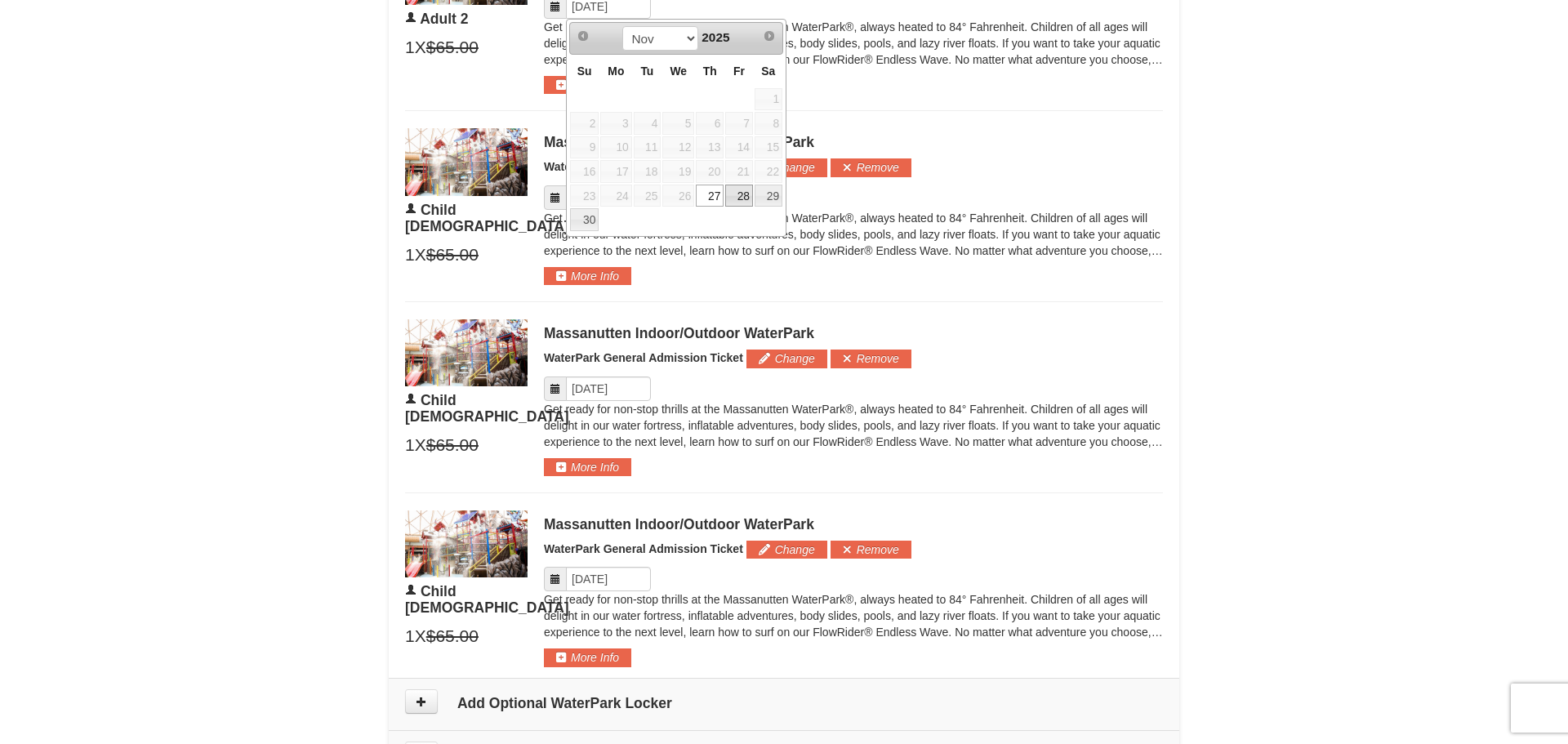
click at [743, 190] on link "28" at bounding box center [739, 195] width 28 height 23
type input "[DATE]"
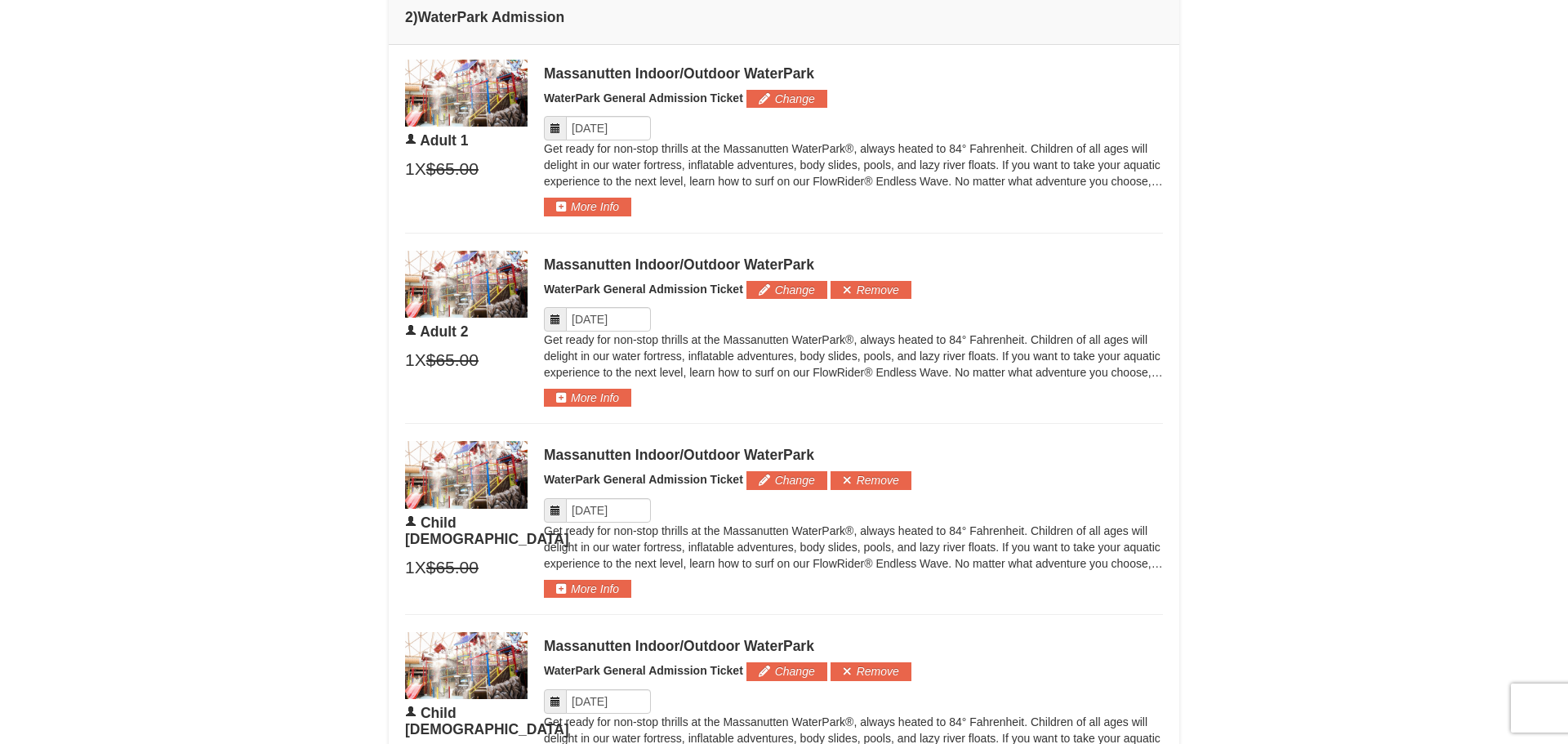
scroll to position [866, 0]
click at [599, 130] on input "Please format dates MM/DD/YYYY" at bounding box center [609, 129] width 85 height 25
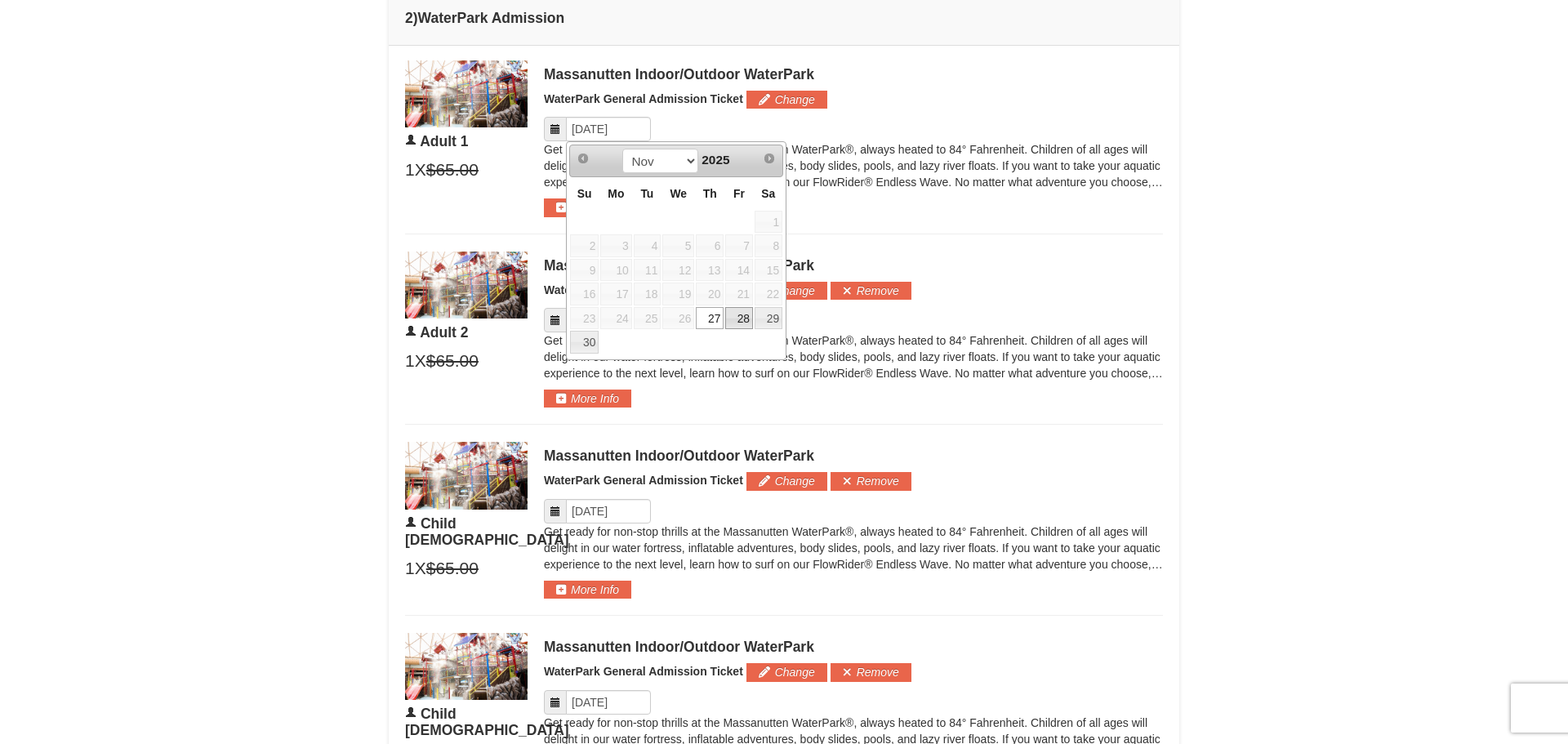
click at [735, 313] on link "28" at bounding box center [739, 318] width 28 height 23
type input "[DATE]"
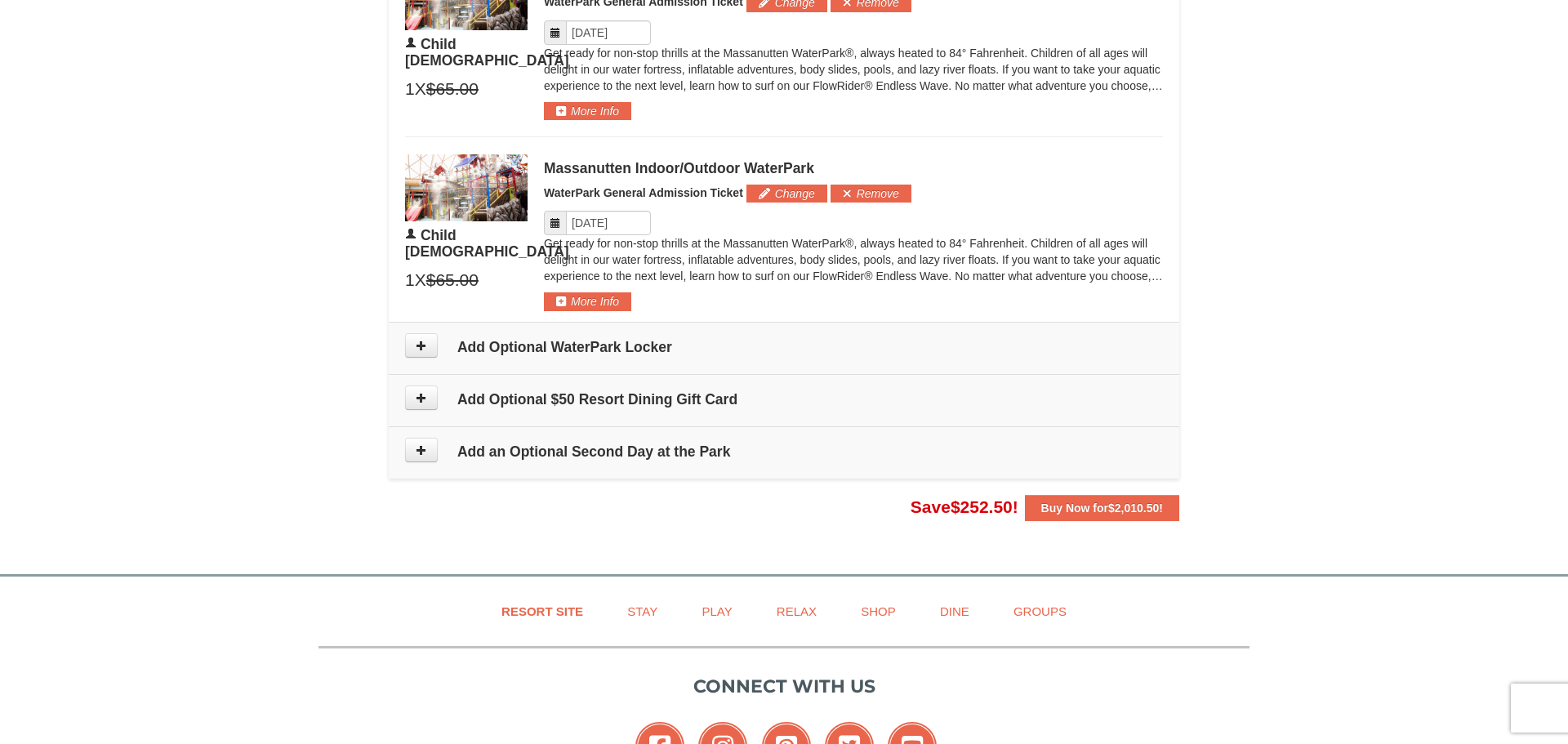
scroll to position [1541, 0]
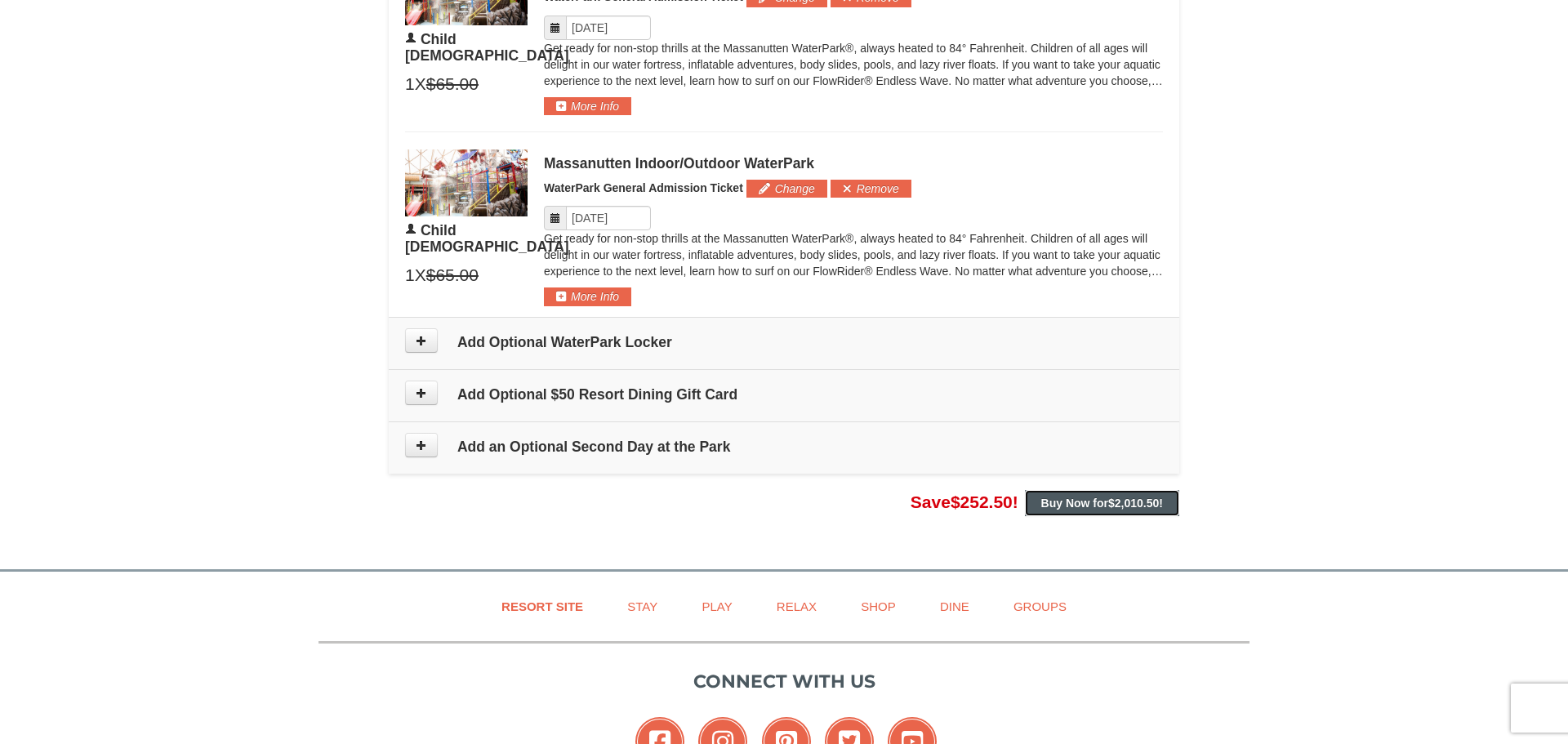
click at [1092, 502] on strong "Buy Now for $2,010.50 !" at bounding box center [1102, 503] width 121 height 13
click at [1060, 504] on strong "Buy Now for $2,010.50 !" at bounding box center [1102, 503] width 121 height 13
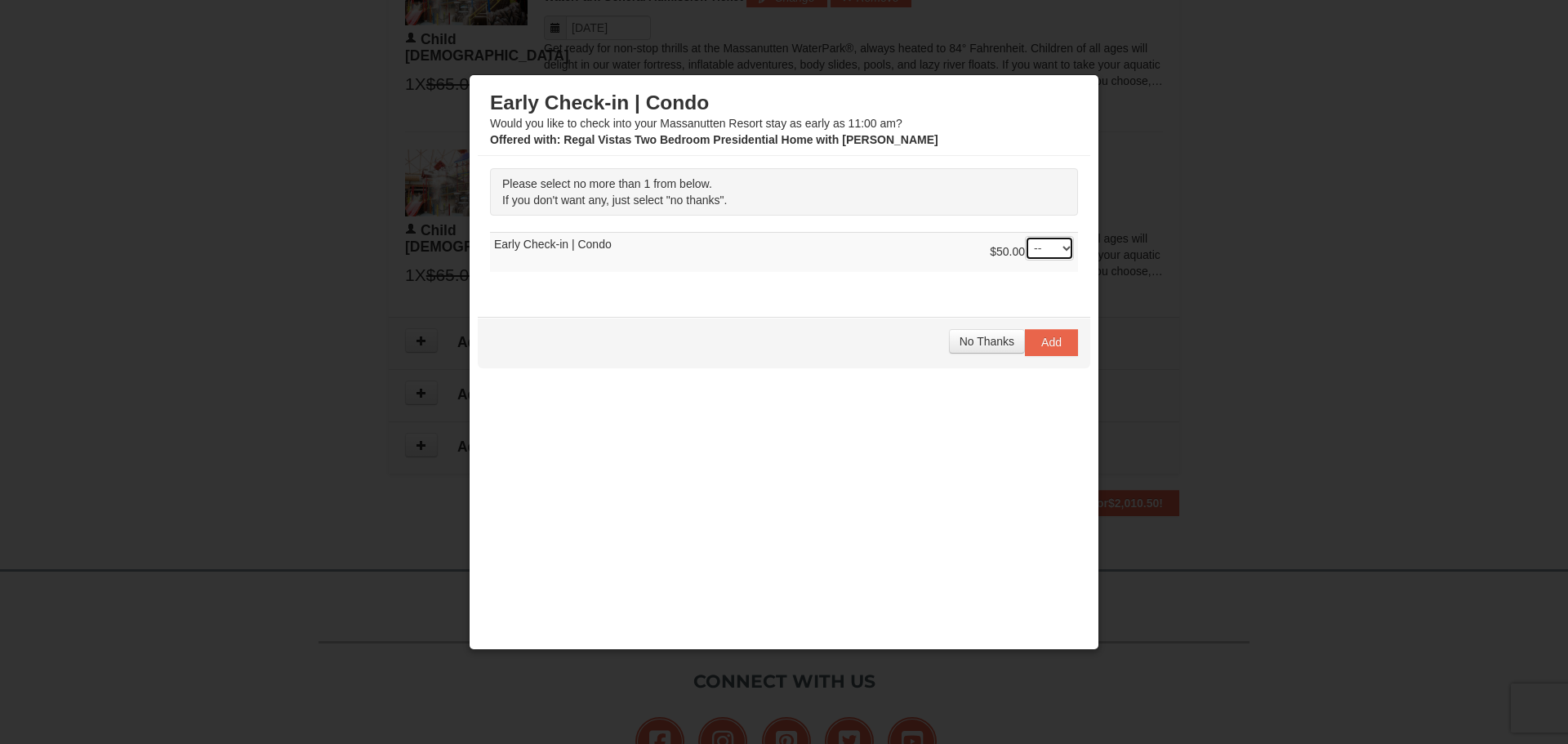
click at [1061, 255] on select "-- 01" at bounding box center [1049, 248] width 49 height 25
select select "1"
click at [1025, 236] on select "-- 01" at bounding box center [1049, 248] width 49 height 25
click at [1046, 342] on span "Add" at bounding box center [1052, 341] width 20 height 13
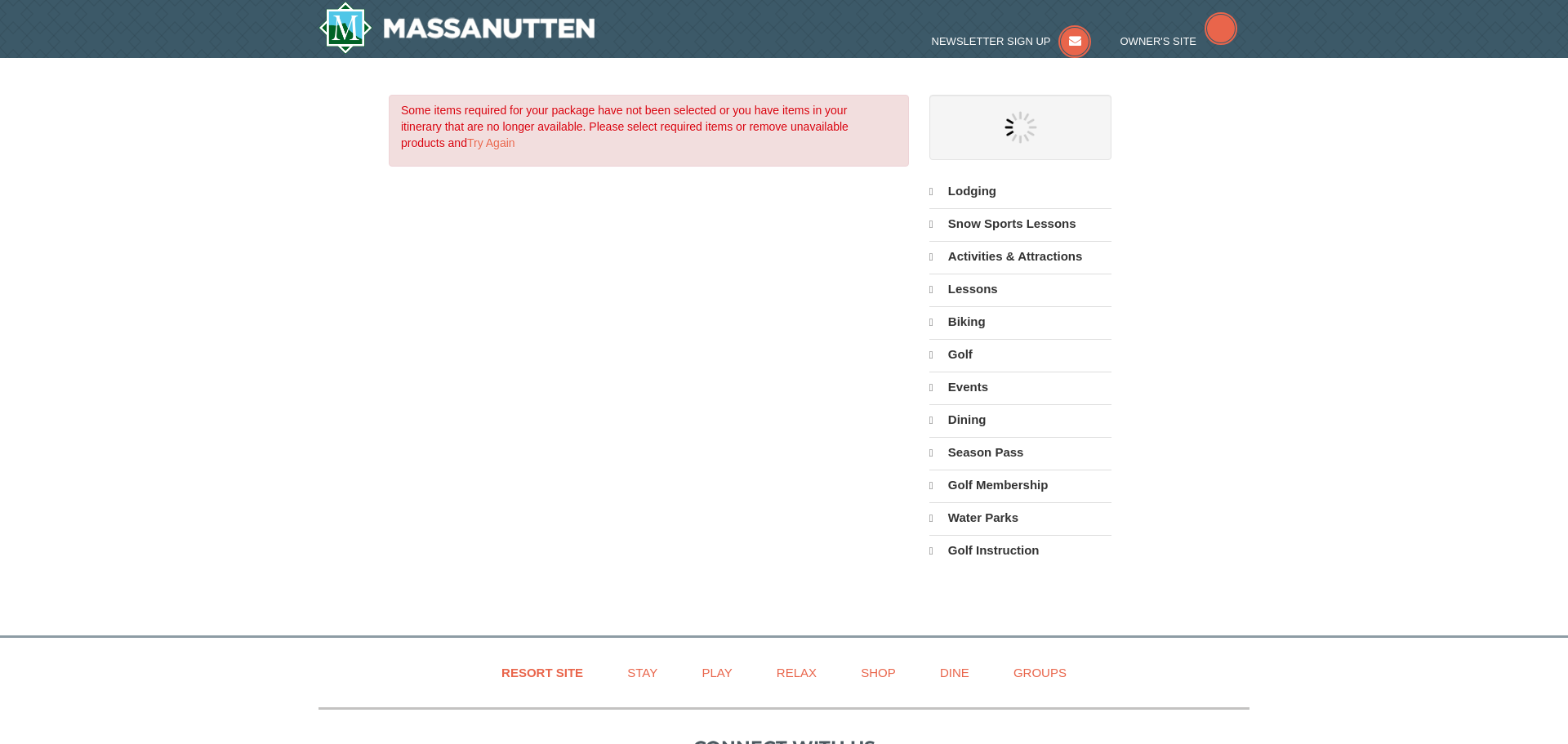
select select "10"
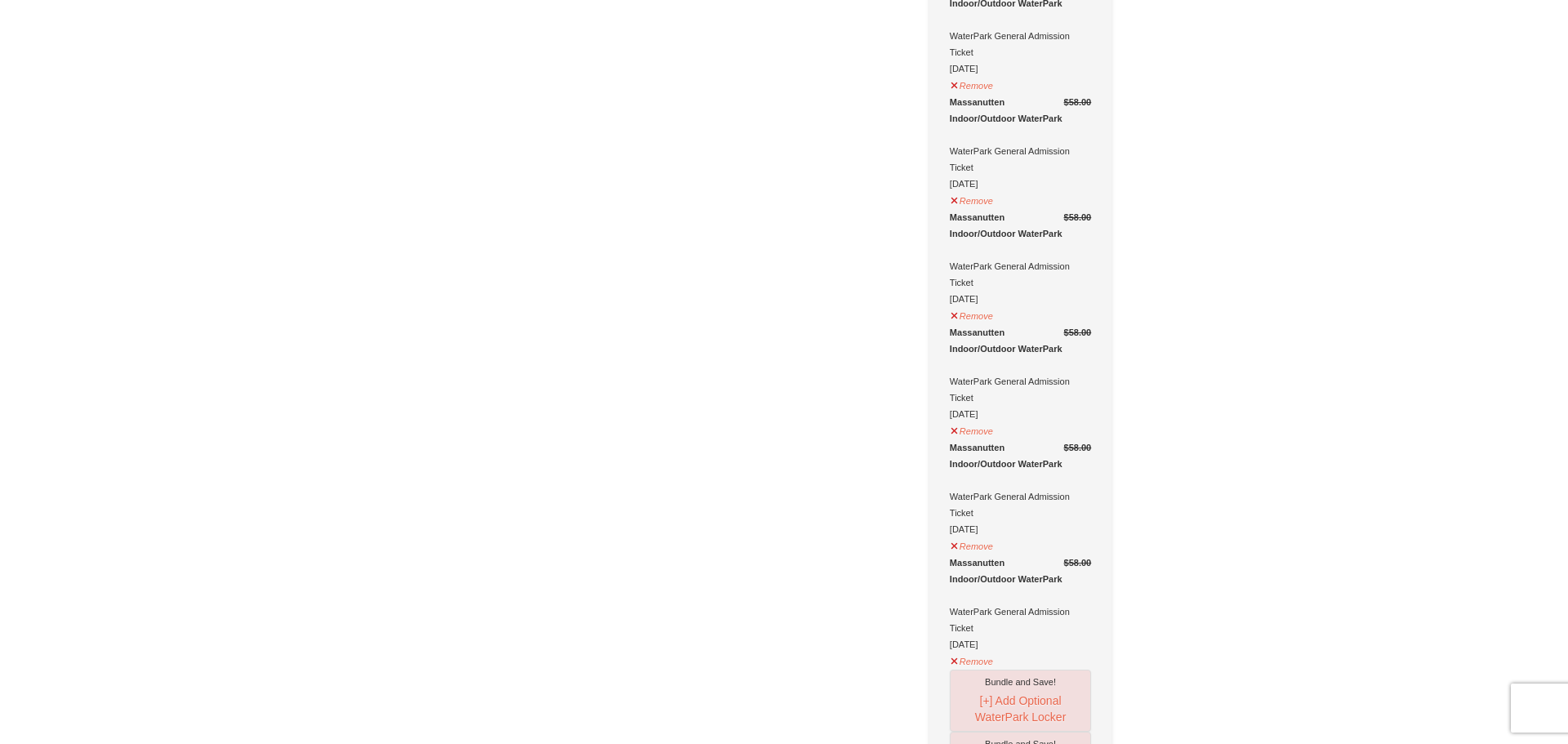
scroll to position [1020, 0]
click at [982, 645] on button "Remove" at bounding box center [972, 656] width 44 height 20
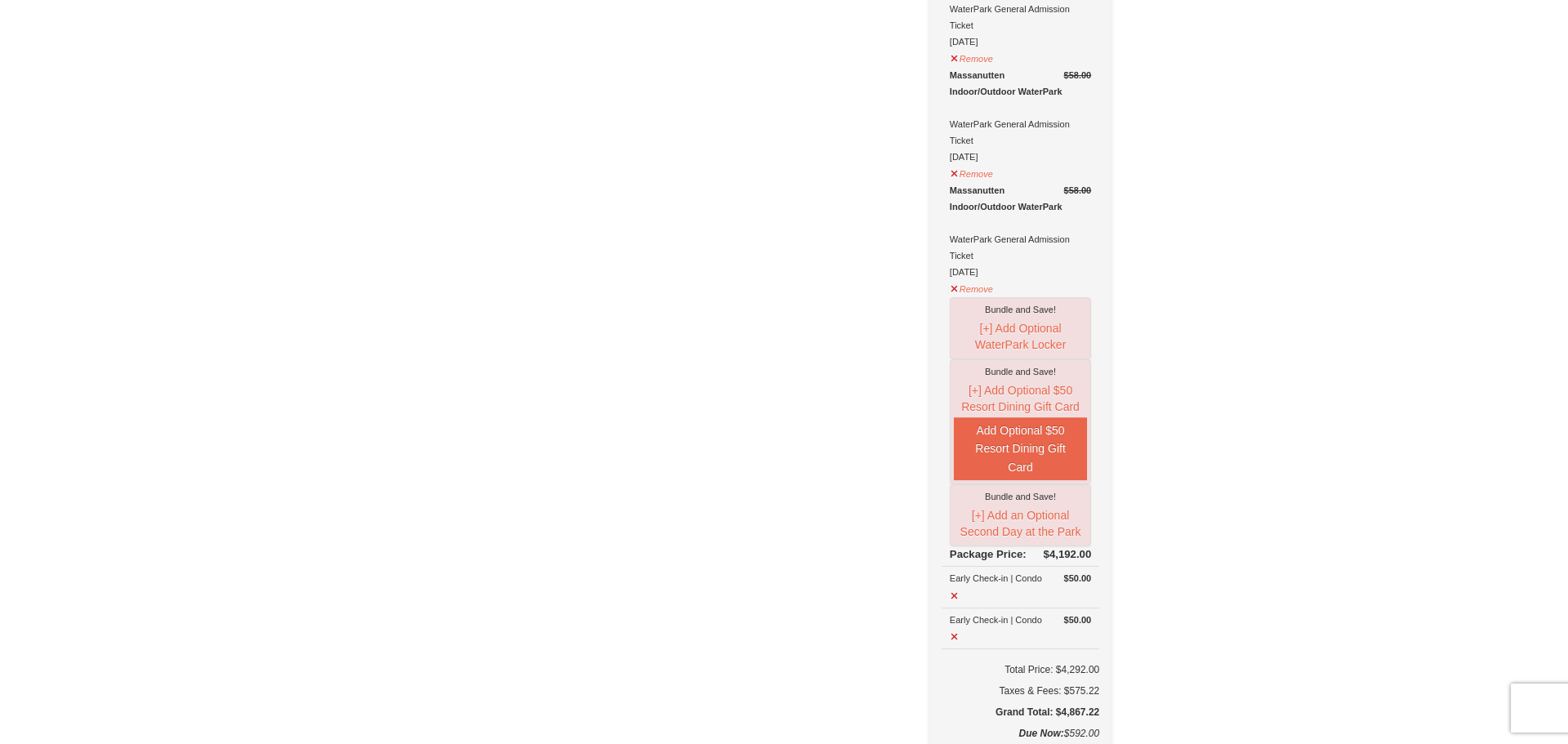
scroll to position [1003, 0]
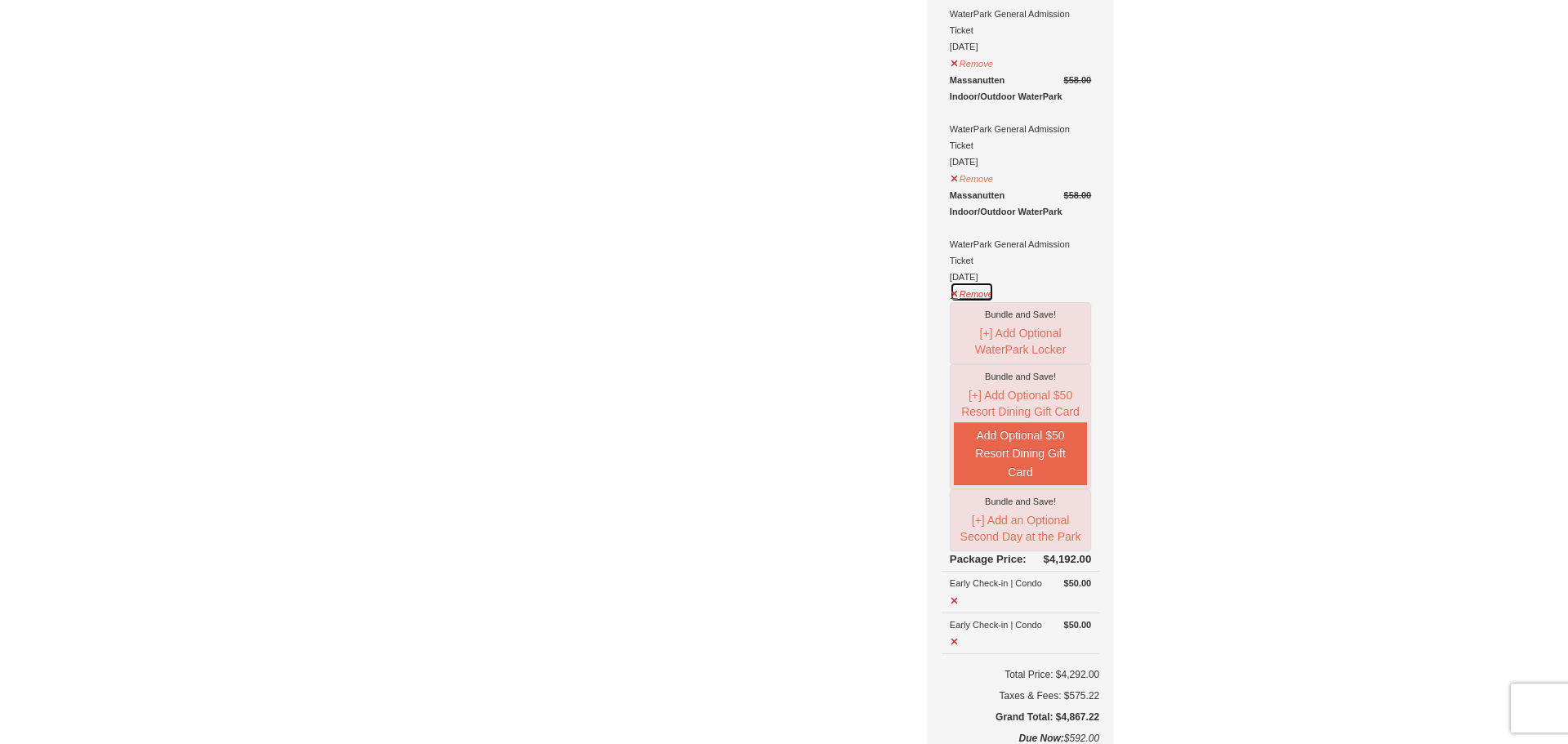
click at [981, 282] on button "Remove" at bounding box center [972, 292] width 44 height 20
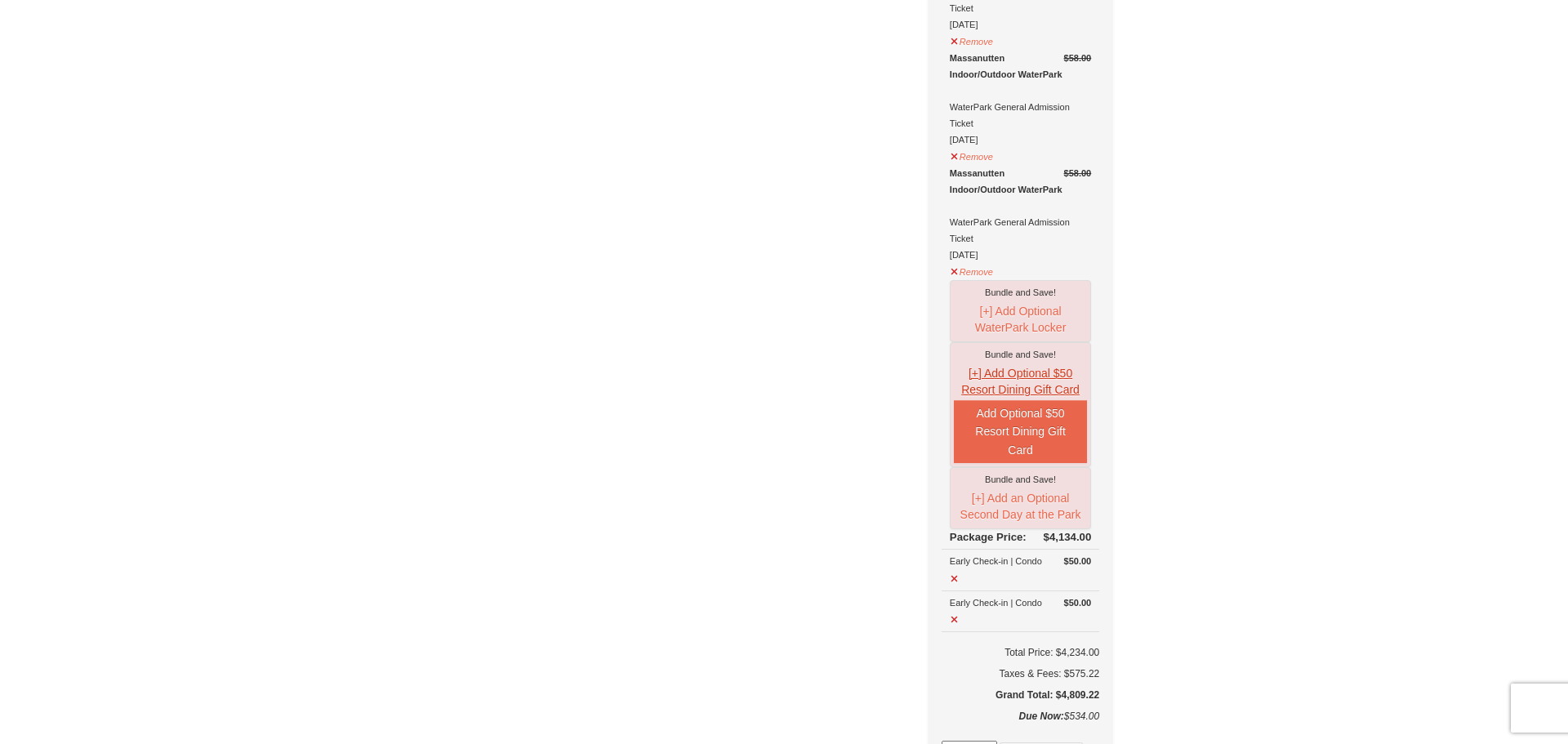
scroll to position [886, 0]
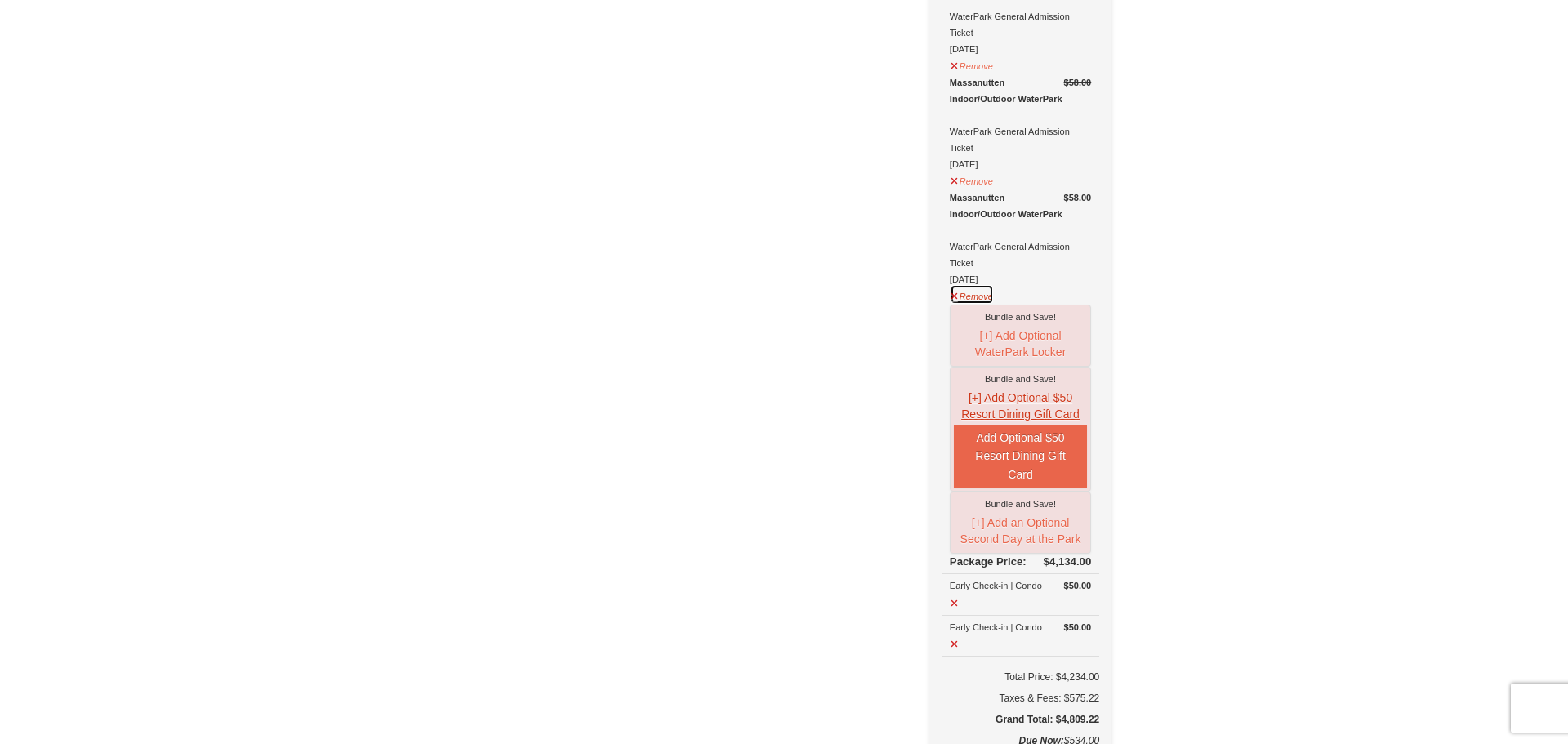
click at [985, 285] on button "Remove" at bounding box center [972, 295] width 44 height 20
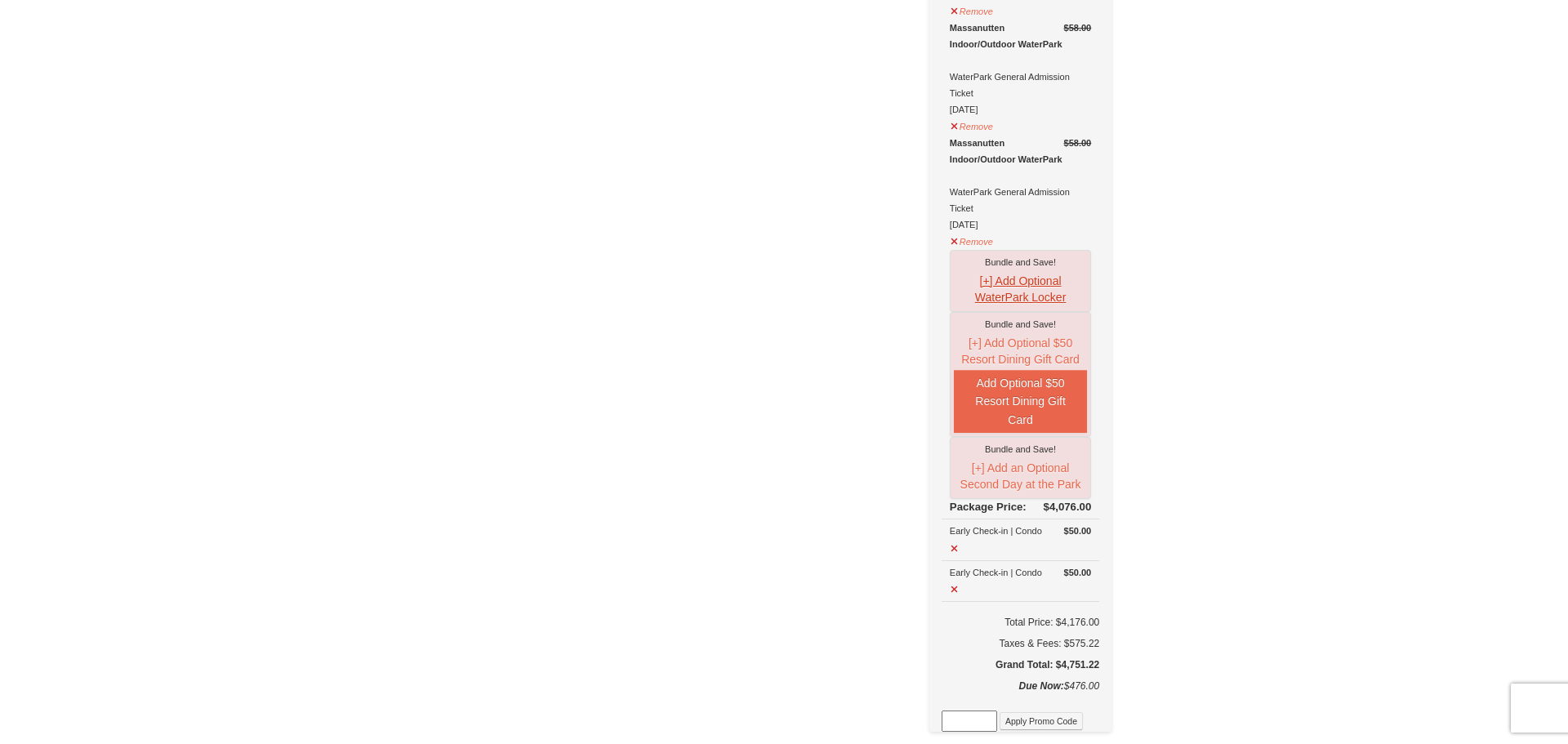
scroll to position [823, 0]
click at [985, 232] on button "Remove" at bounding box center [972, 242] width 44 height 20
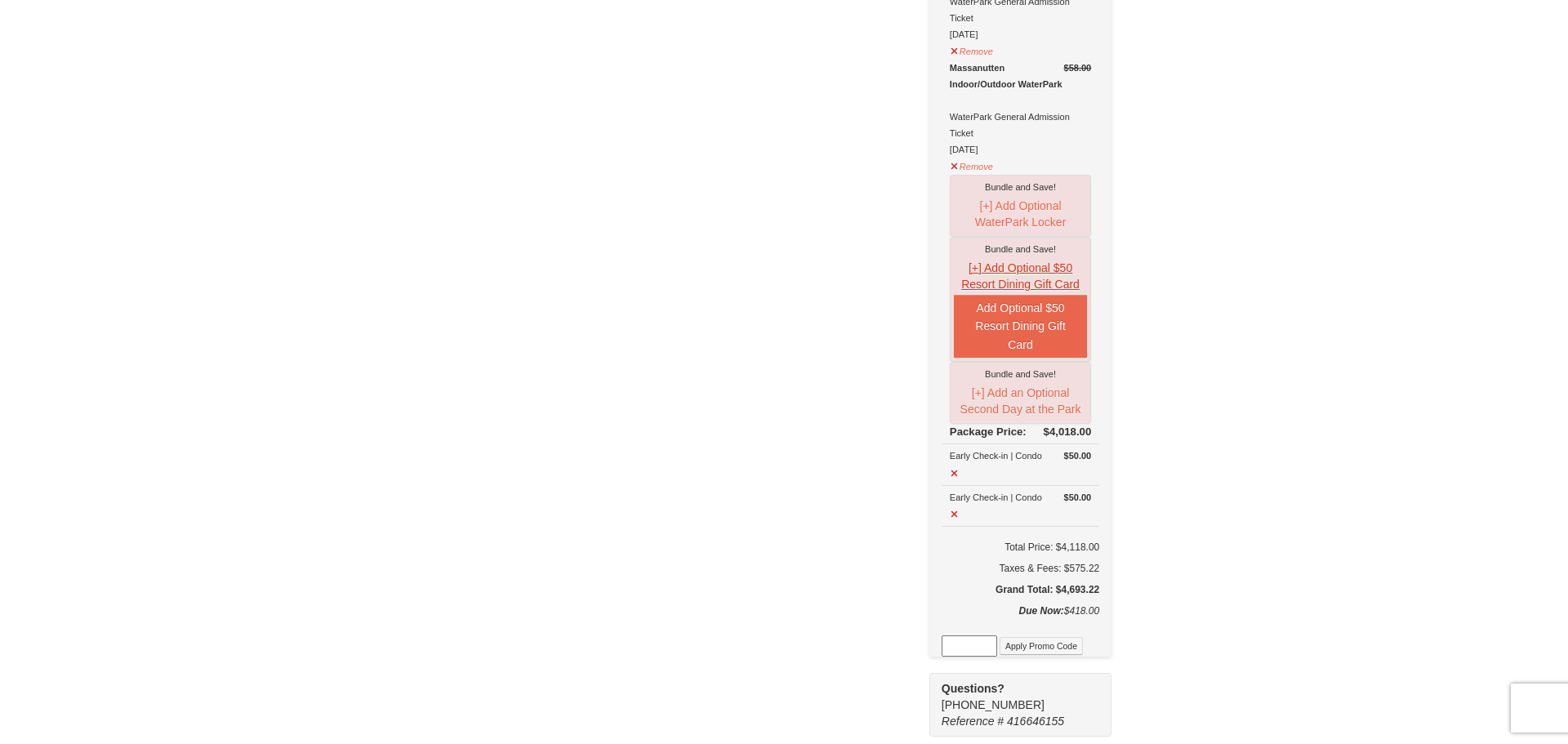
scroll to position [763, 0]
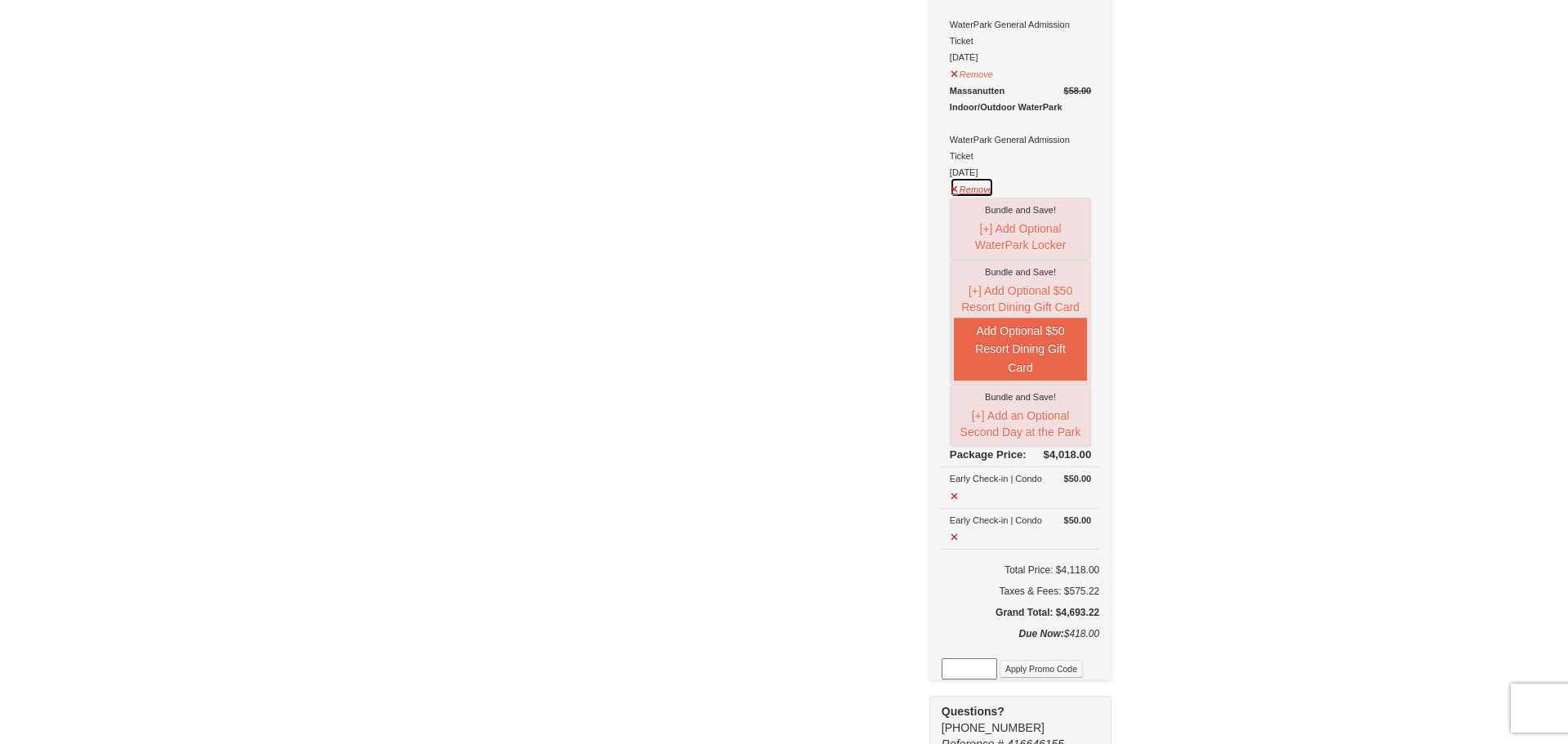
click at [975, 178] on button "Remove" at bounding box center [972, 188] width 44 height 20
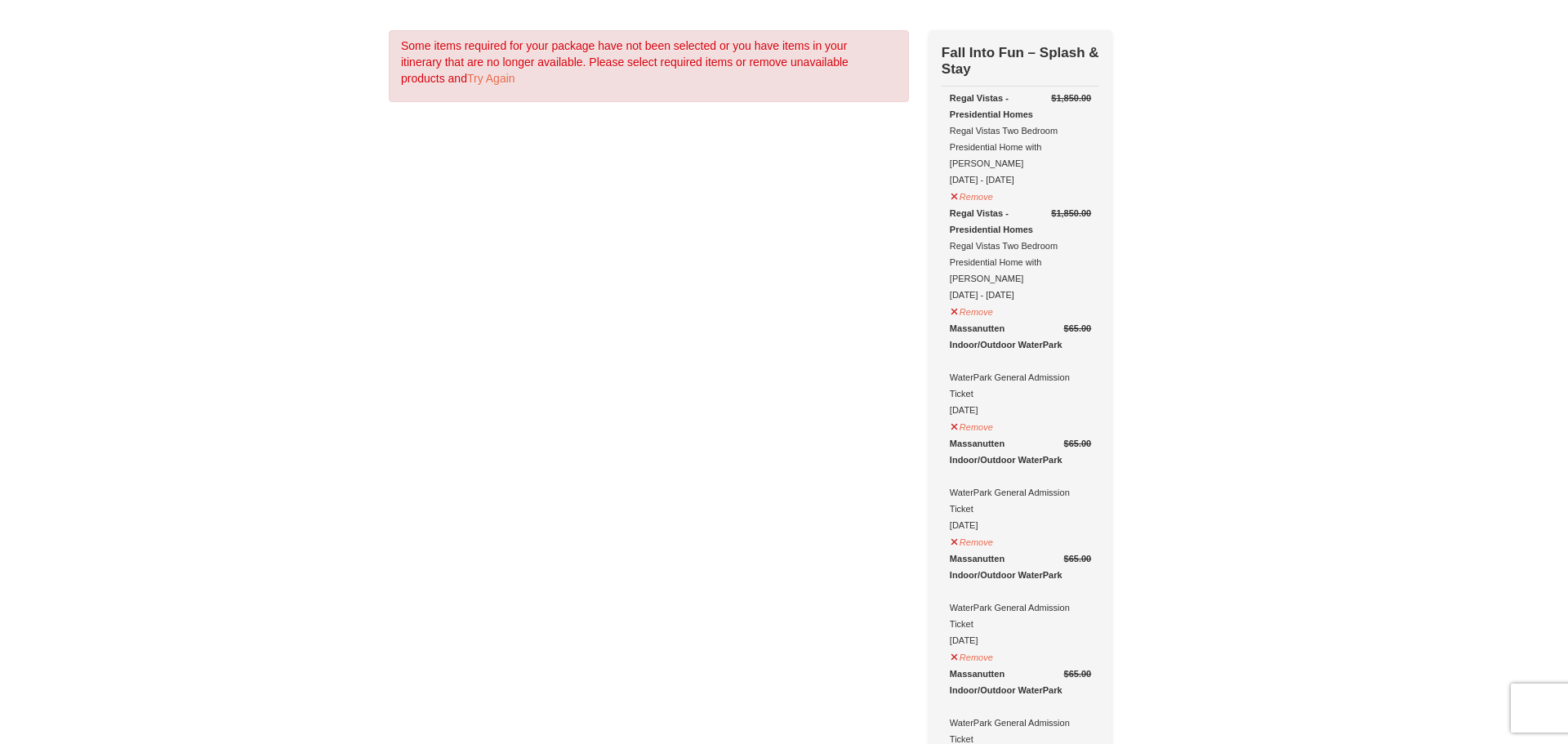
scroll to position [53, 0]
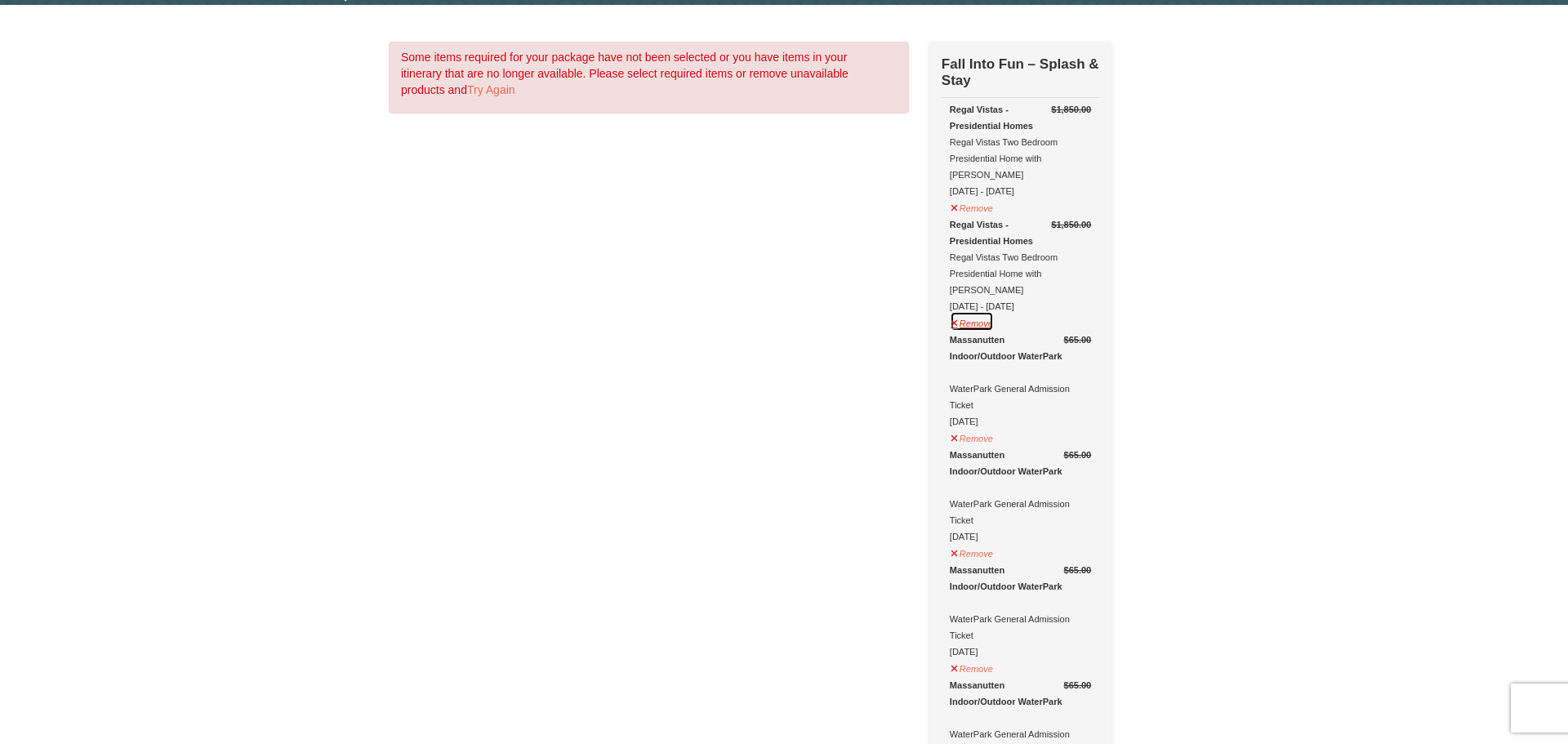
click at [980, 312] on button "Remove" at bounding box center [972, 322] width 44 height 20
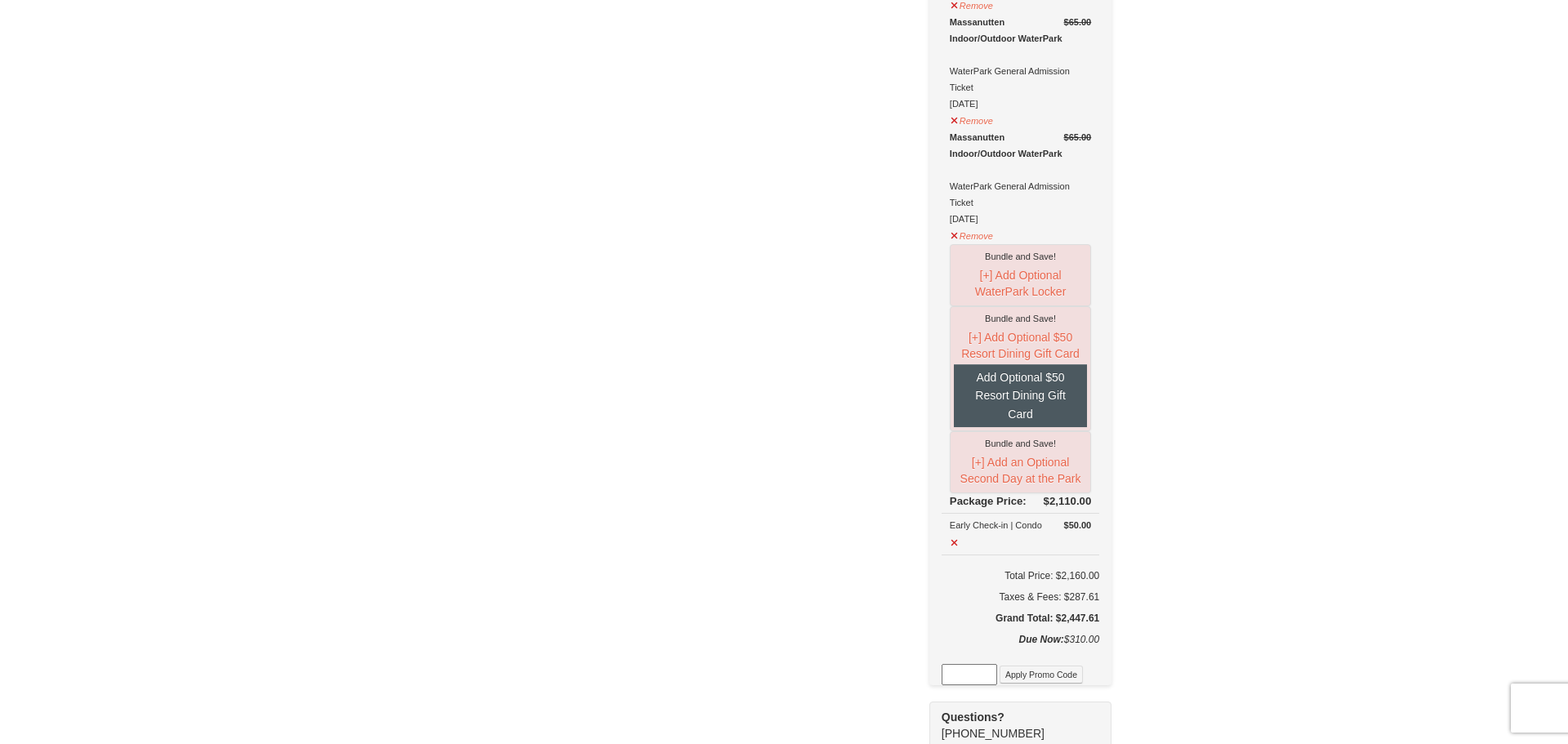
scroll to position [486, 0]
